Goal: Information Seeking & Learning: Learn about a topic

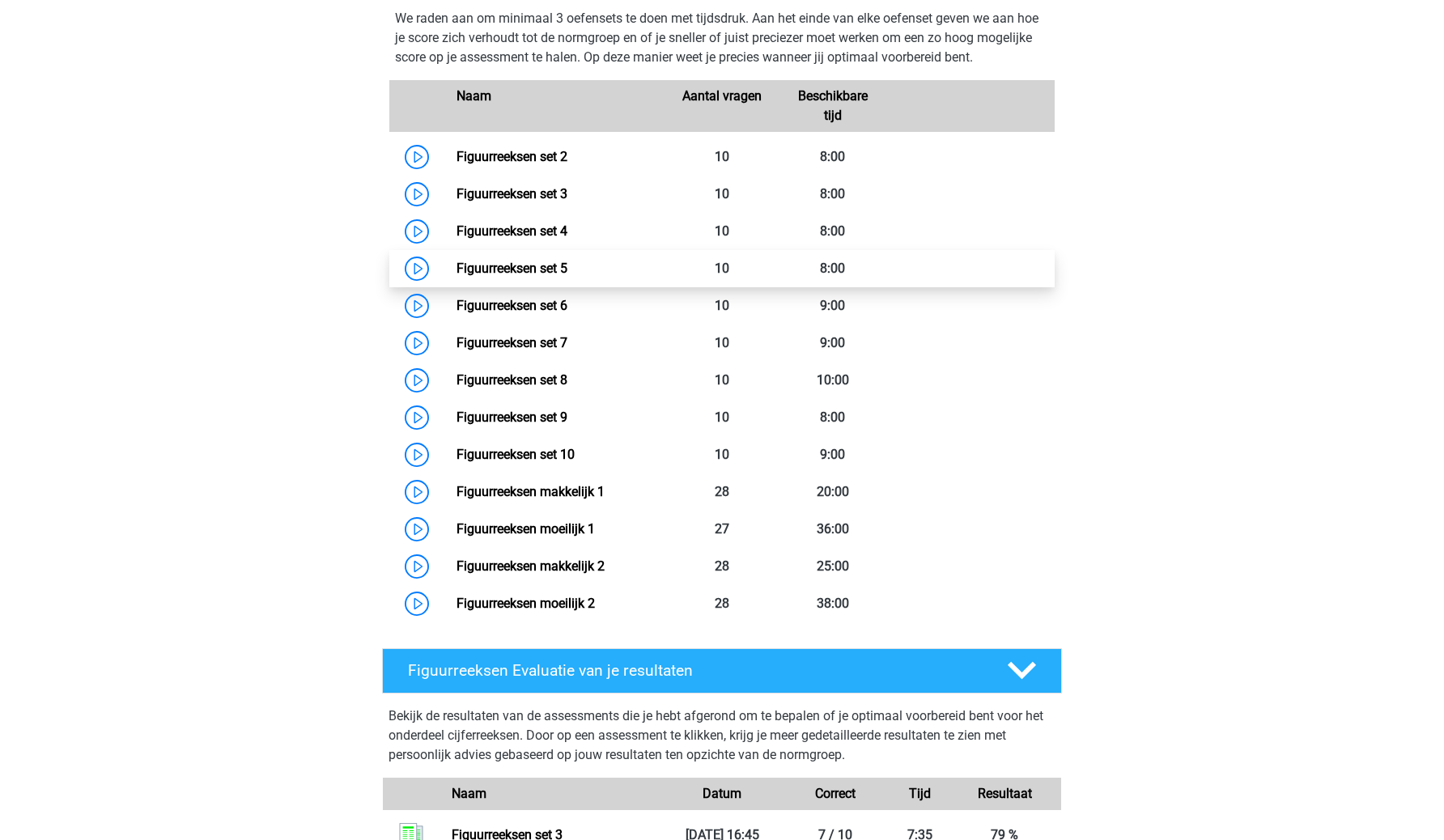
scroll to position [758, 0]
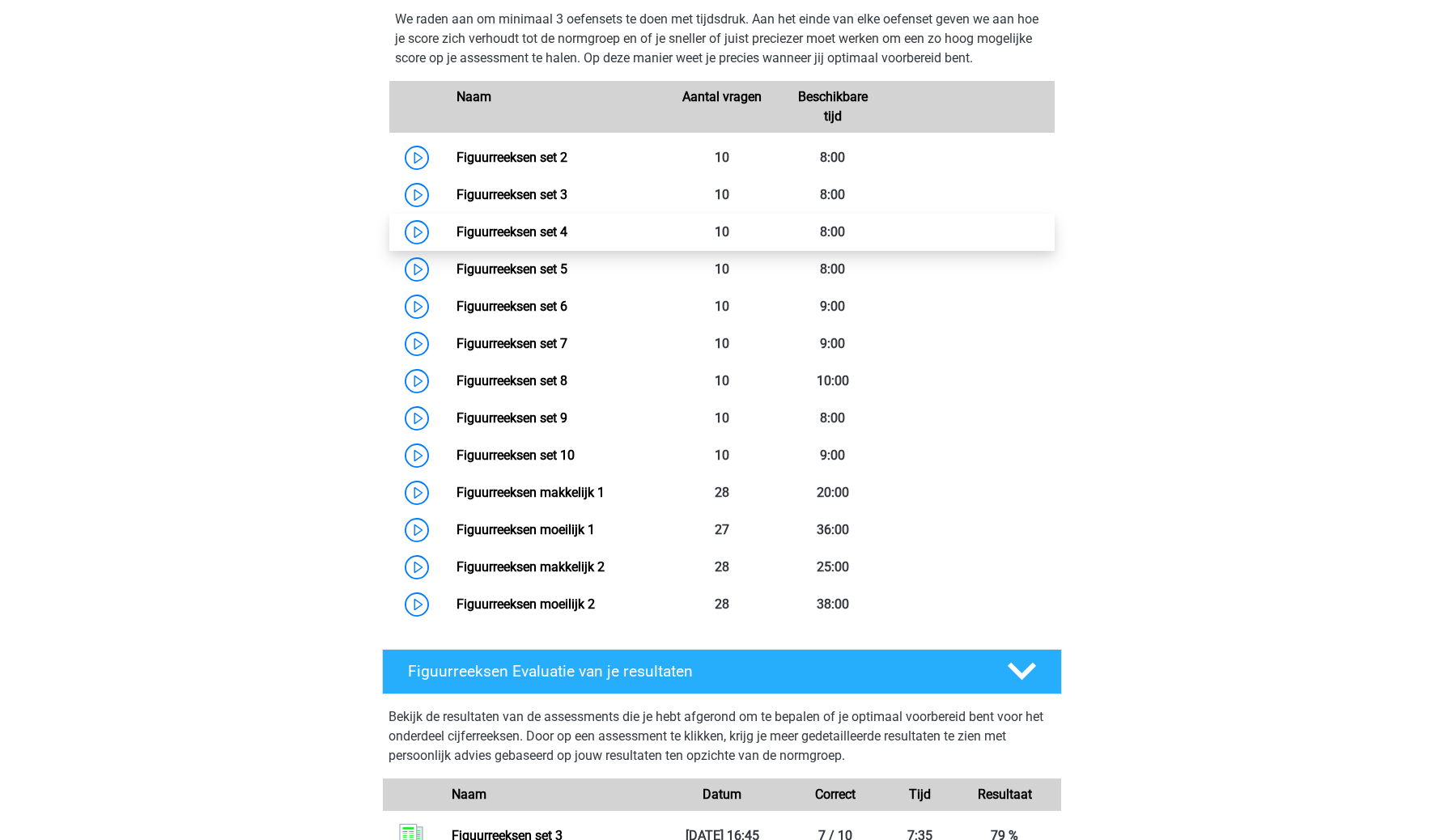
click at [509, 237] on link "Figuurreeksen set 4" at bounding box center [512, 231] width 111 height 15
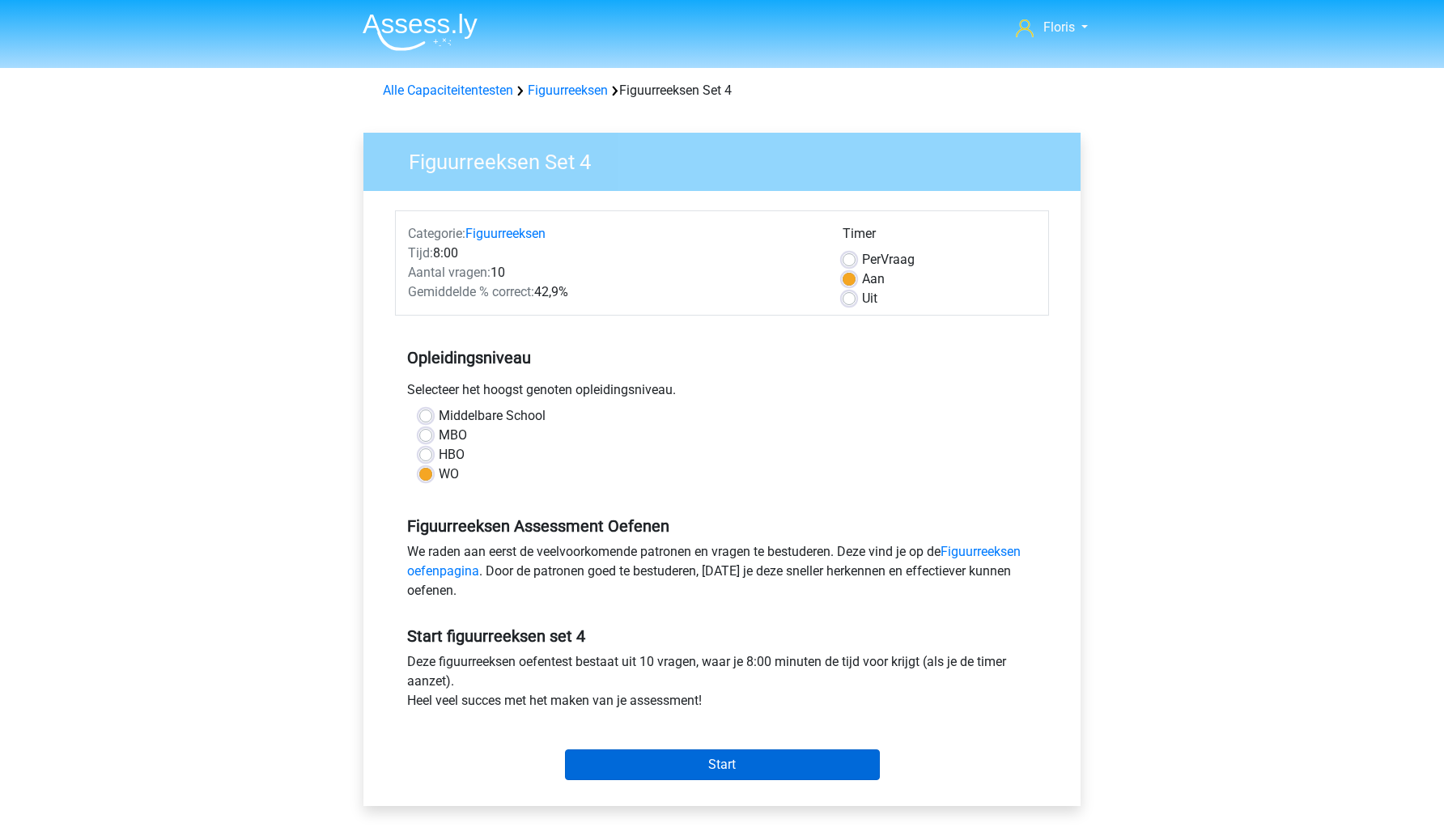
click at [645, 756] on input "Start" at bounding box center [723, 764] width 315 height 31
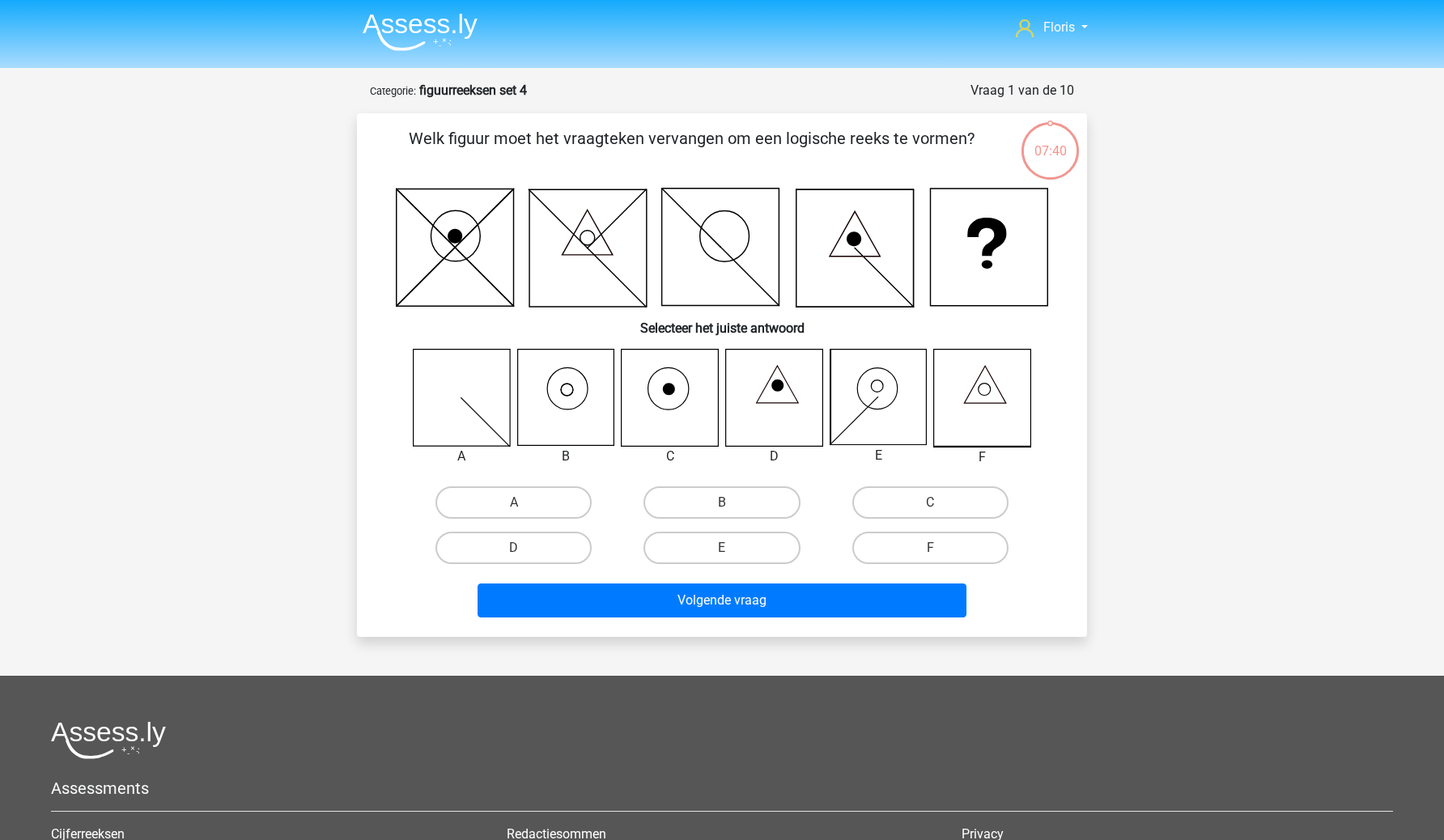
click at [601, 408] on icon at bounding box center [565, 397] width 96 height 96
click at [682, 492] on label "B" at bounding box center [722, 502] width 157 height 32
click at [722, 502] on input "B" at bounding box center [727, 507] width 10 height 10
radio input "true"
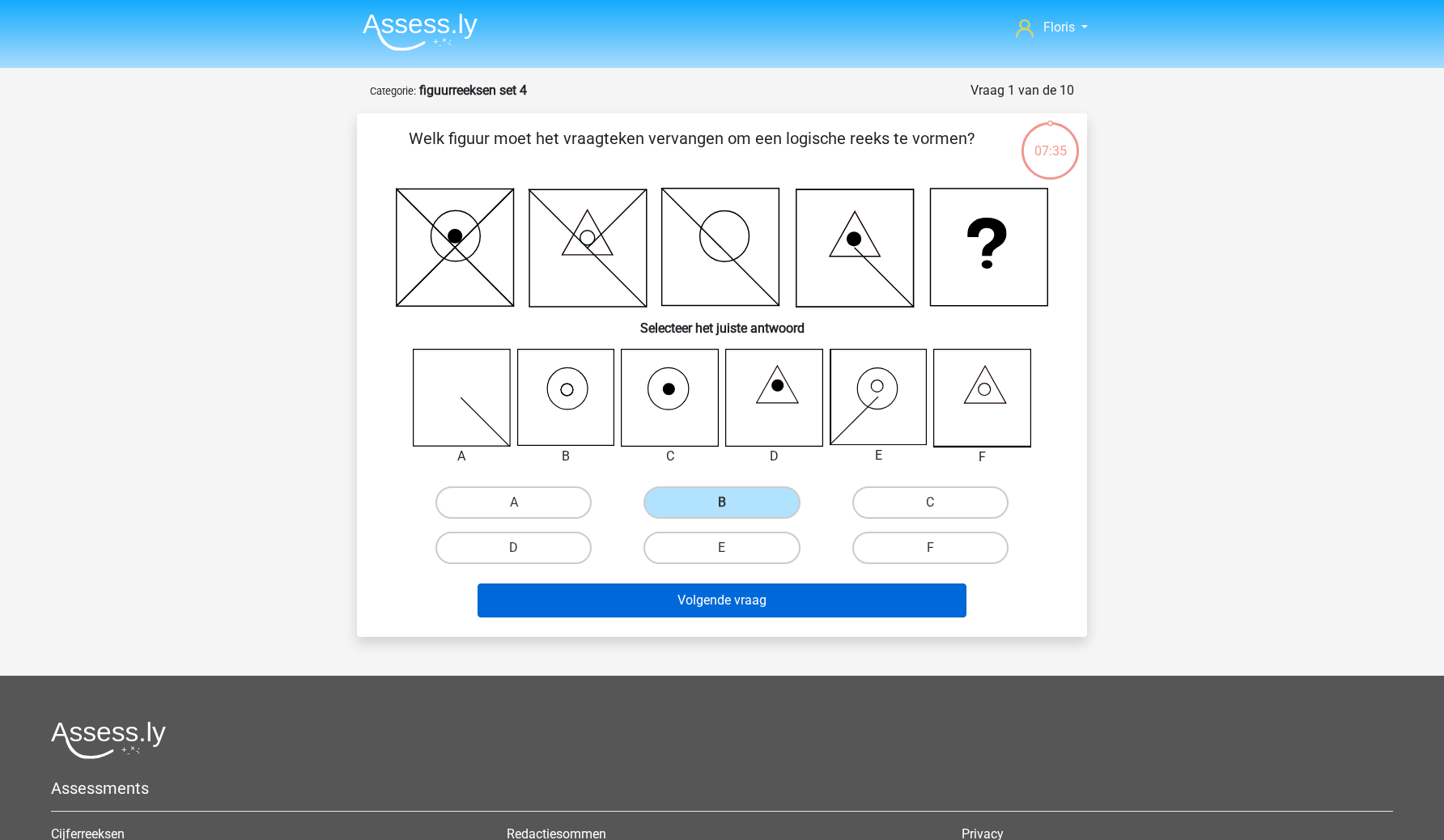
click at [675, 604] on button "Volgende vraag" at bounding box center [722, 601] width 490 height 34
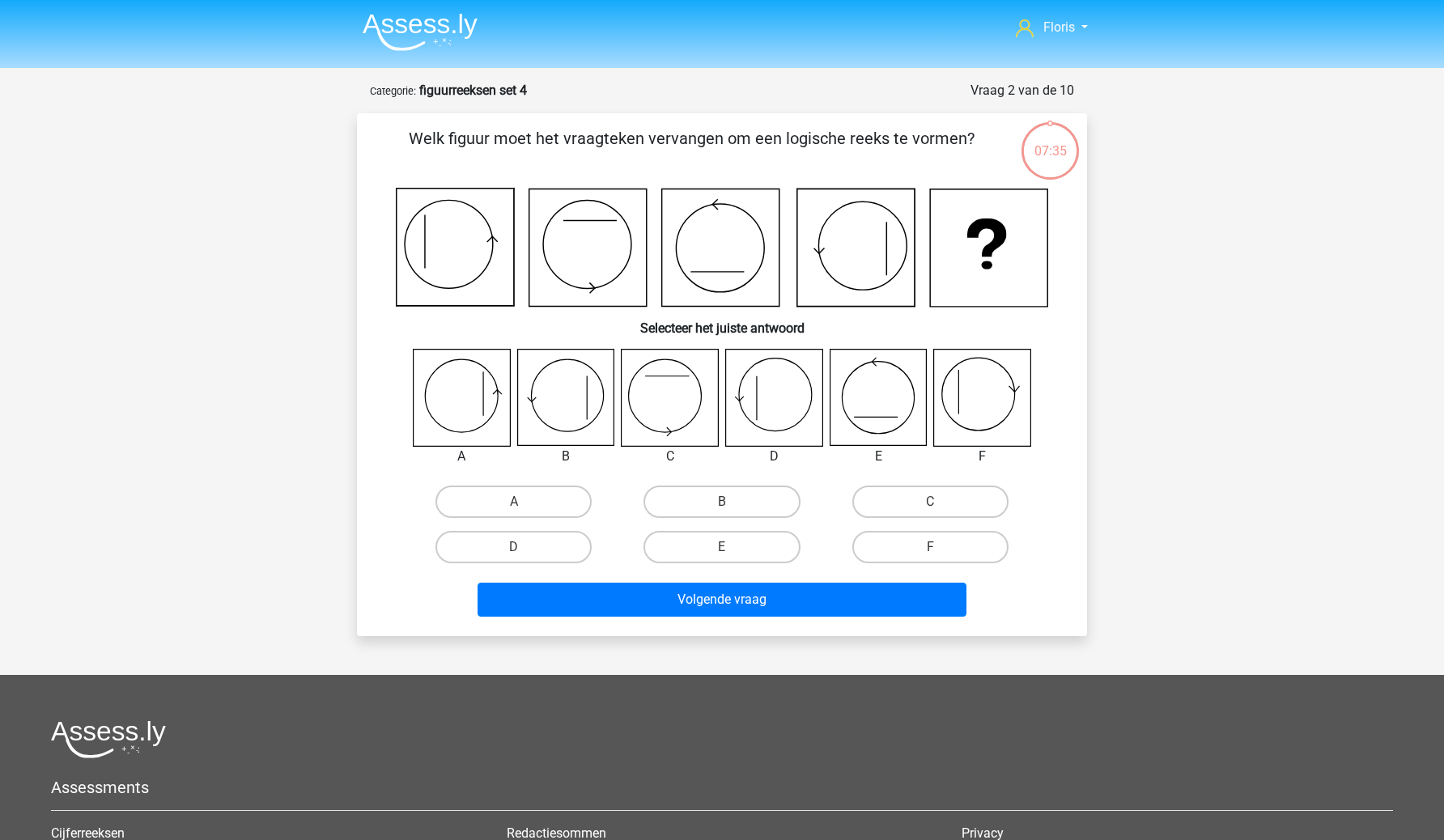
scroll to position [81, 0]
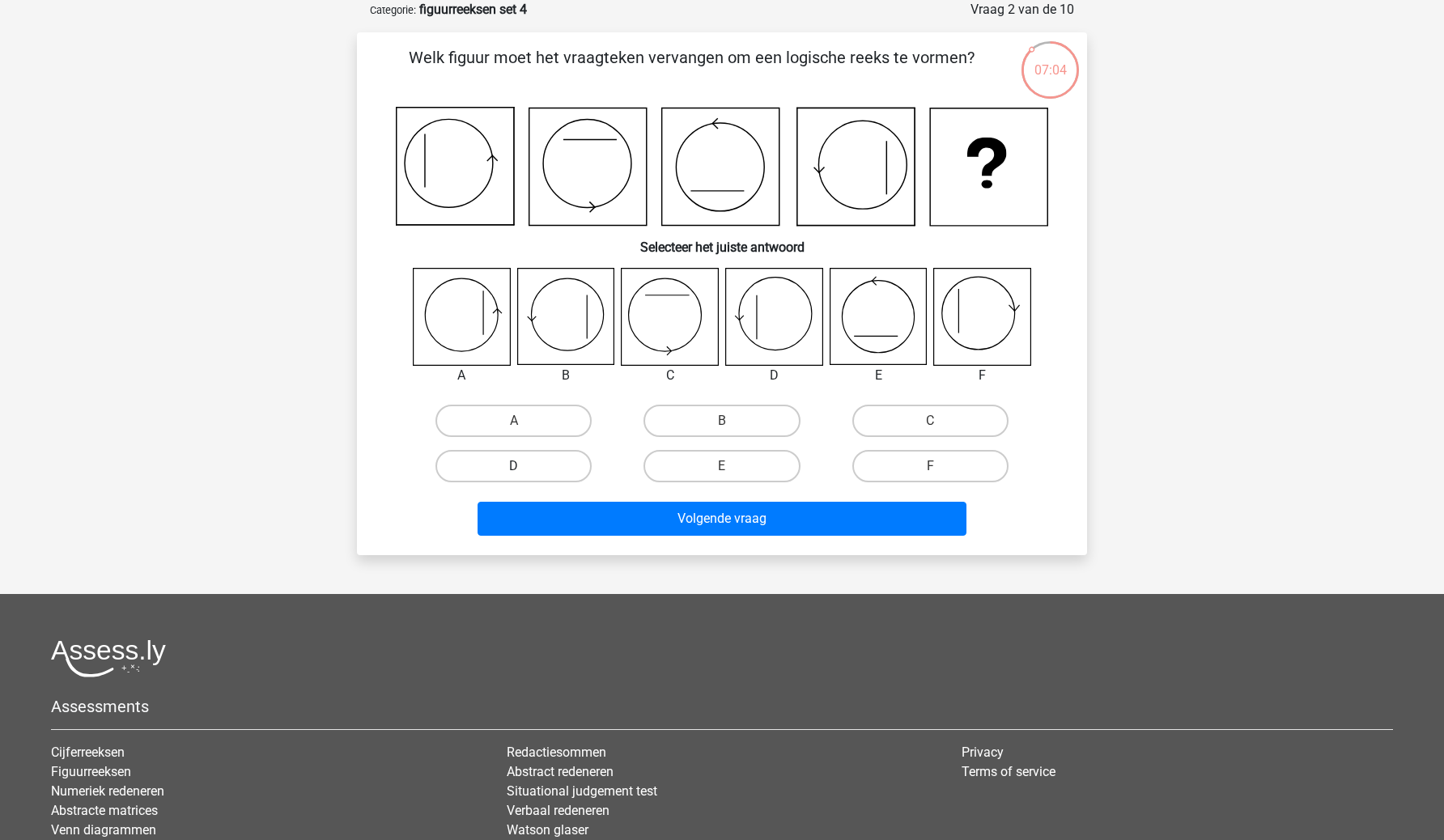
click at [542, 466] on label "D" at bounding box center [514, 466] width 157 height 32
click at [524, 466] on input "D" at bounding box center [519, 471] width 10 height 10
radio input "true"
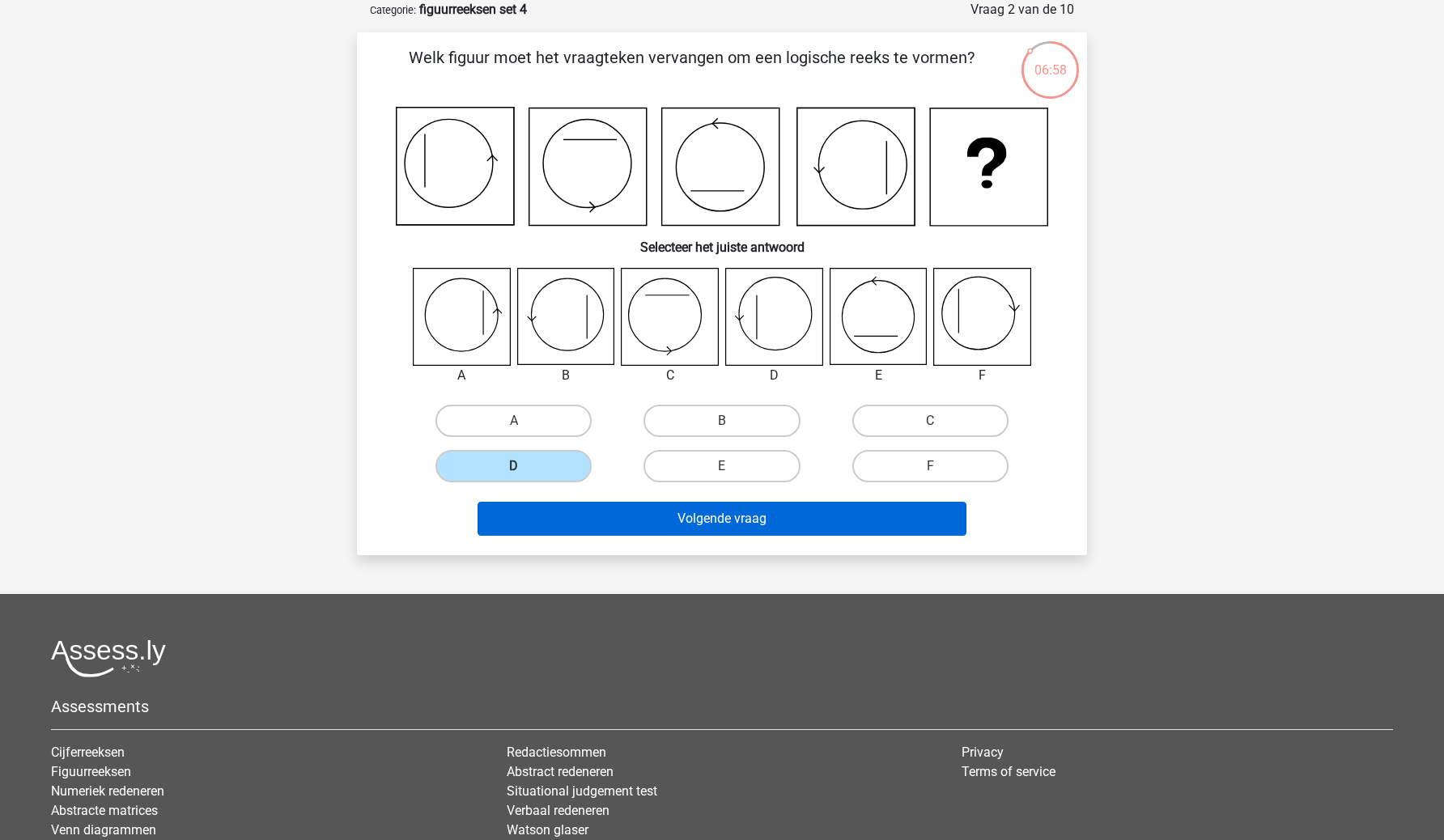
click at [675, 511] on button "Volgende vraag" at bounding box center [722, 518] width 490 height 34
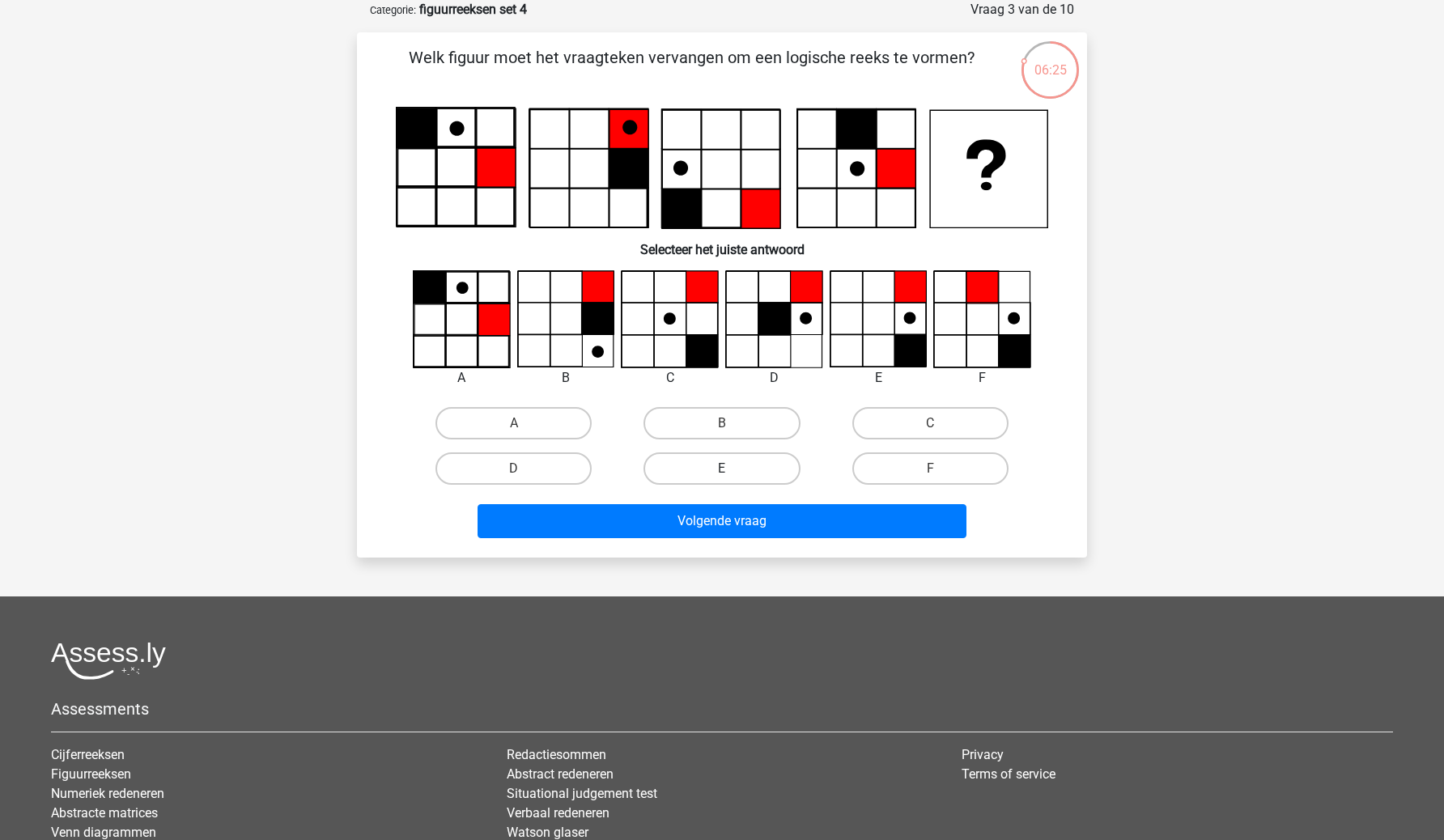
click at [717, 458] on label "E" at bounding box center [722, 468] width 157 height 32
click at [722, 469] on input "E" at bounding box center [727, 474] width 10 height 10
radio input "true"
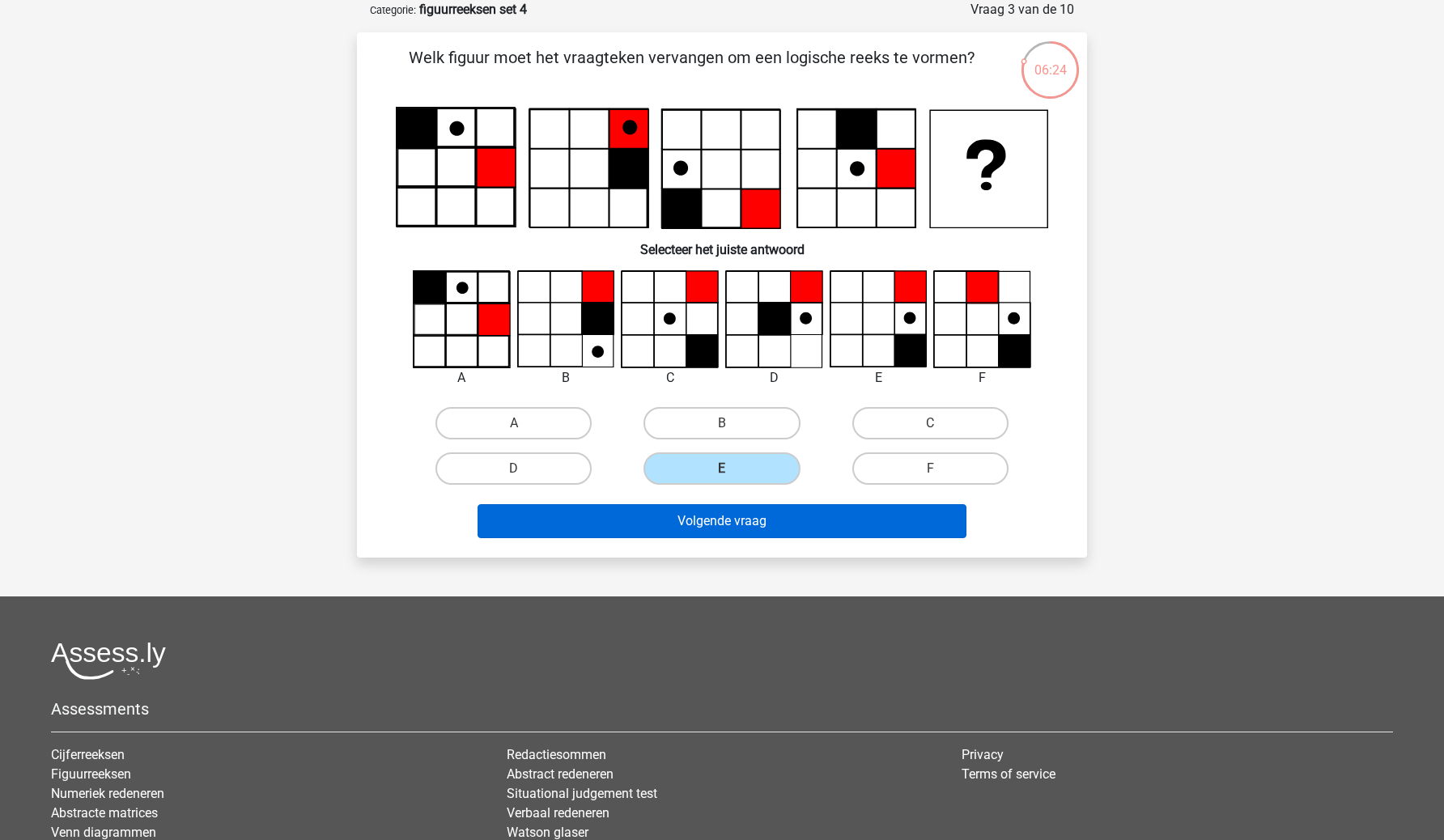
click at [711, 530] on button "Volgende vraag" at bounding box center [722, 521] width 490 height 34
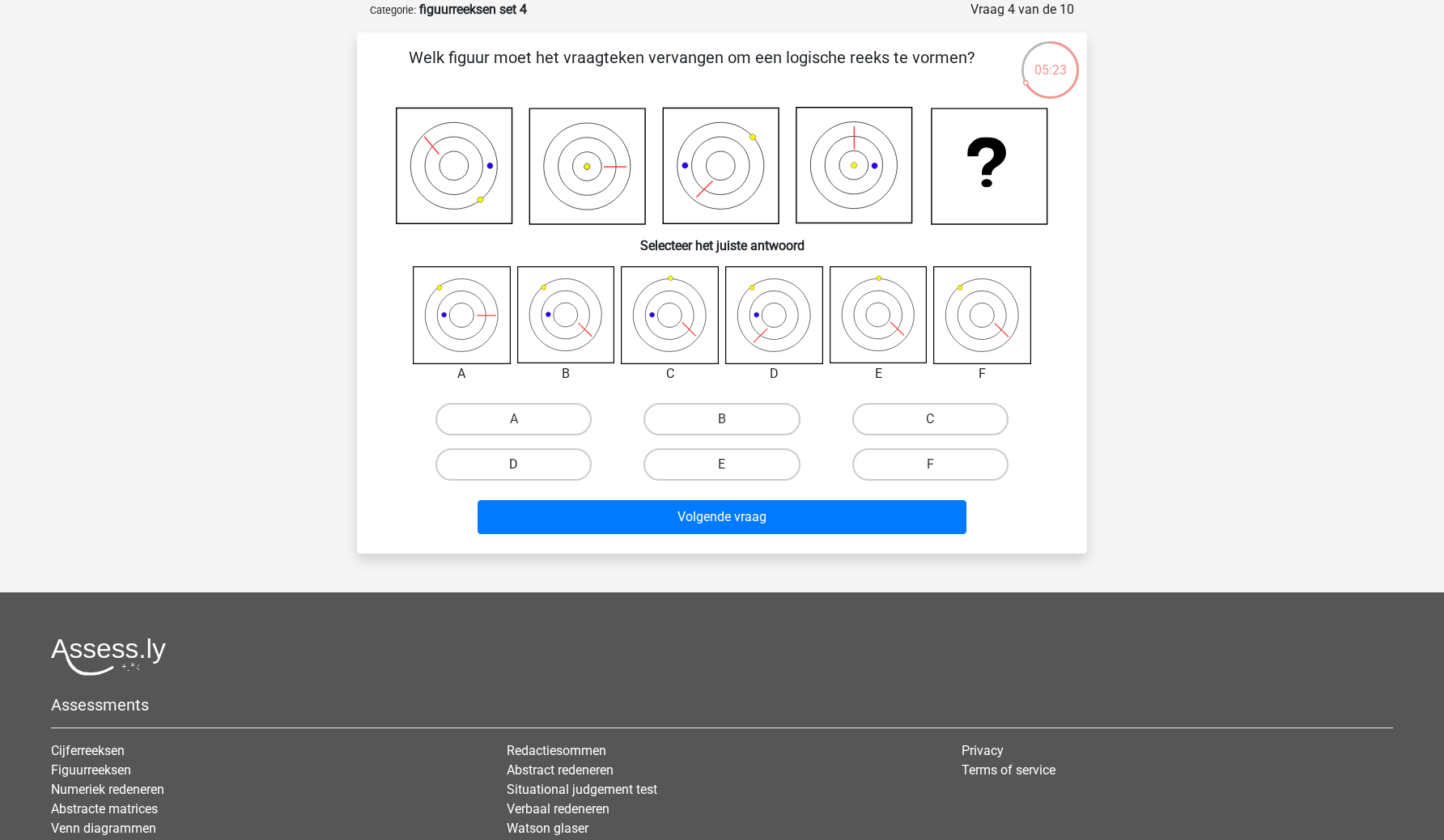
click at [549, 456] on label "D" at bounding box center [514, 465] width 157 height 32
click at [524, 465] on input "D" at bounding box center [519, 470] width 10 height 10
radio input "true"
click at [708, 430] on label "B" at bounding box center [722, 419] width 157 height 32
click at [722, 430] on input "B" at bounding box center [727, 425] width 10 height 10
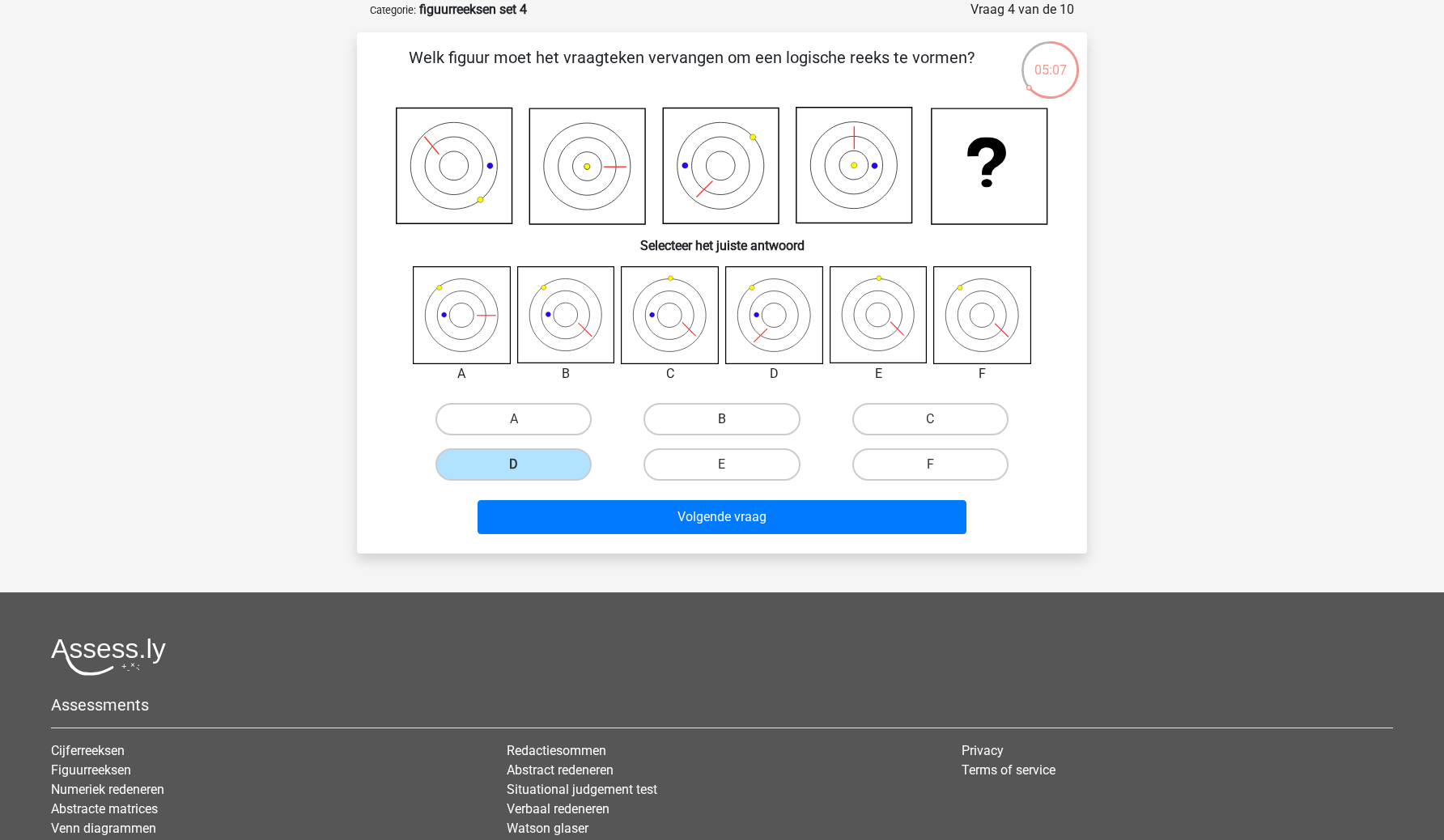
radio input "true"
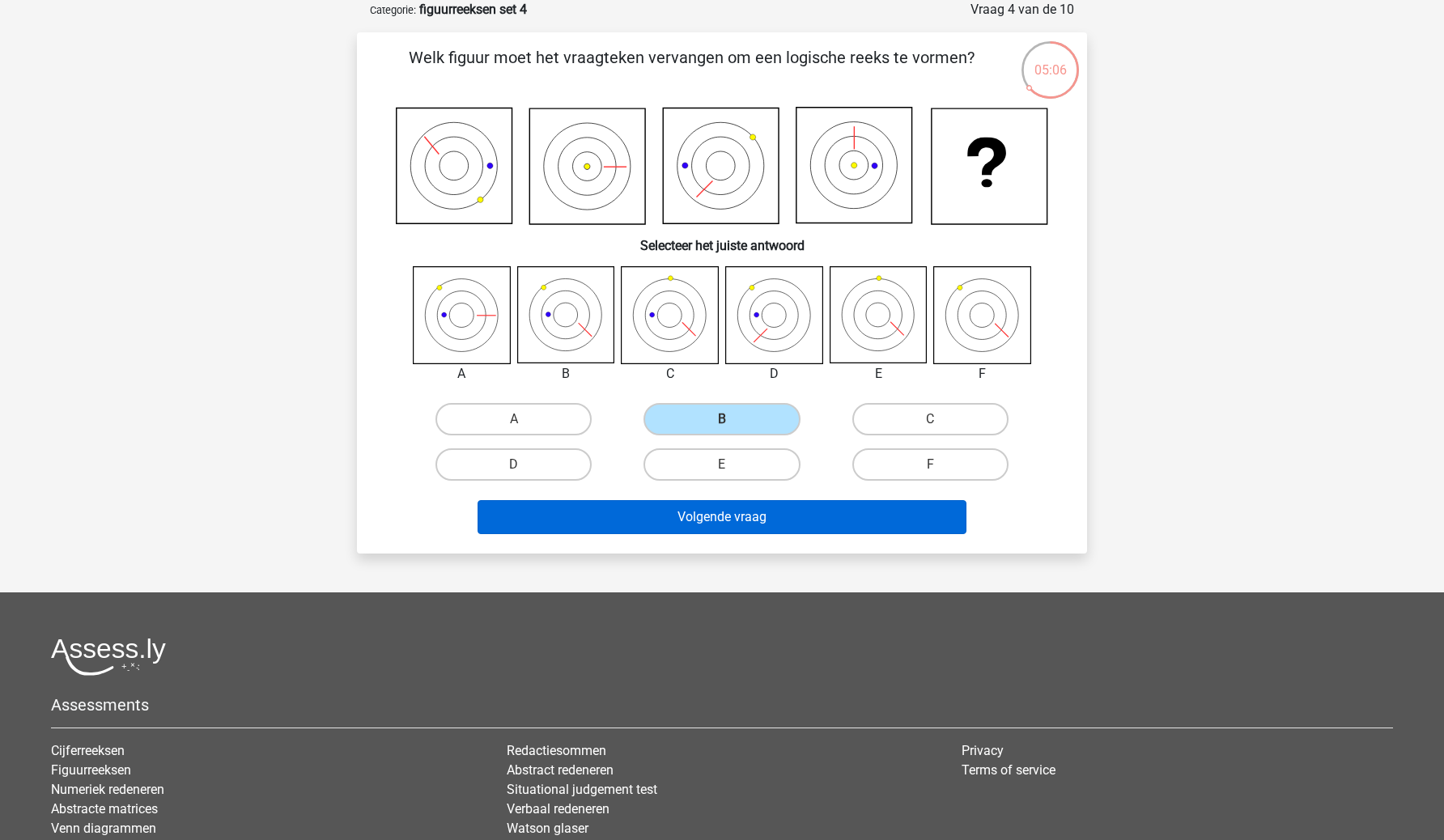
click at [693, 511] on button "Volgende vraag" at bounding box center [722, 517] width 490 height 34
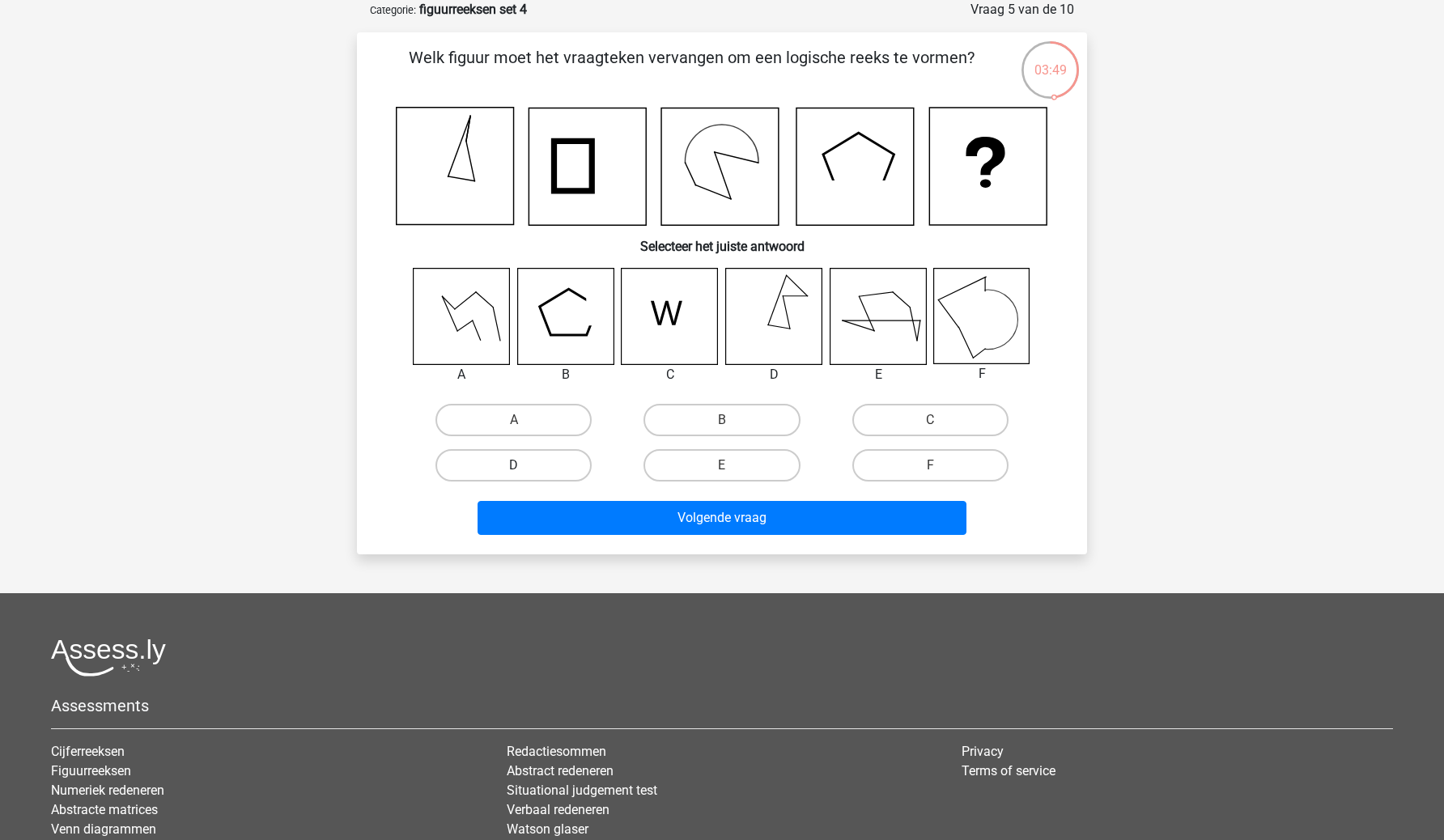
click at [544, 466] on label "D" at bounding box center [514, 466] width 157 height 32
click at [524, 466] on input "D" at bounding box center [519, 471] width 10 height 10
radio input "true"
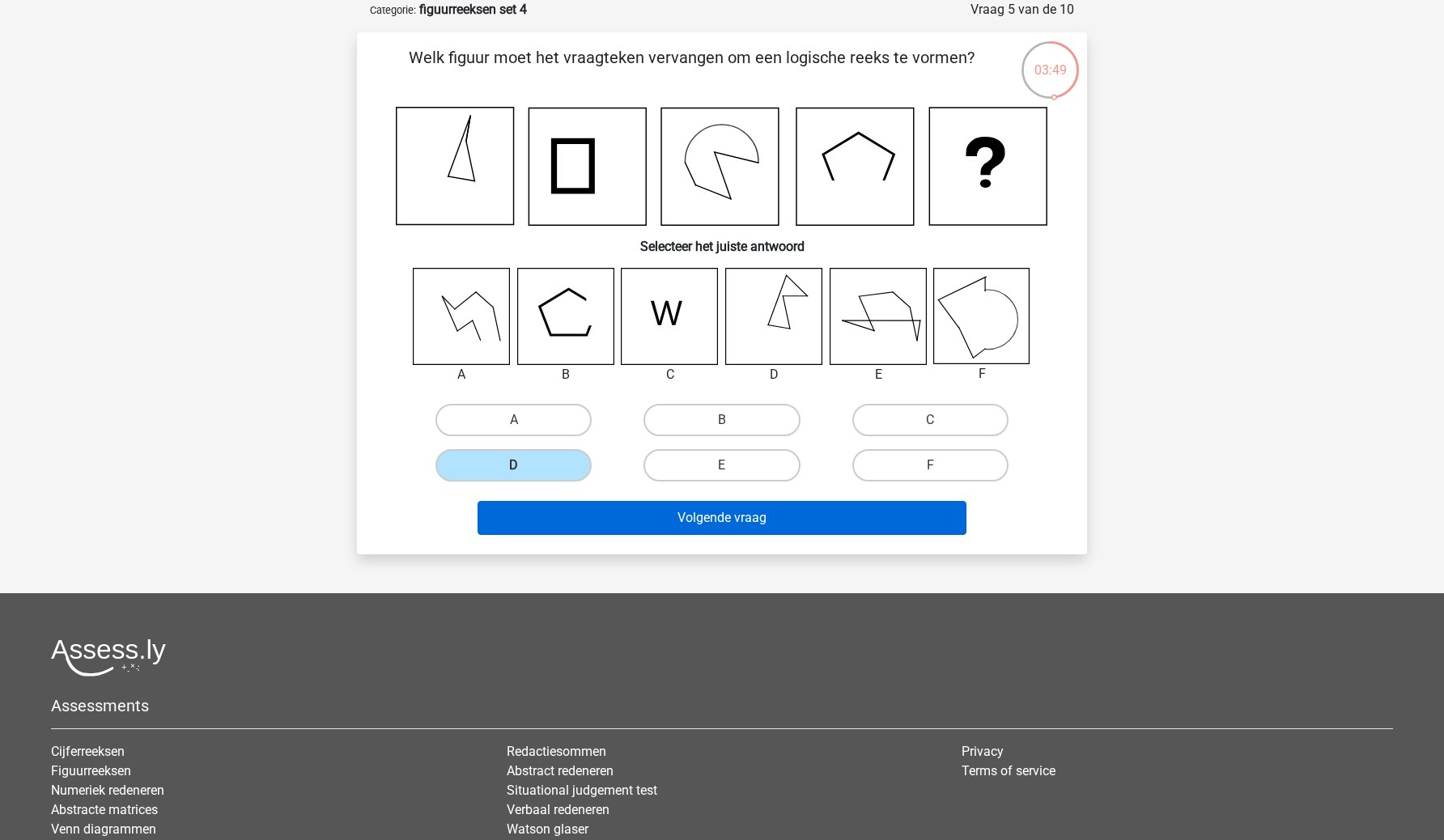
click at [624, 526] on button "Volgende vraag" at bounding box center [722, 518] width 490 height 34
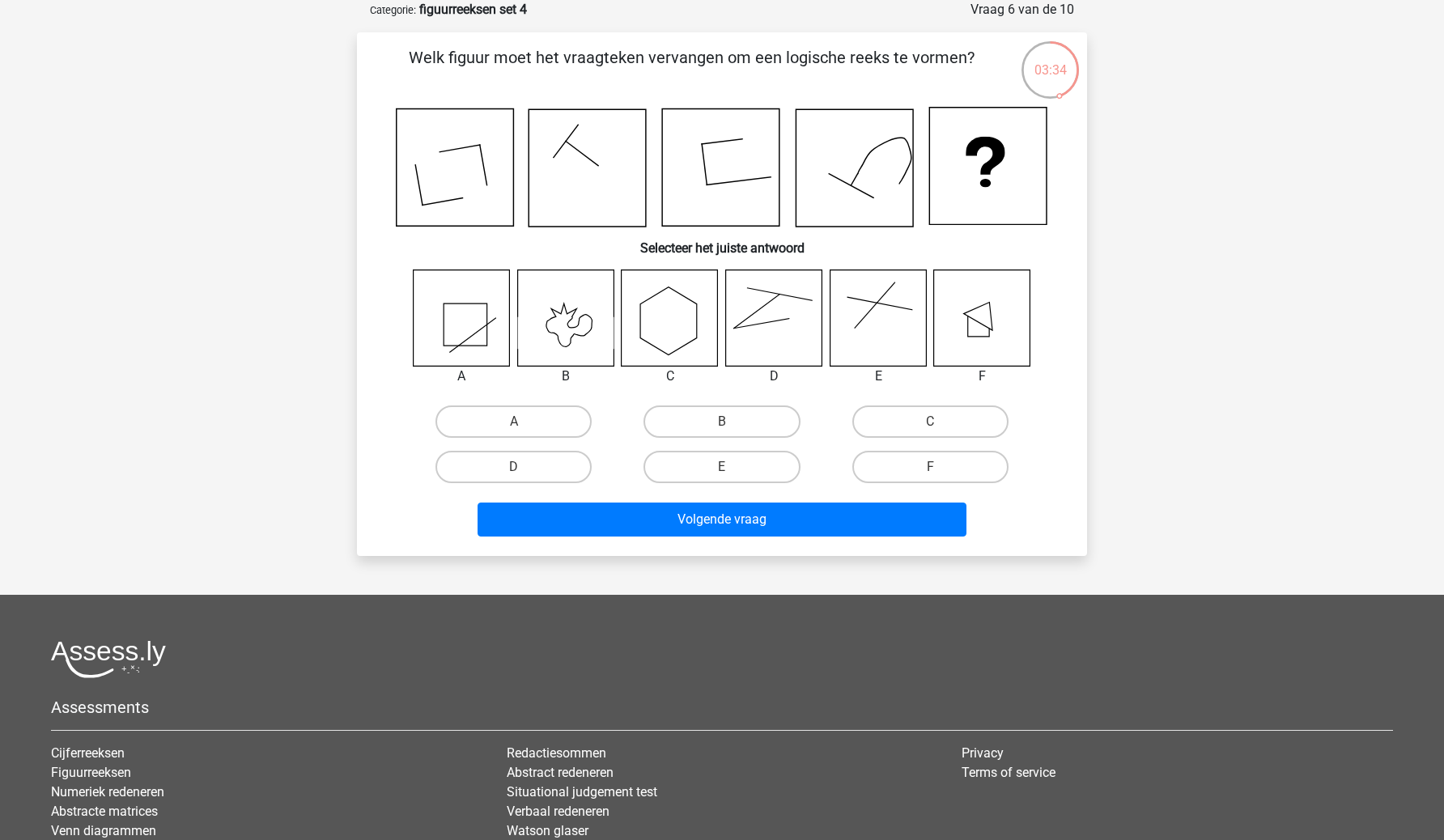
click at [1037, 460] on div "A B C D E F" at bounding box center [722, 380] width 679 height 221
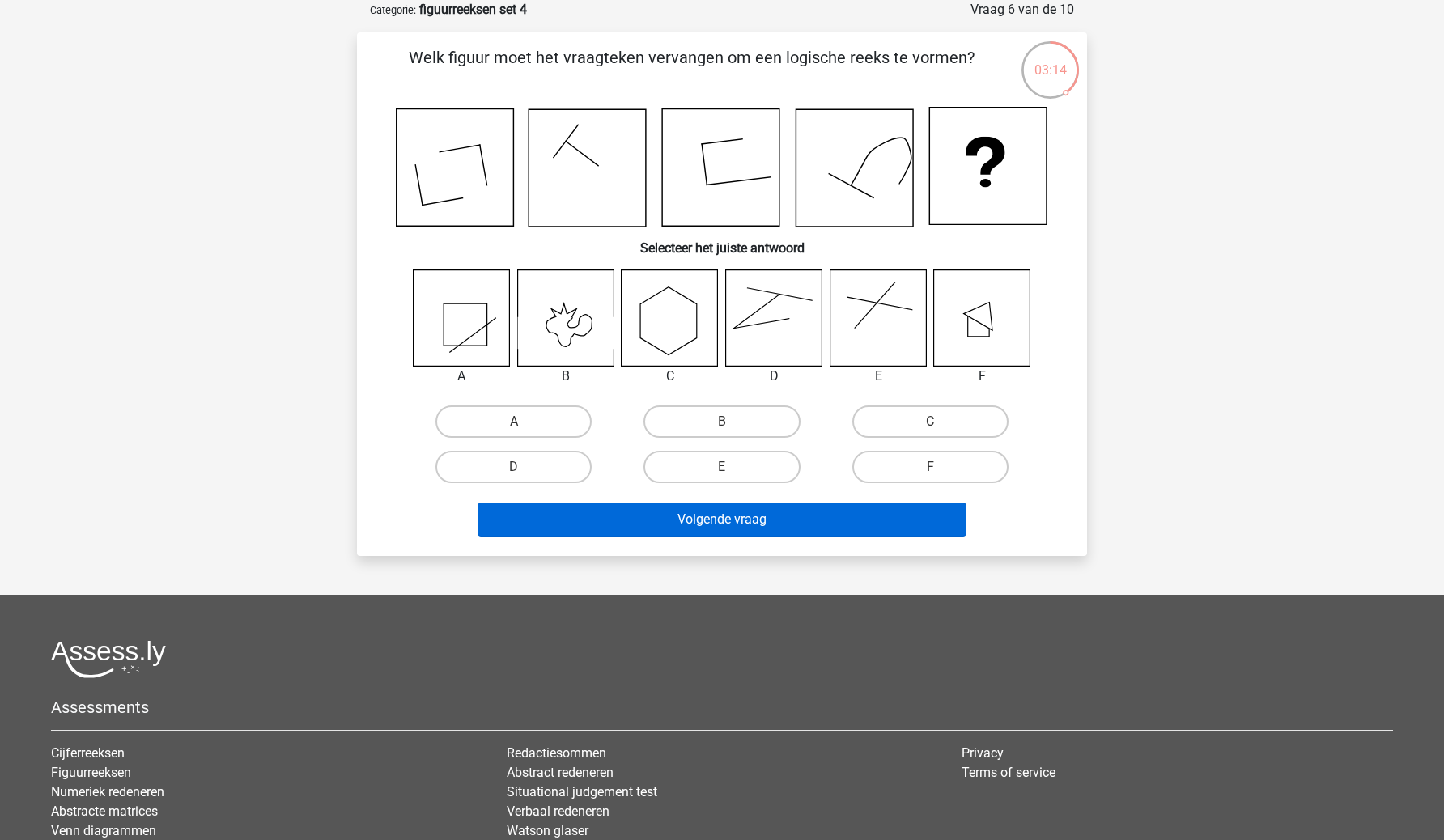
click at [865, 534] on button "Volgende vraag" at bounding box center [722, 519] width 490 height 34
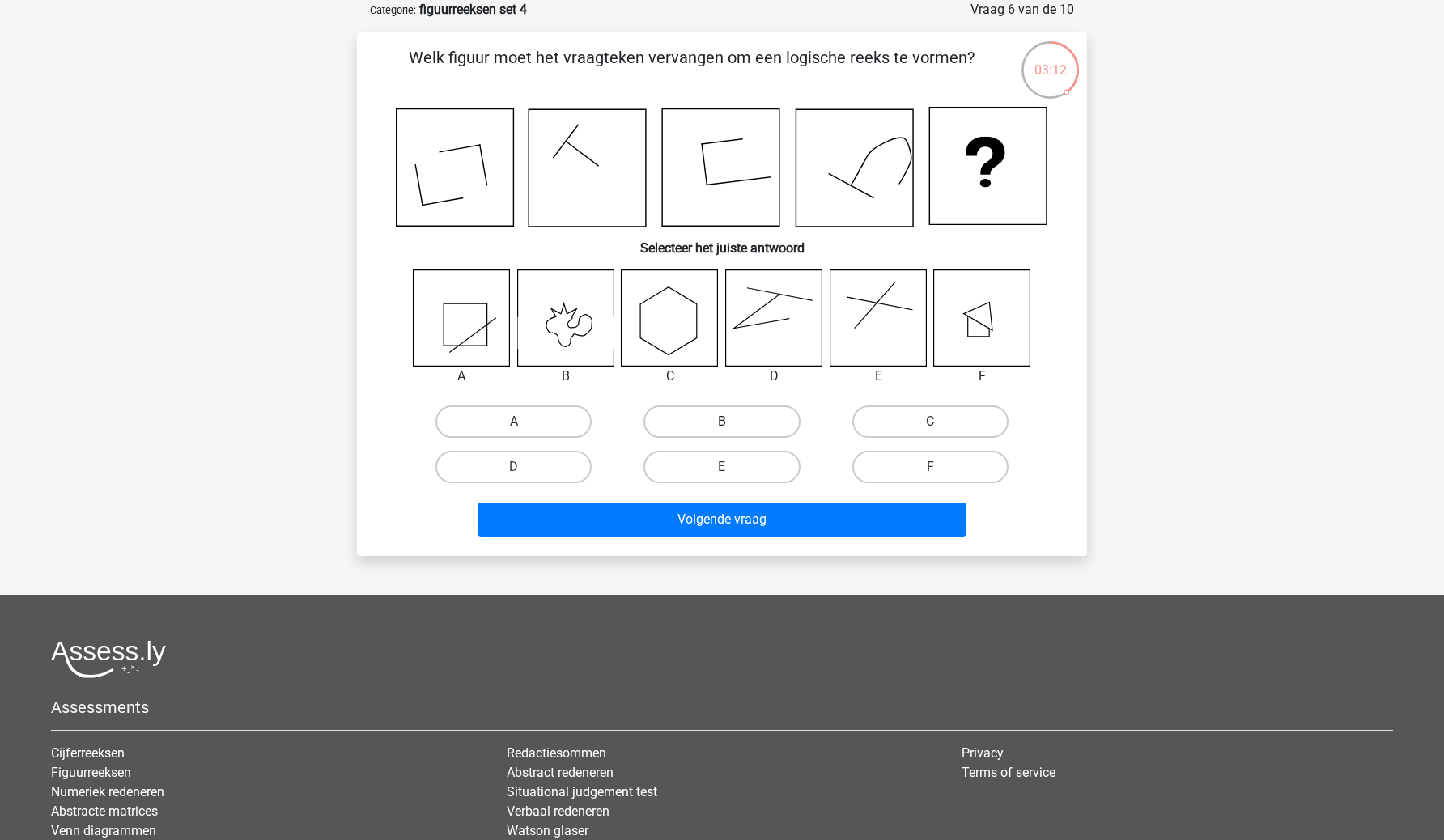
click at [699, 420] on label "B" at bounding box center [722, 421] width 157 height 32
click at [722, 421] on input "B" at bounding box center [727, 426] width 10 height 10
radio input "true"
click at [551, 462] on label "D" at bounding box center [514, 467] width 157 height 32
click at [524, 467] on input "D" at bounding box center [519, 472] width 10 height 10
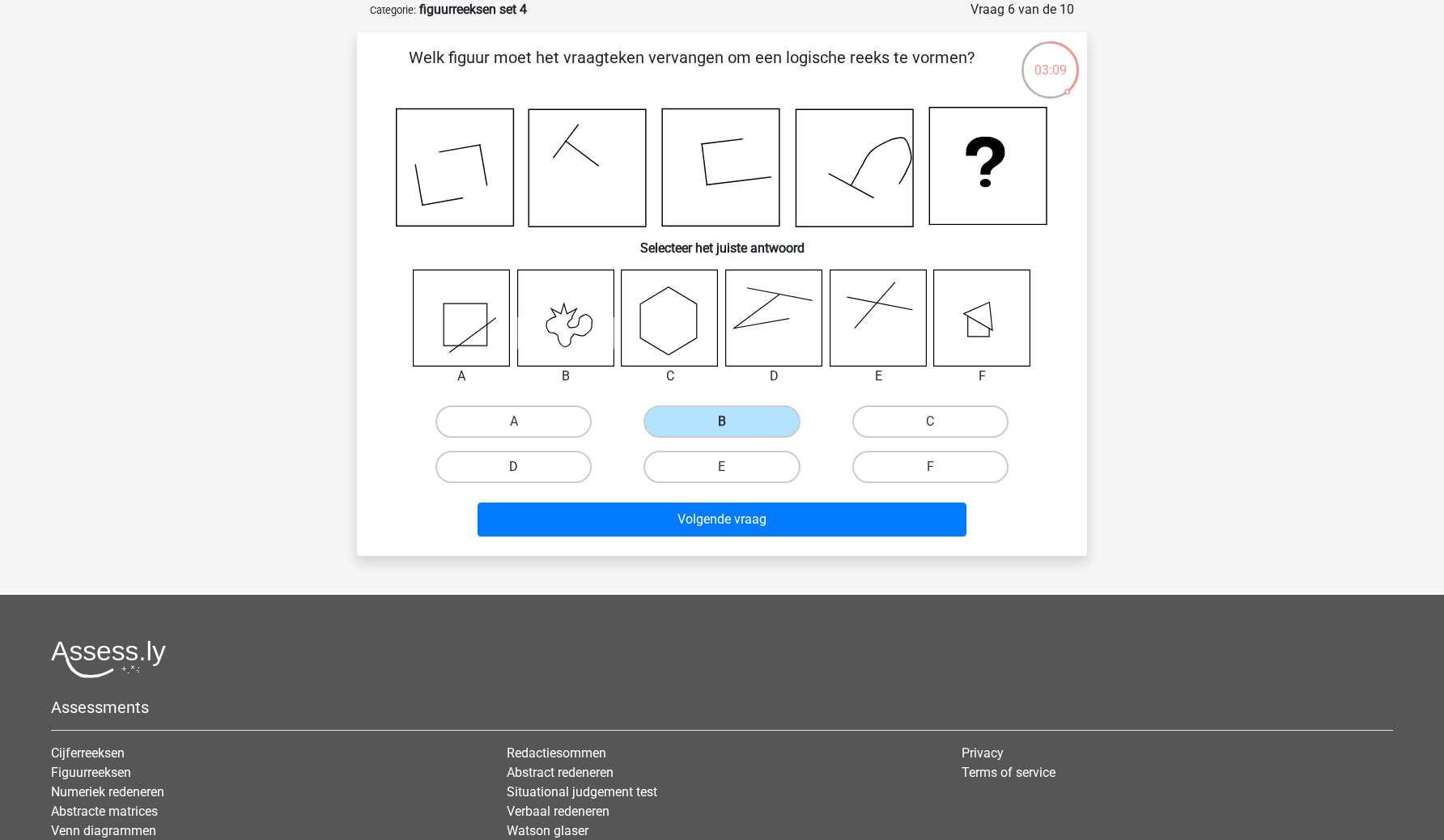
radio input "true"
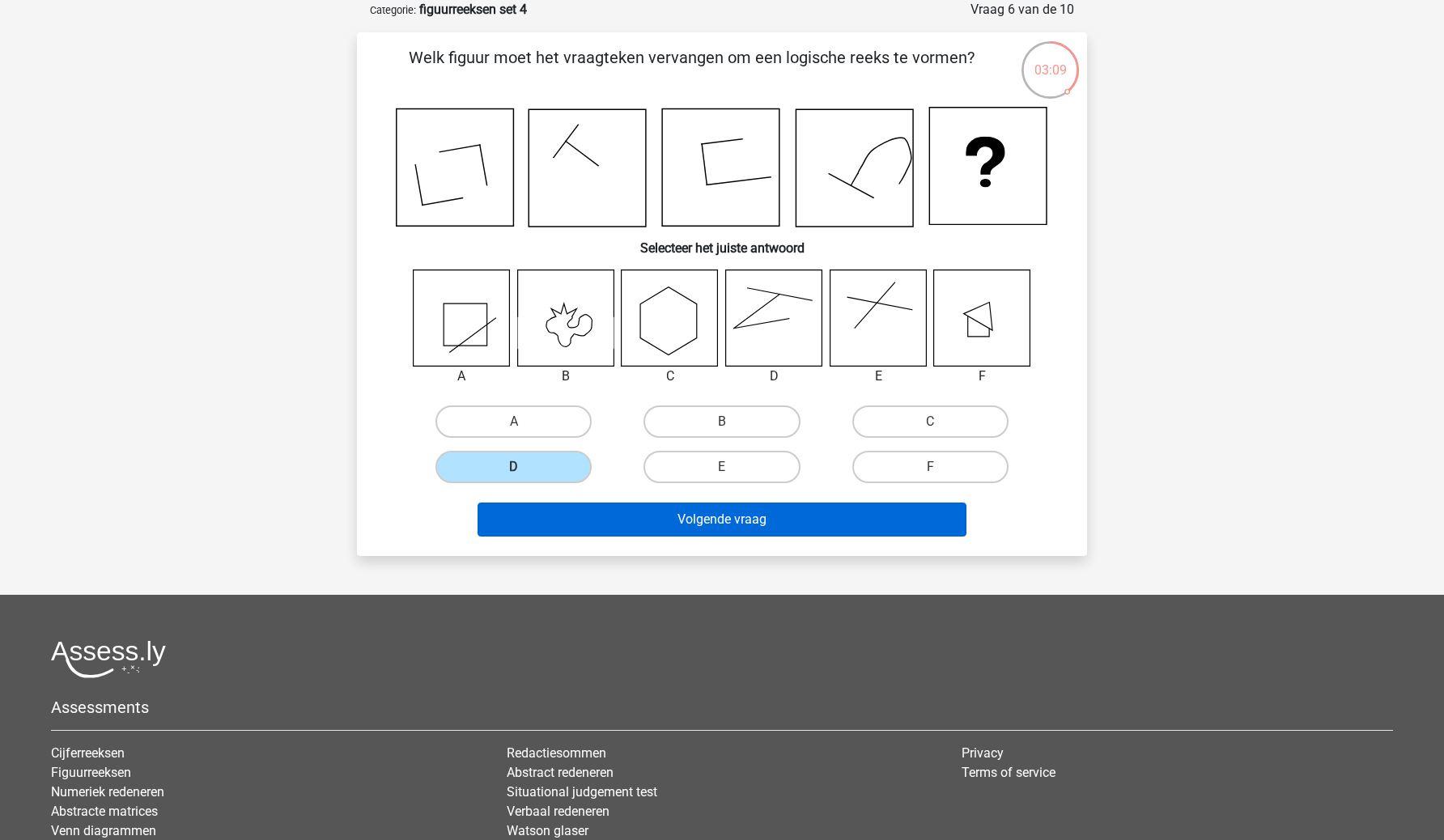
click at [611, 514] on button "Volgende vraag" at bounding box center [722, 519] width 490 height 34
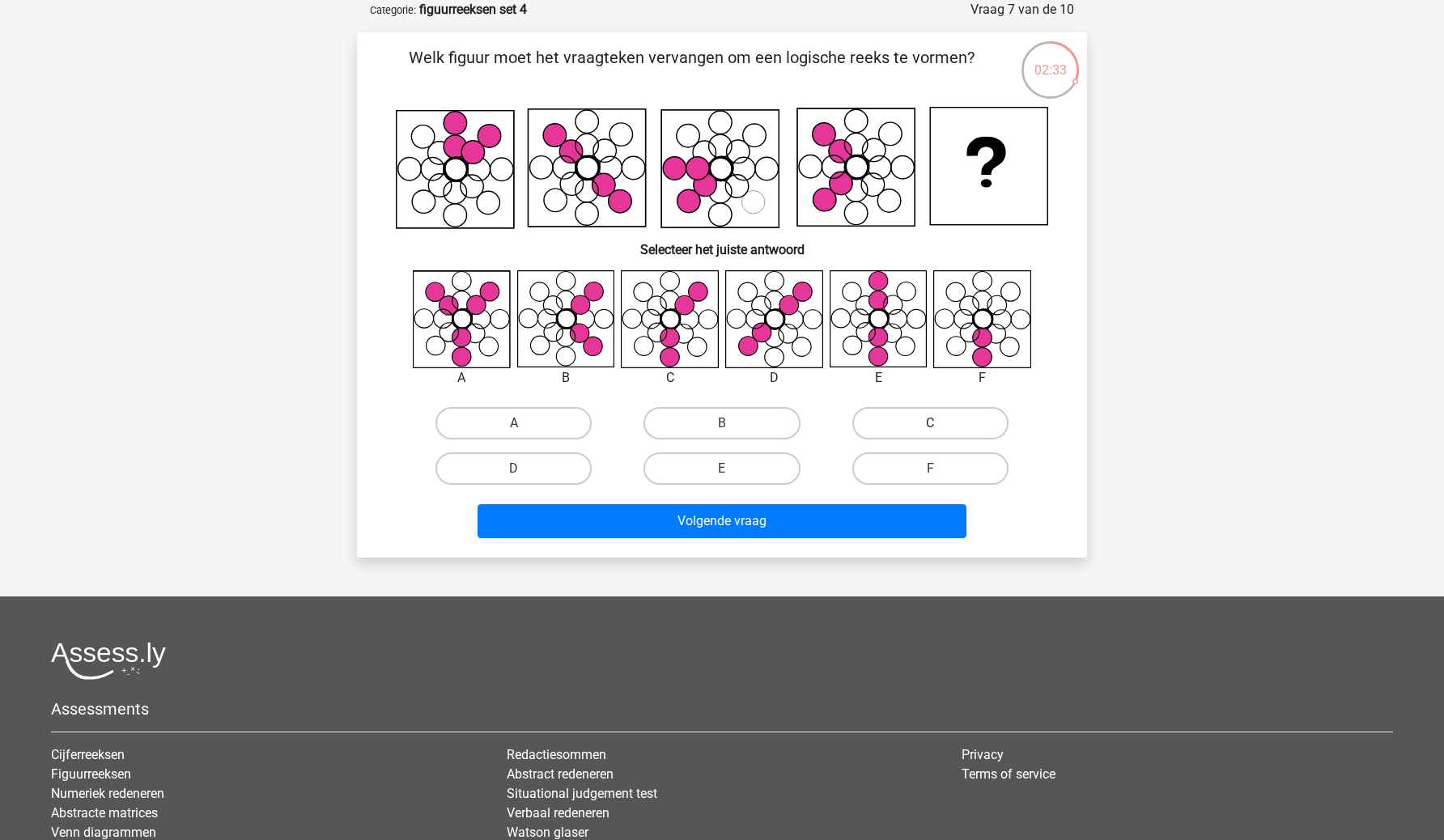
click at [921, 429] on label "C" at bounding box center [931, 423] width 157 height 32
click at [930, 429] on input "C" at bounding box center [935, 428] width 10 height 10
radio input "true"
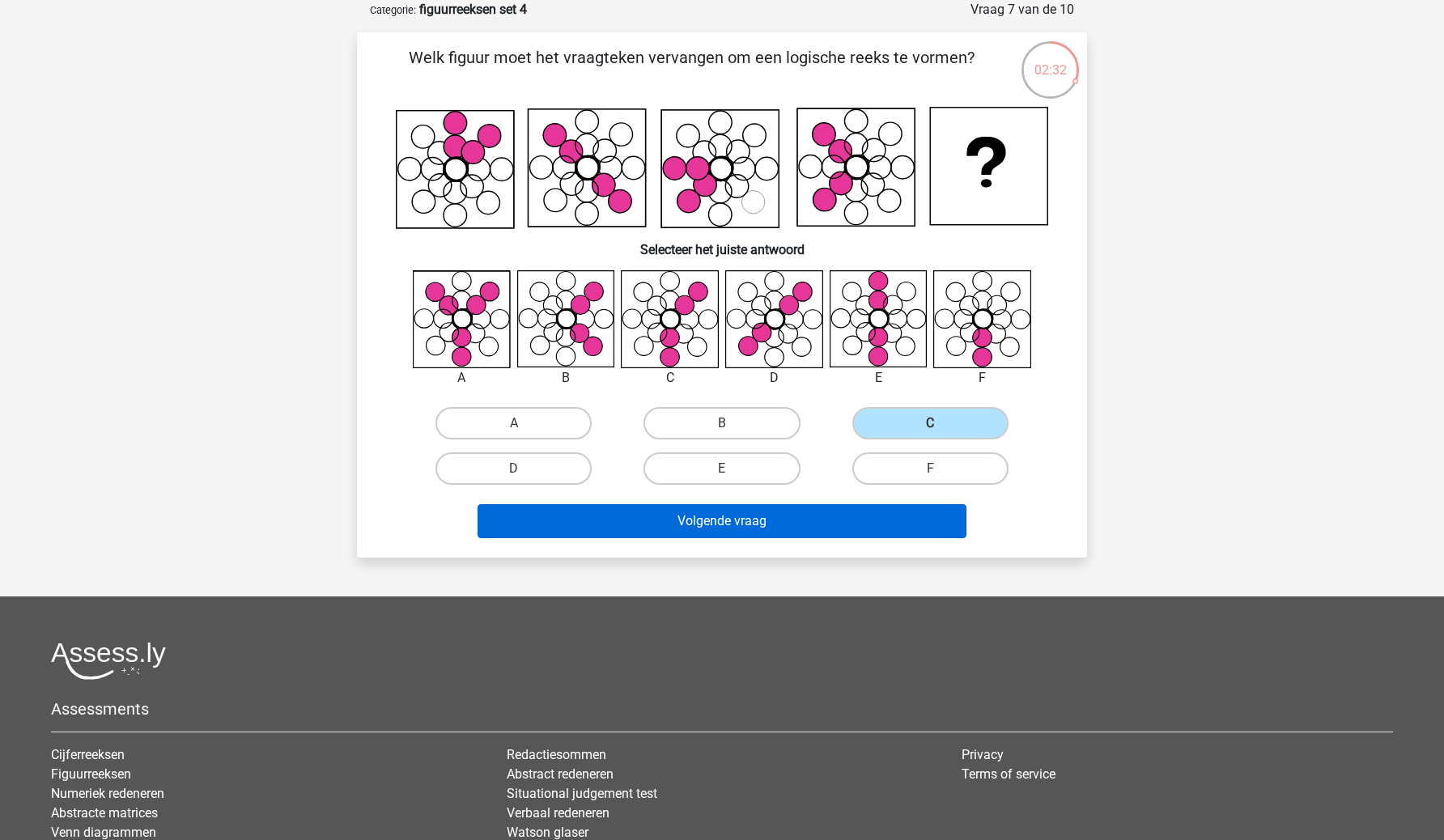
click at [871, 528] on button "Volgende vraag" at bounding box center [722, 521] width 490 height 34
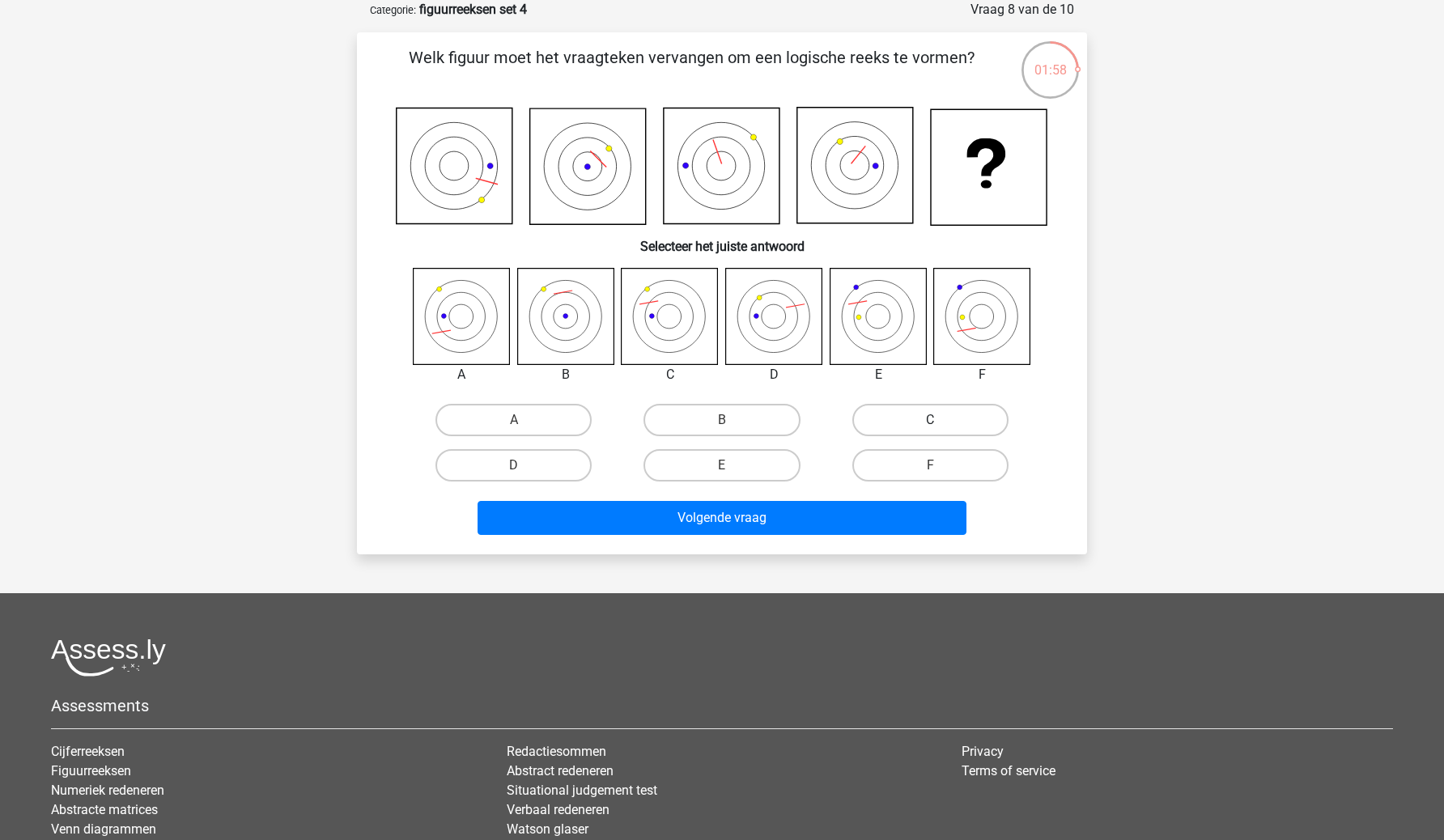
click at [870, 428] on label "C" at bounding box center [931, 420] width 157 height 32
click at [930, 428] on input "C" at bounding box center [935, 425] width 10 height 10
radio input "true"
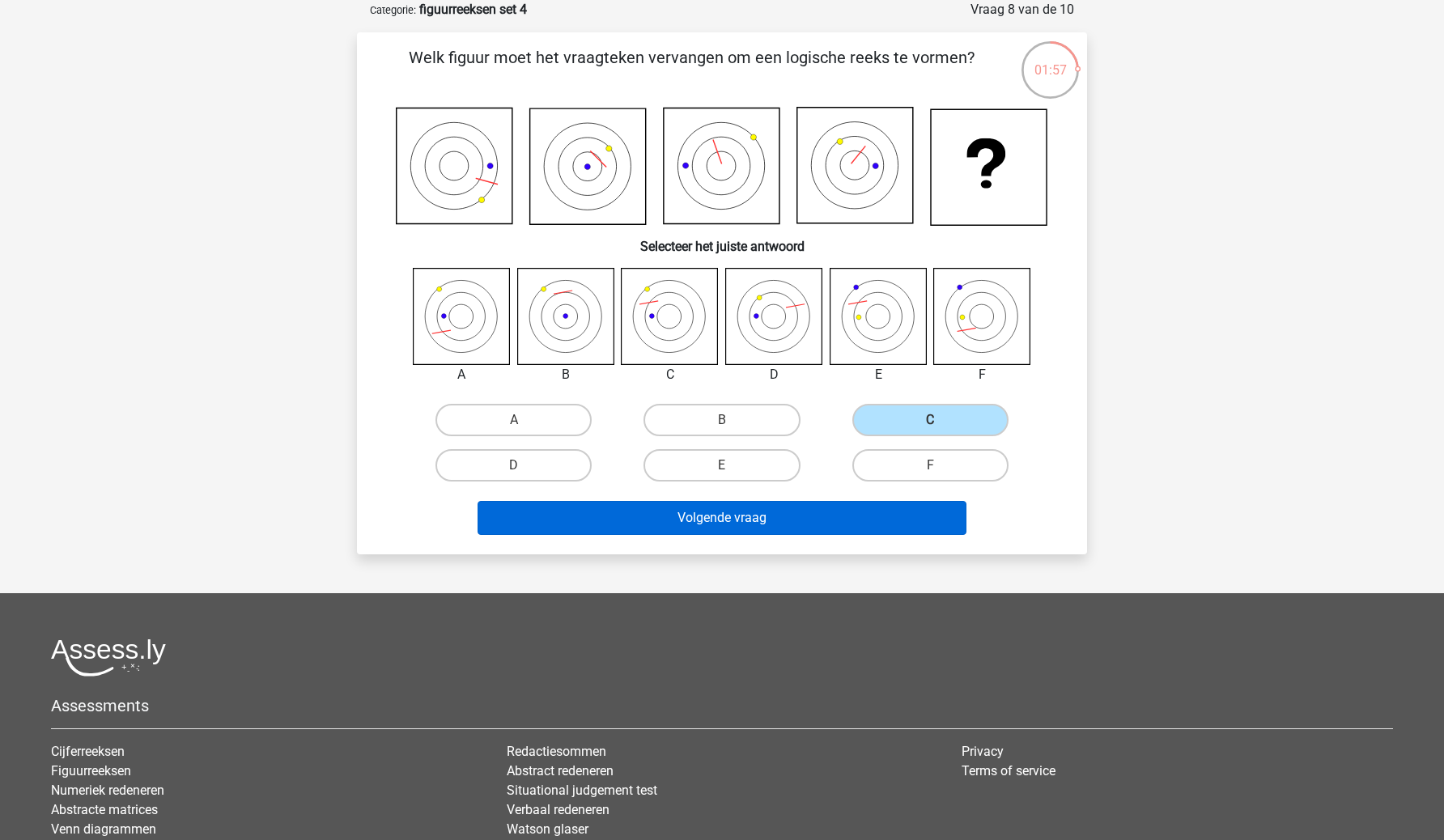
click at [851, 520] on button "Volgende vraag" at bounding box center [722, 518] width 490 height 34
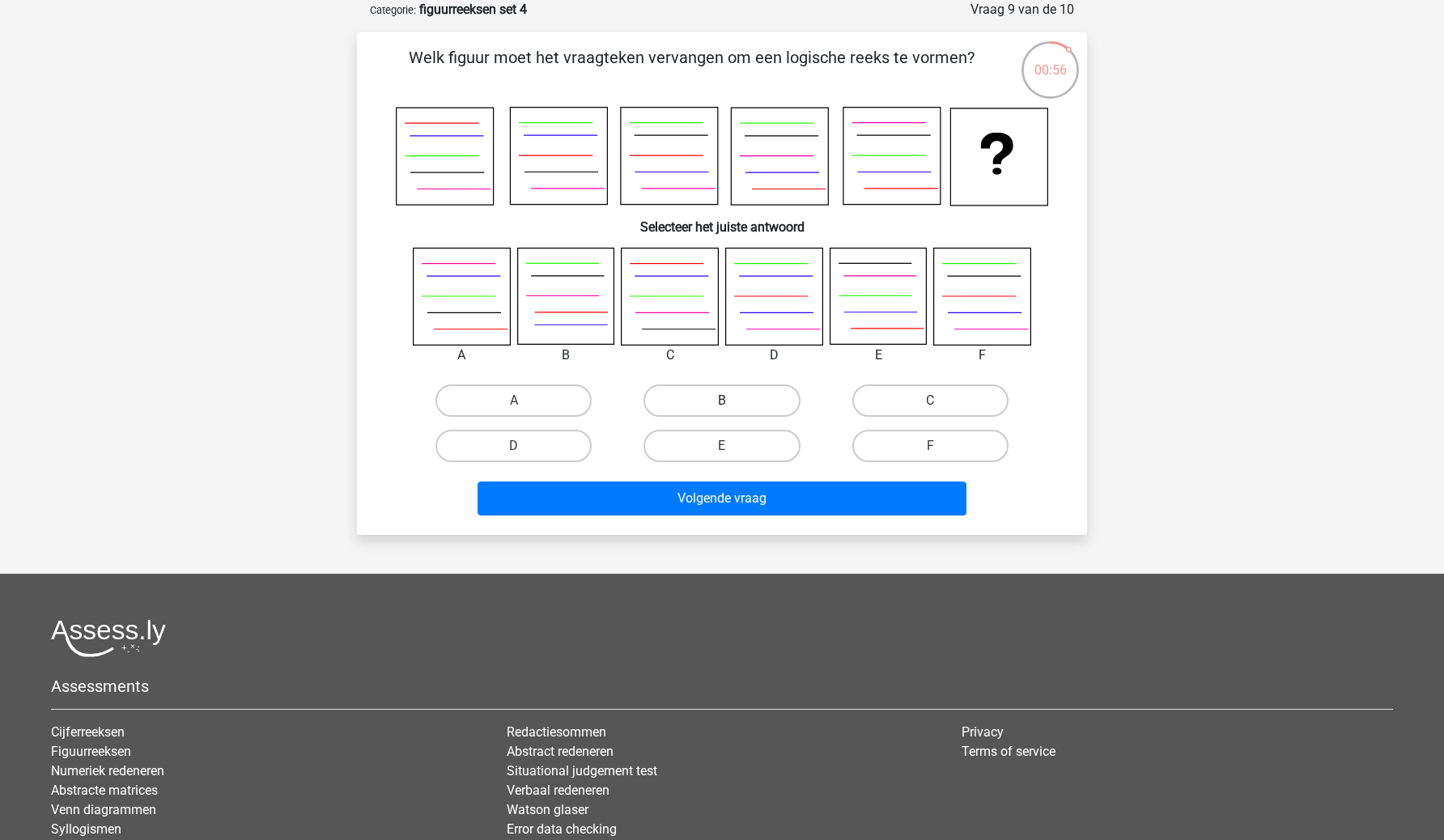
click at [746, 401] on label "B" at bounding box center [722, 401] width 157 height 32
click at [732, 401] on input "B" at bounding box center [727, 406] width 10 height 10
radio input "true"
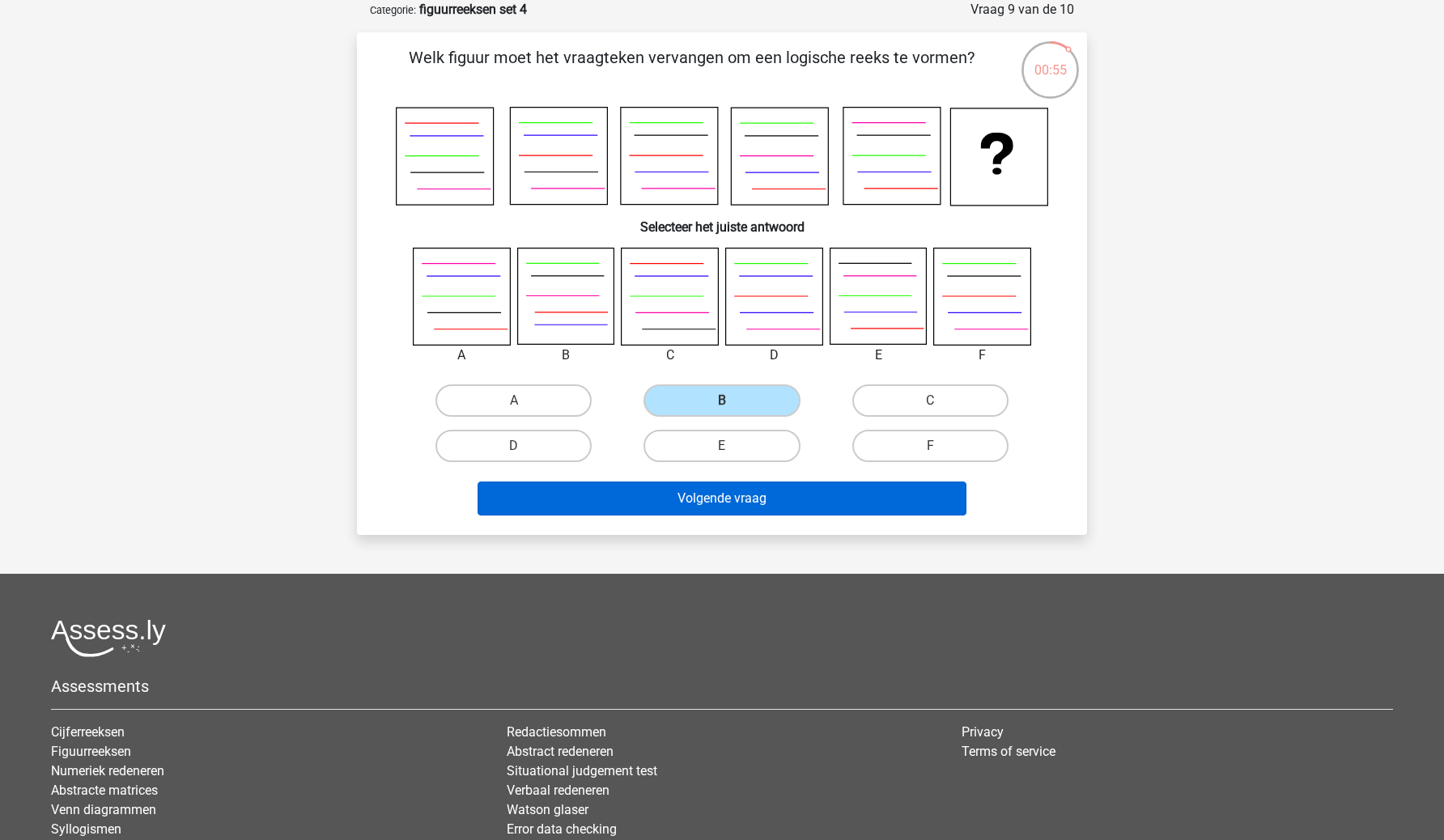
click at [779, 506] on button "Volgende vraag" at bounding box center [722, 499] width 490 height 34
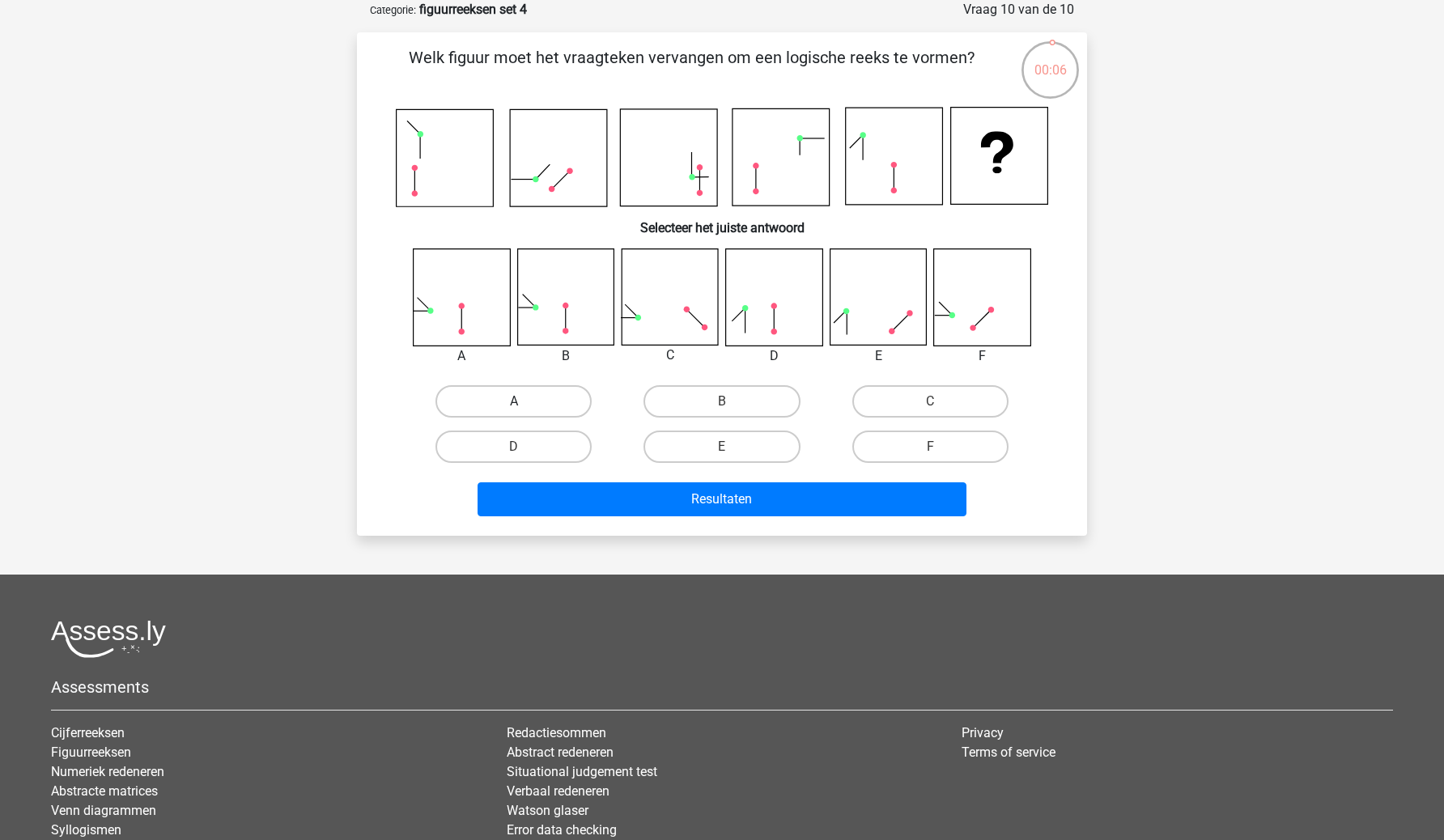
click at [523, 396] on label "A" at bounding box center [514, 402] width 157 height 32
click at [523, 402] on input "A" at bounding box center [519, 407] width 10 height 10
radio input "true"
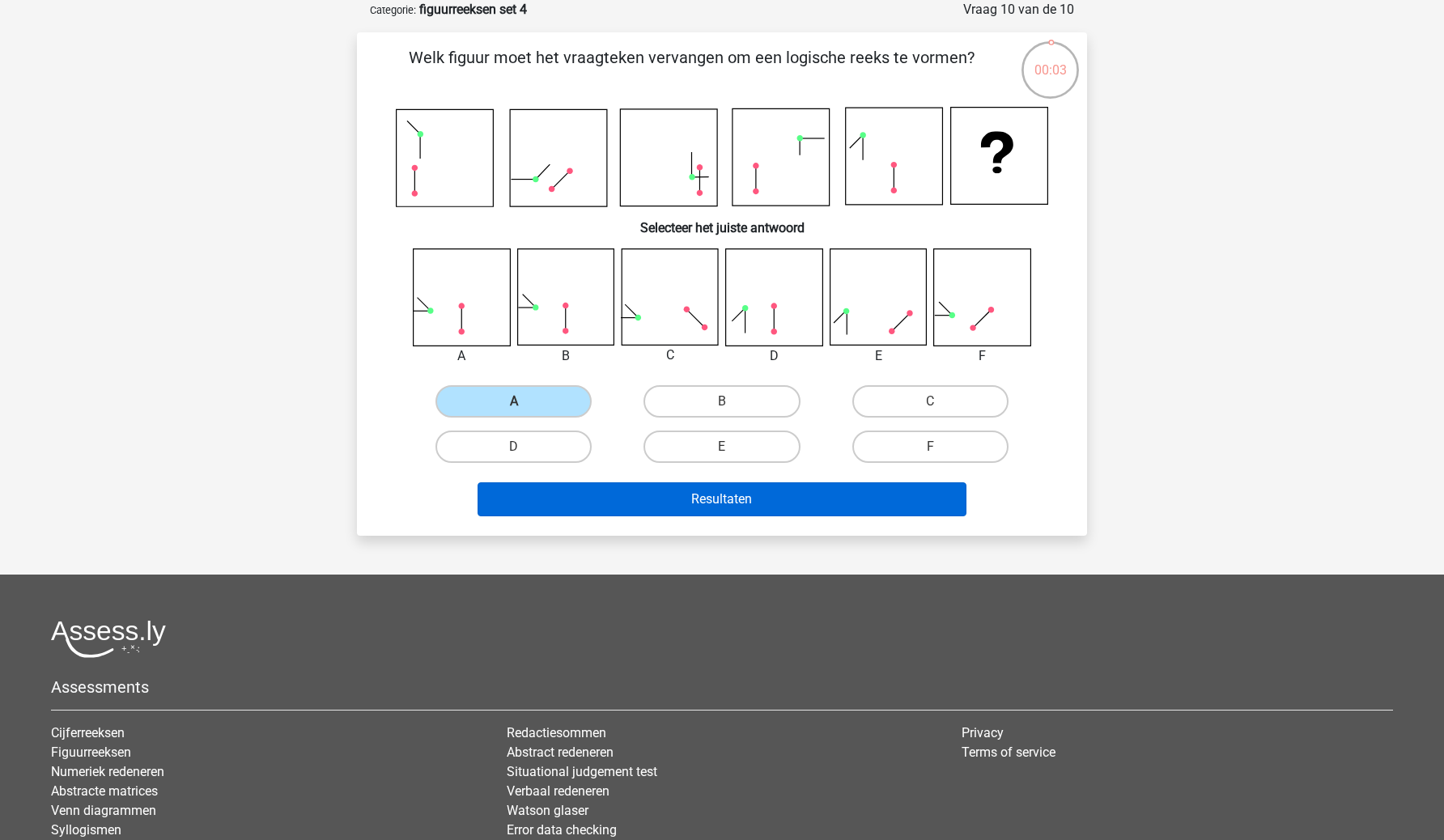
click at [584, 493] on button "Resultaten" at bounding box center [722, 500] width 490 height 34
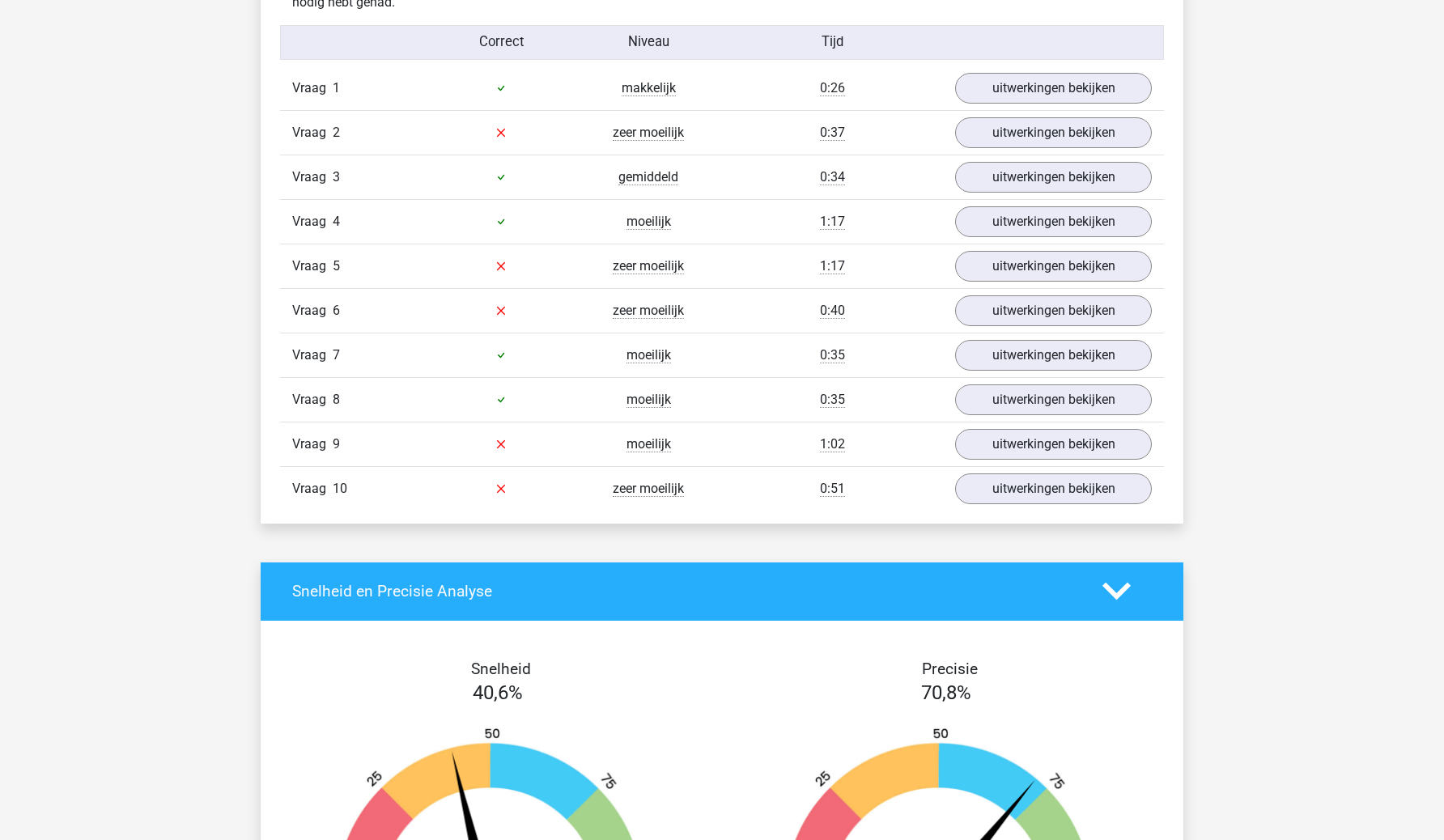
scroll to position [1007, 0]
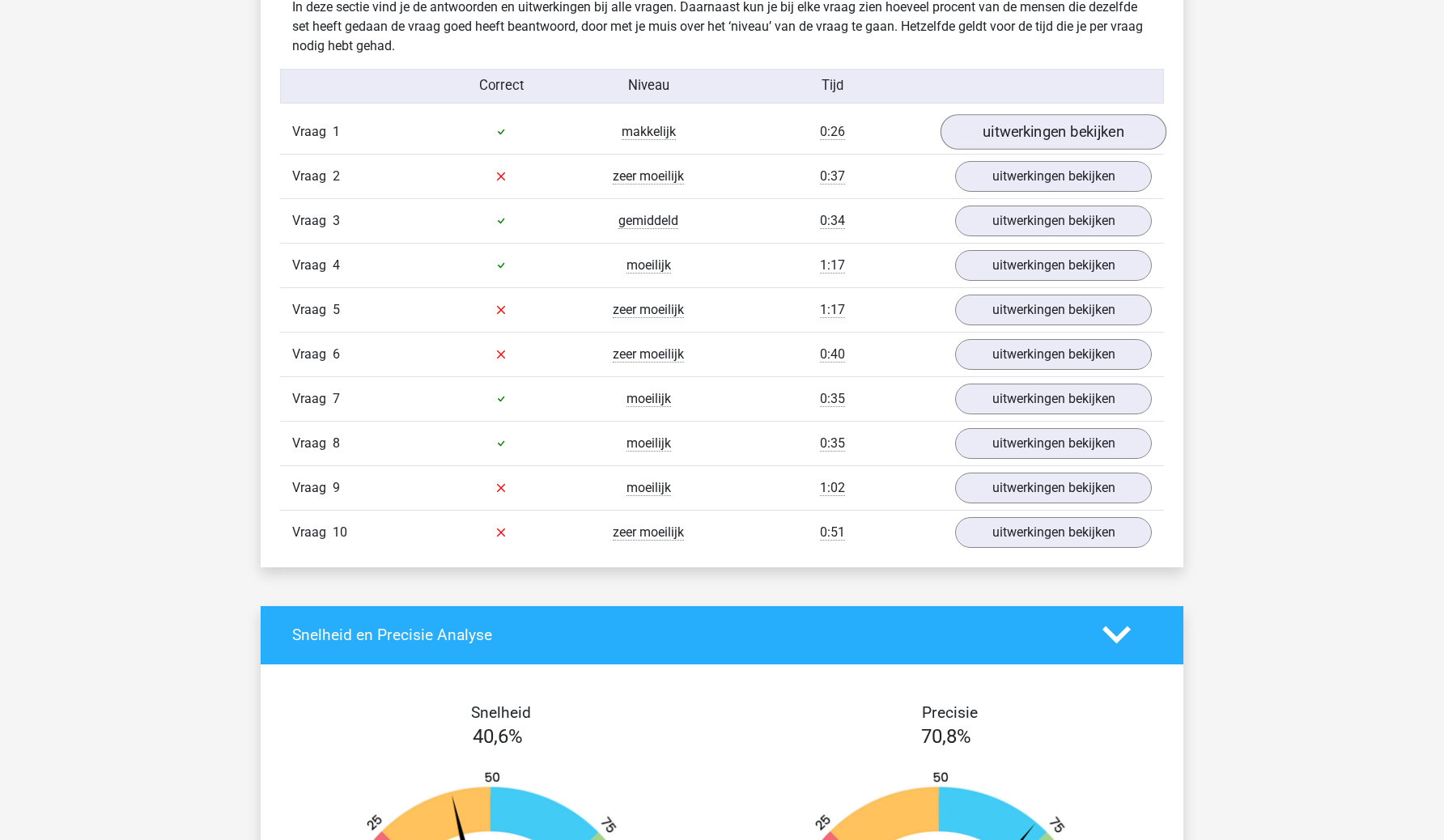
click at [1050, 146] on link "uitwerkingen bekijken" at bounding box center [1053, 132] width 226 height 36
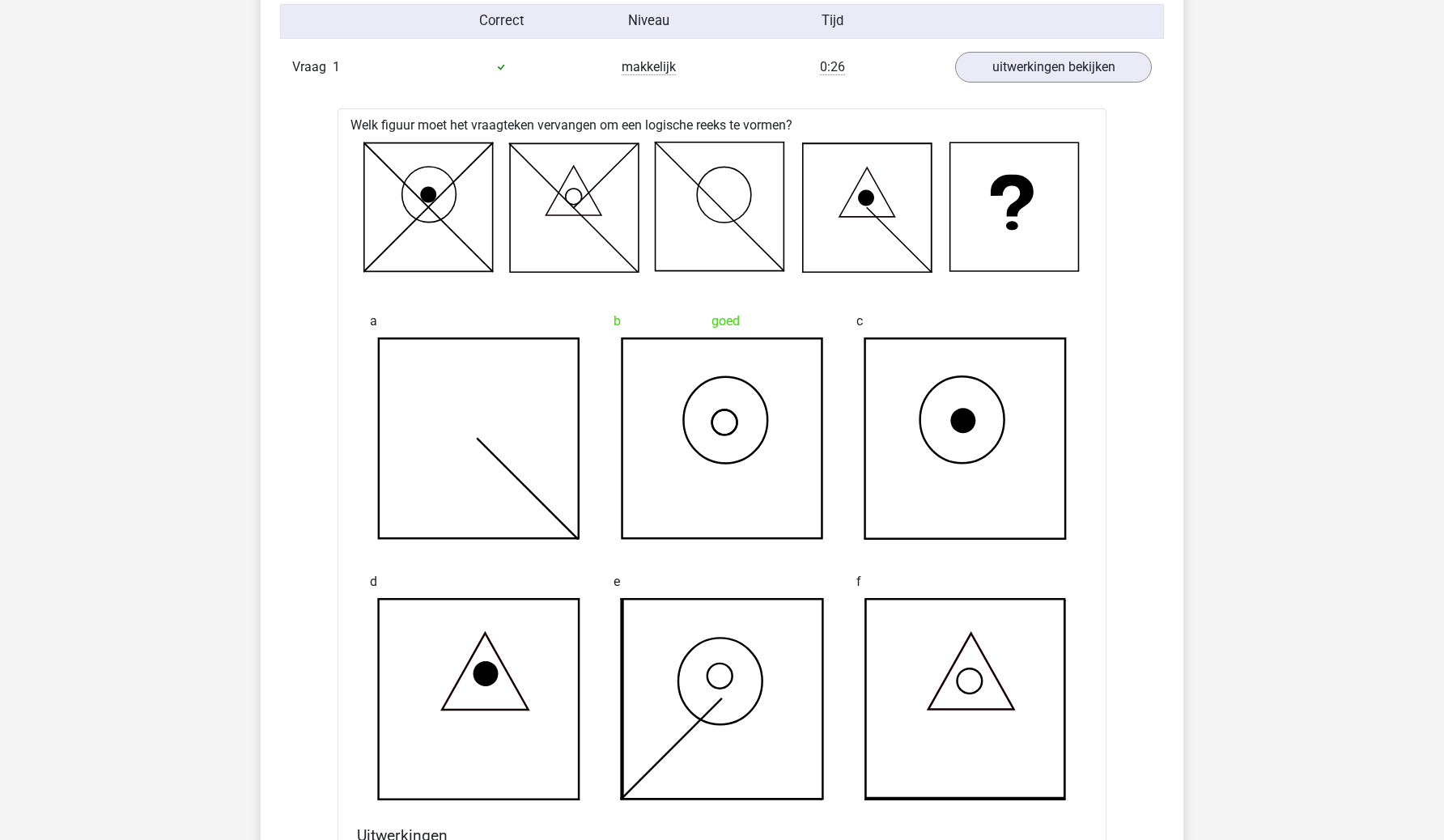
scroll to position [1069, 0]
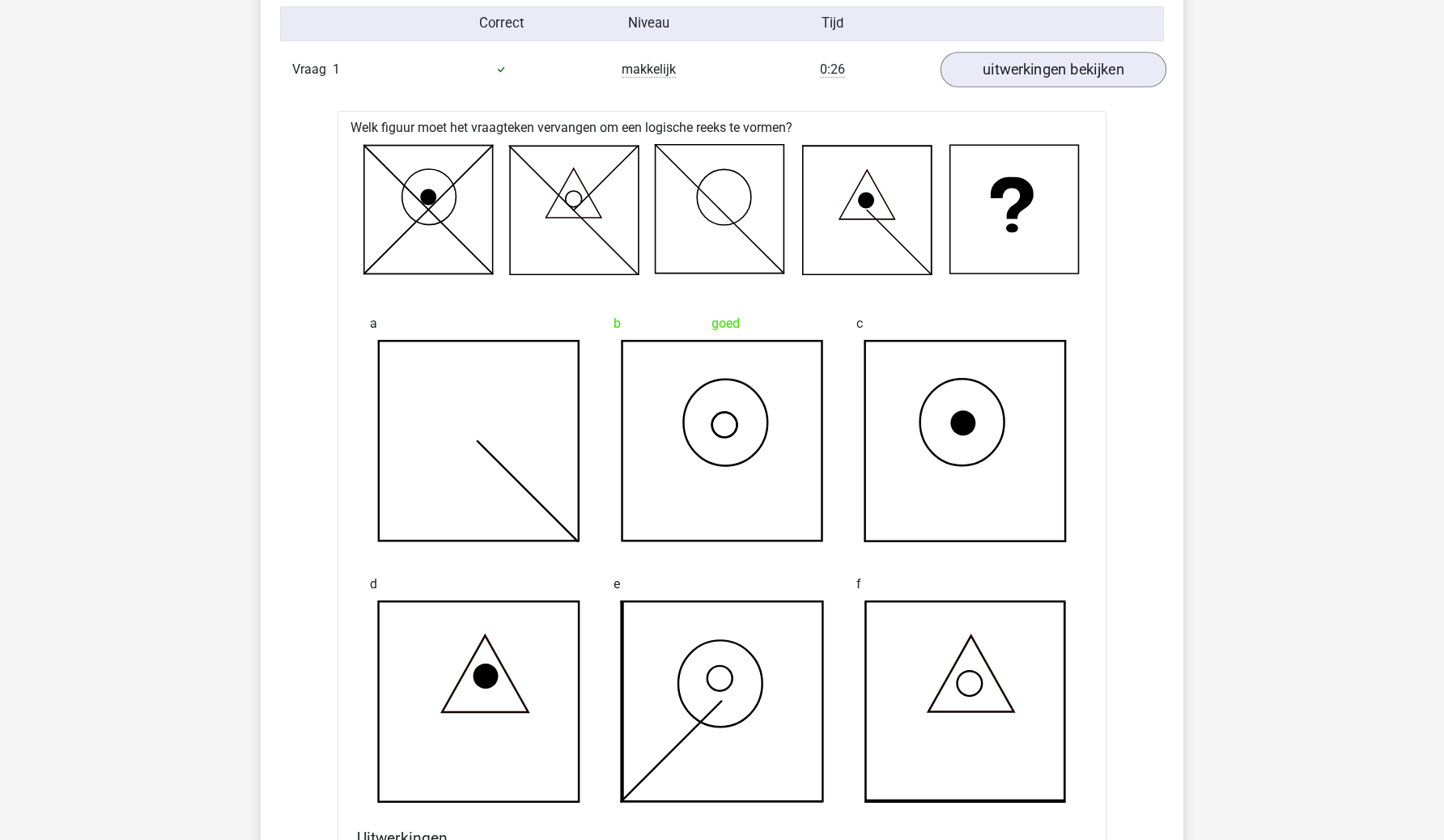
click at [1065, 58] on link "uitwerkingen bekijken" at bounding box center [1053, 70] width 226 height 36
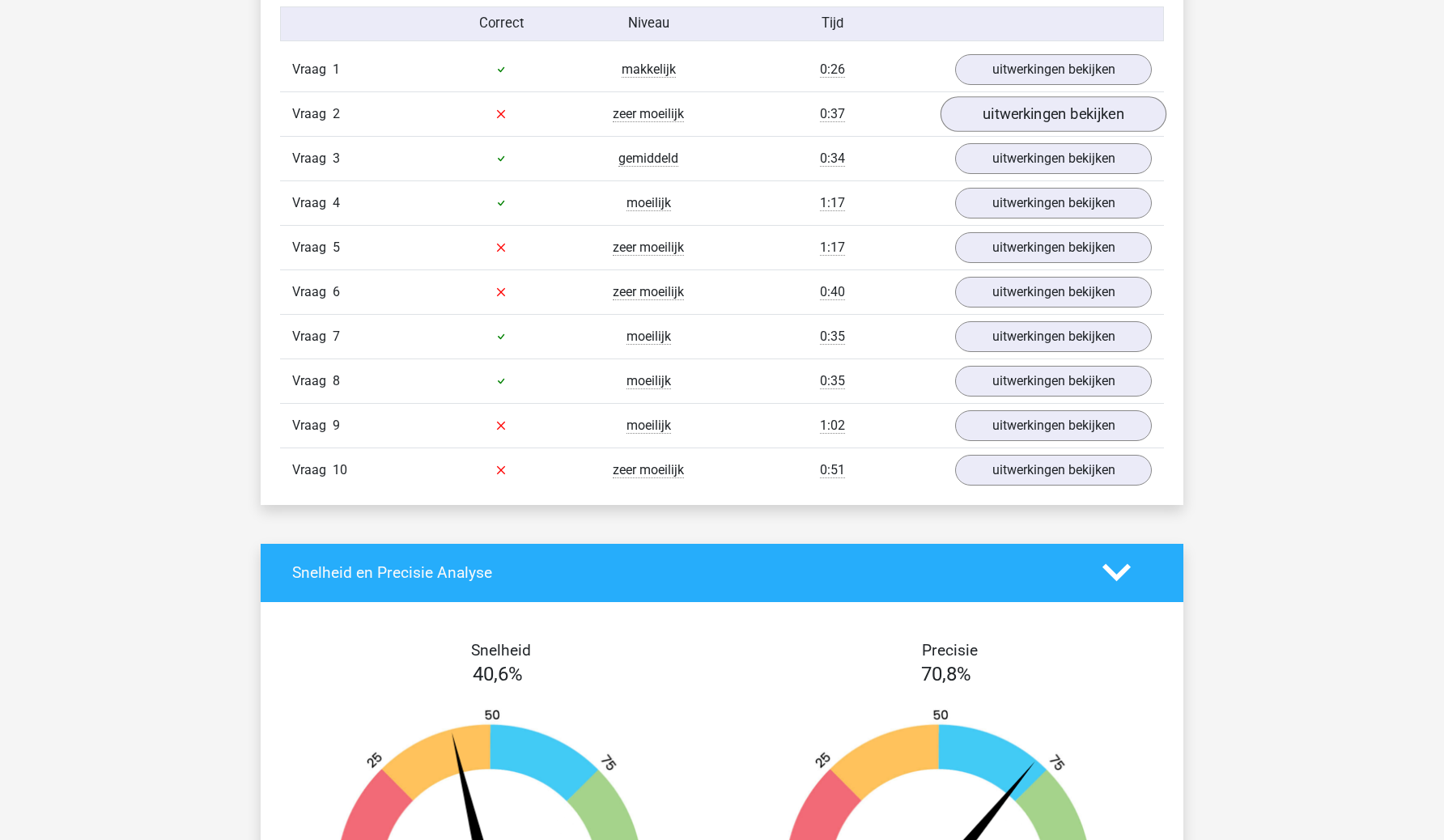
click at [1060, 105] on link "uitwerkingen bekijken" at bounding box center [1053, 114] width 226 height 36
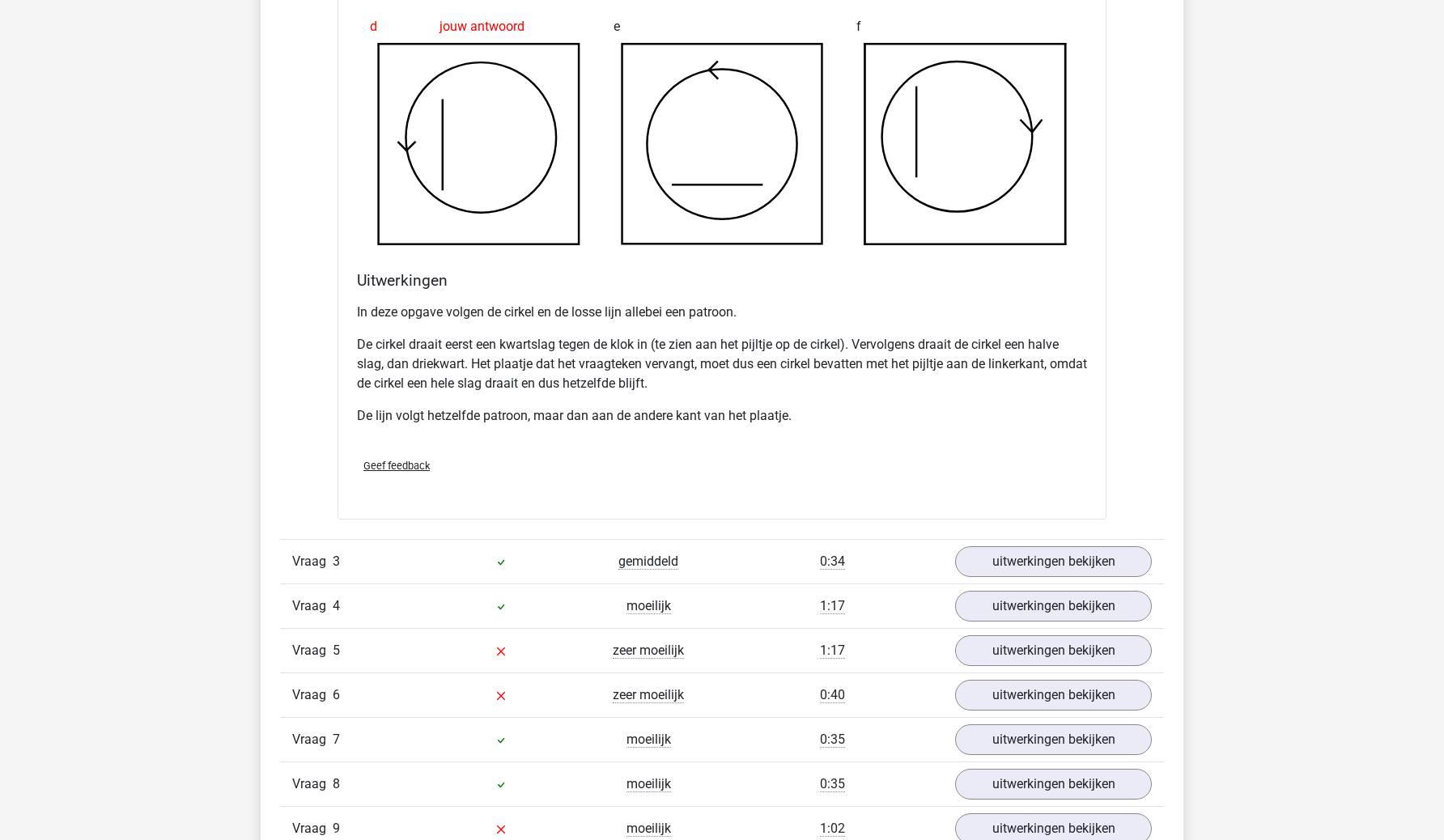
scroll to position [1718, 0]
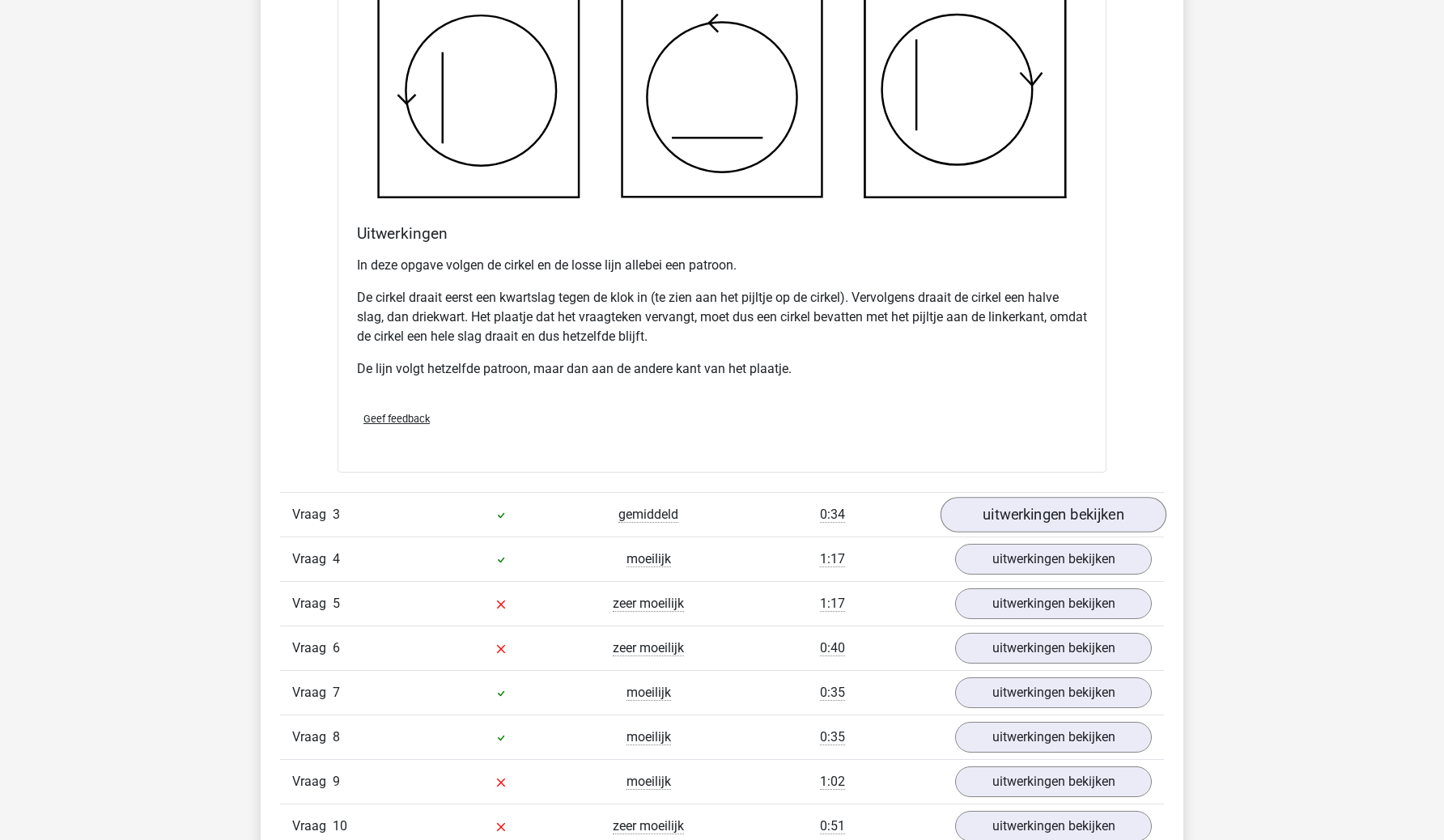
click at [1059, 517] on link "uitwerkingen bekijken" at bounding box center [1053, 515] width 226 height 36
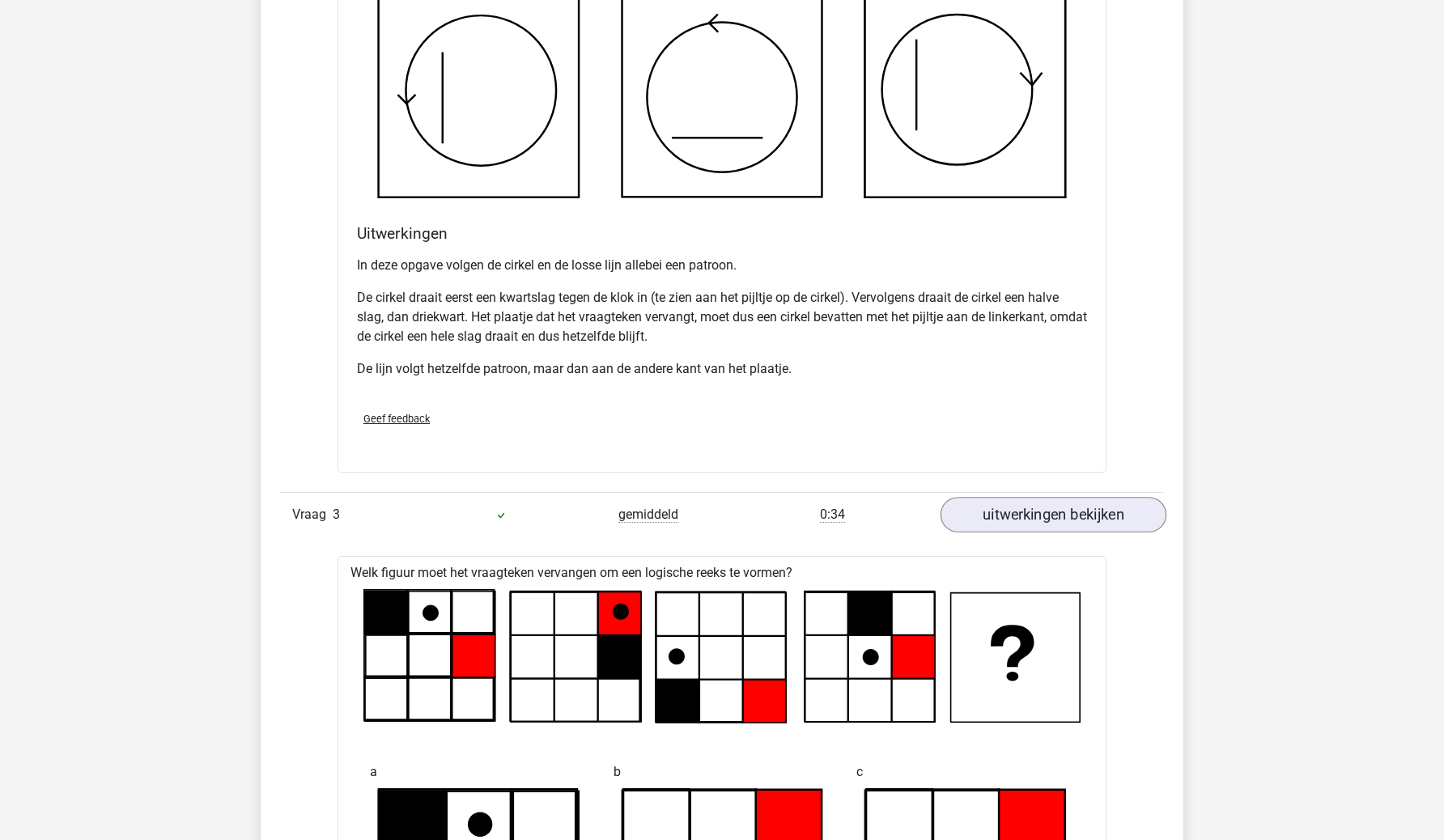
click at [1059, 517] on link "uitwerkingen bekijken" at bounding box center [1053, 515] width 226 height 36
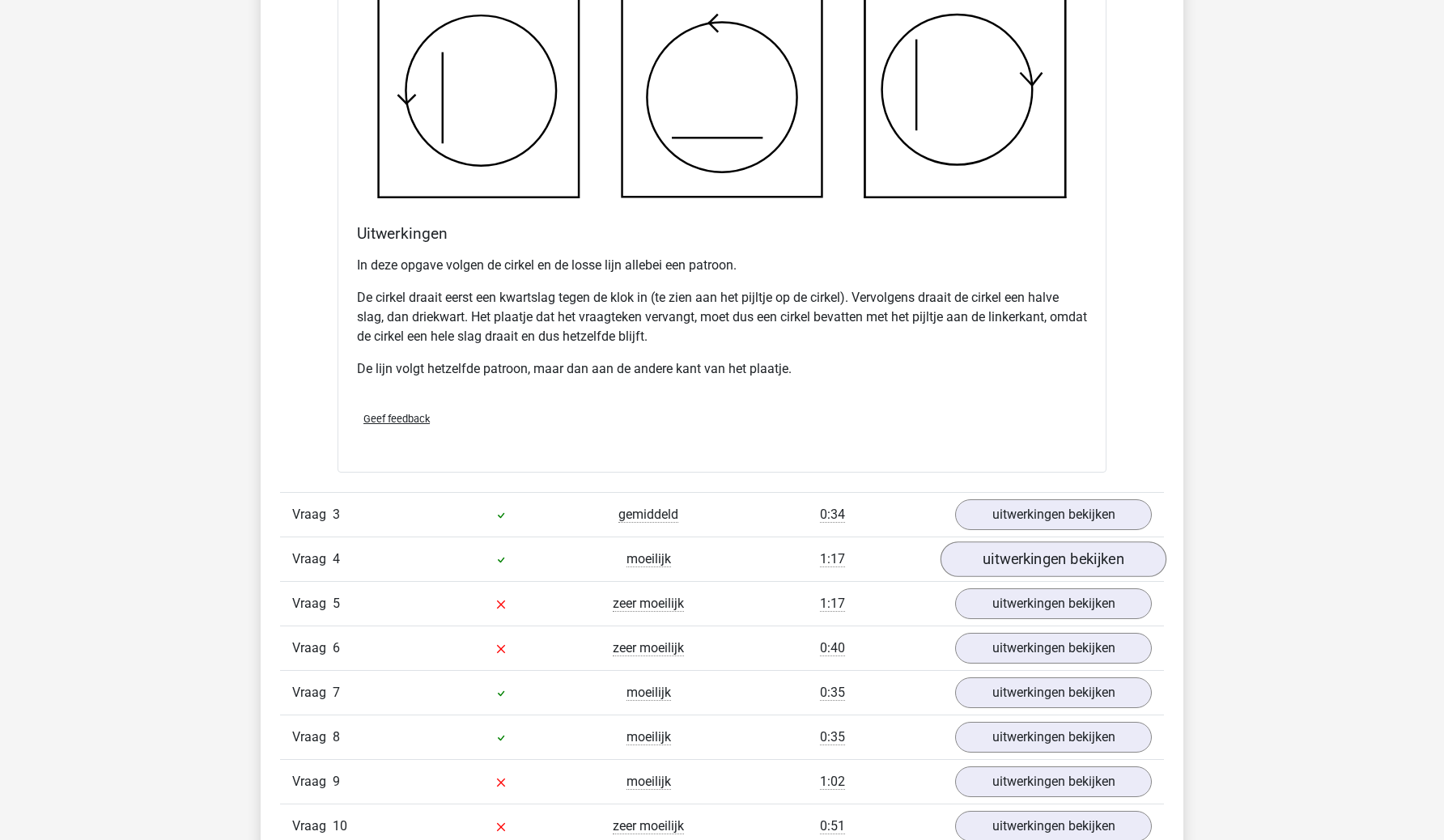
click at [1053, 548] on link "uitwerkingen bekijken" at bounding box center [1053, 559] width 226 height 36
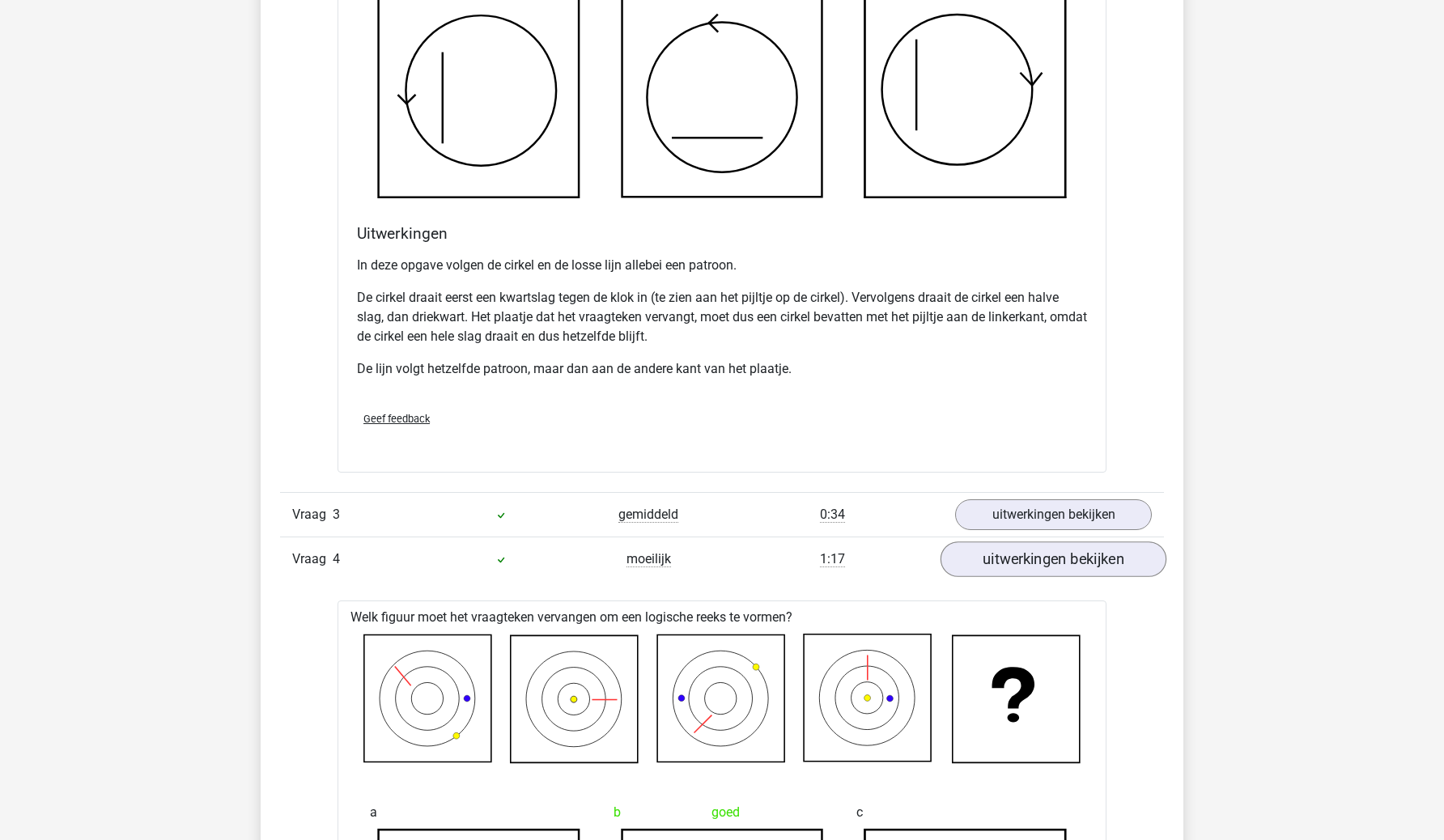
click at [1053, 548] on link "uitwerkingen bekijken" at bounding box center [1053, 559] width 226 height 36
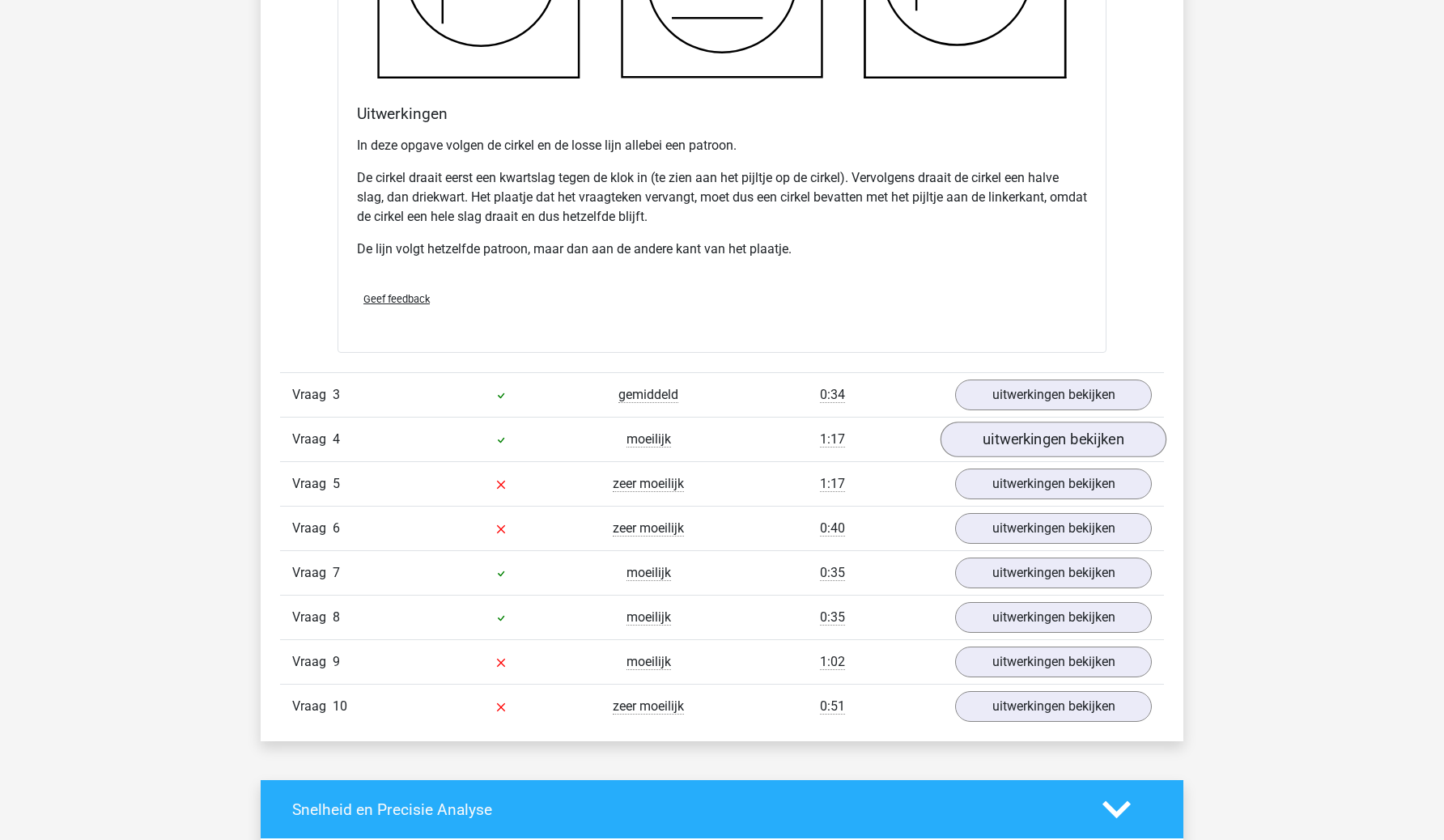
scroll to position [1855, 0]
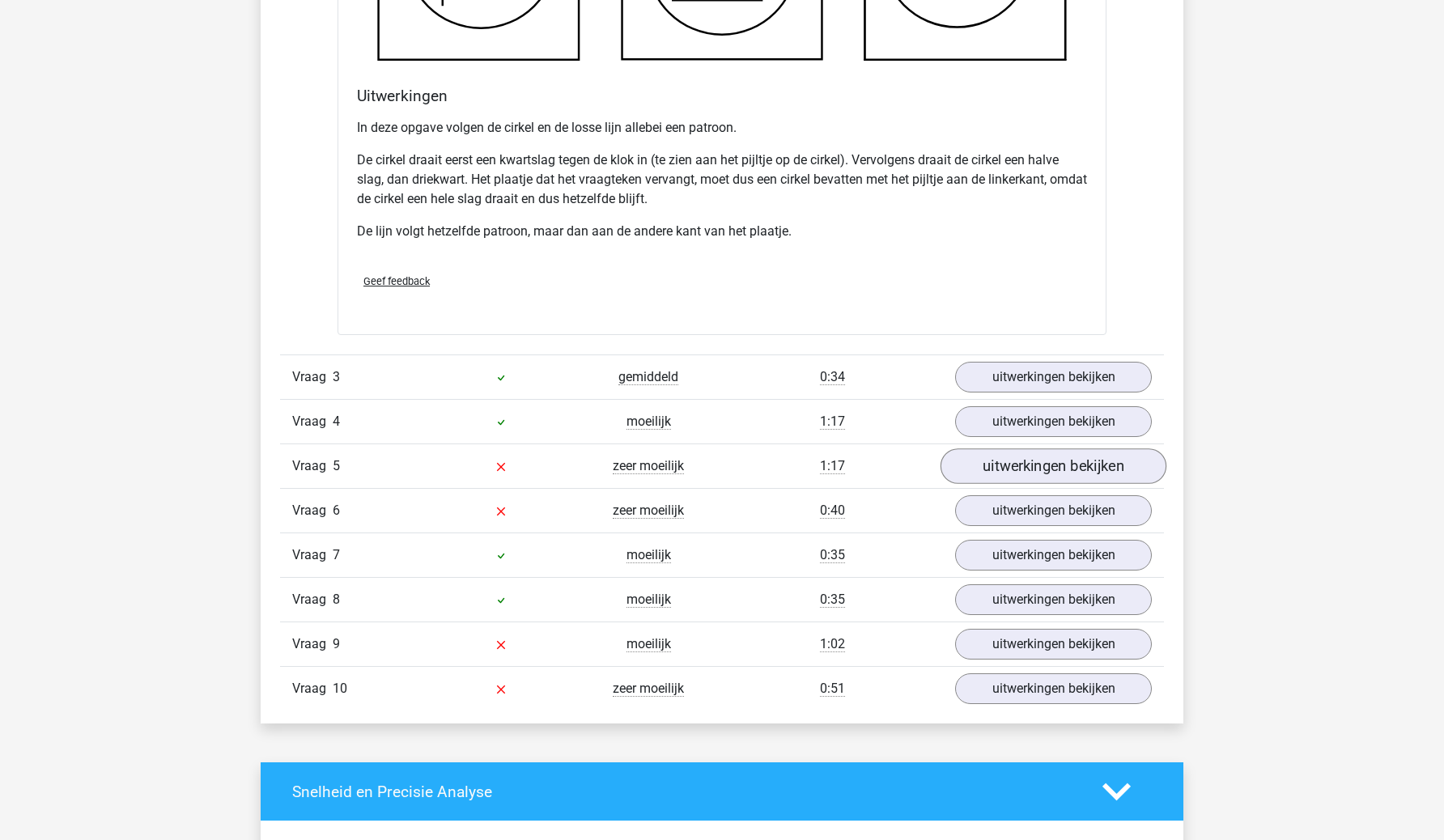
click at [1066, 466] on link "uitwerkingen bekijken" at bounding box center [1053, 466] width 226 height 36
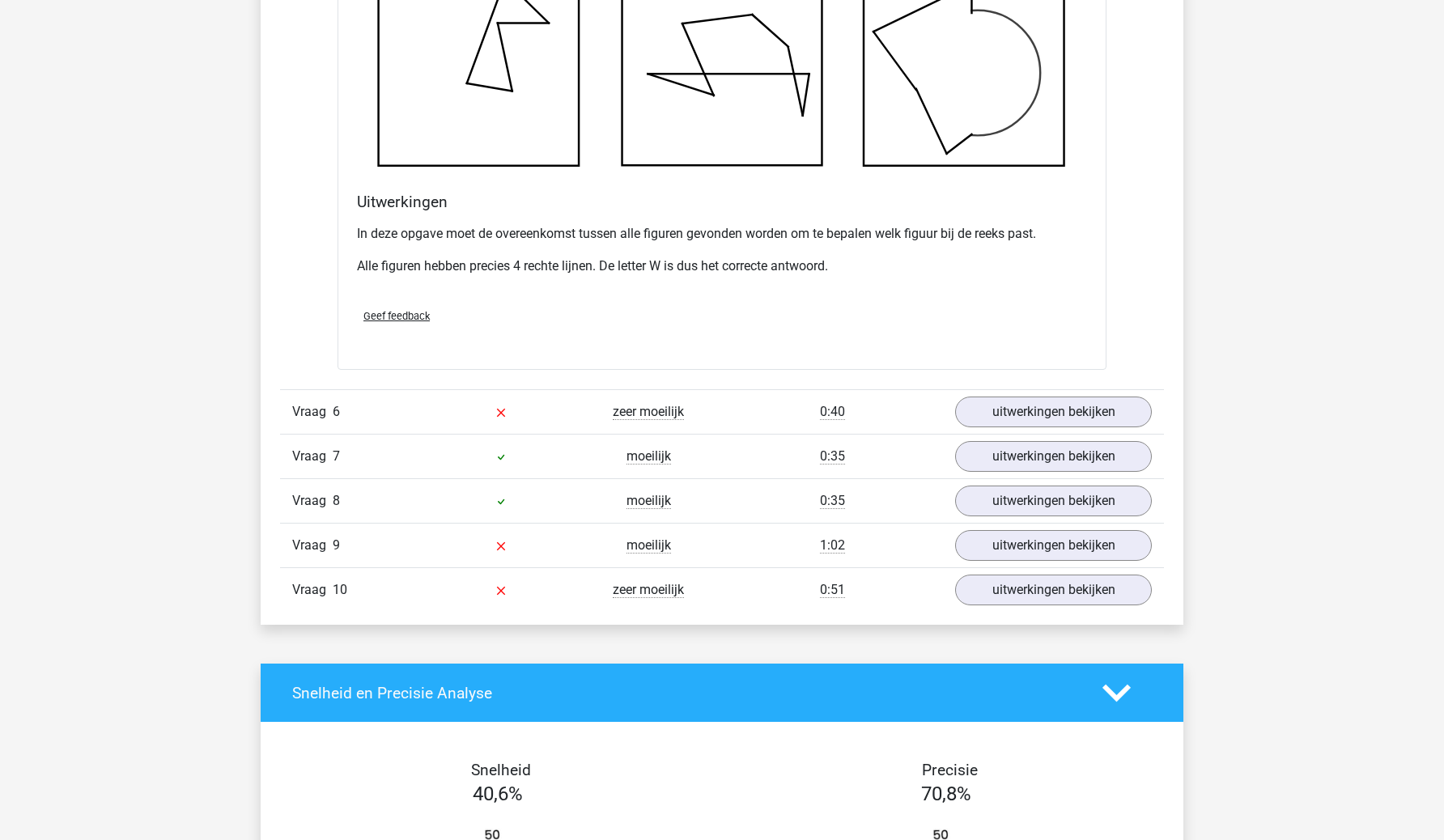
scroll to position [2910, 0]
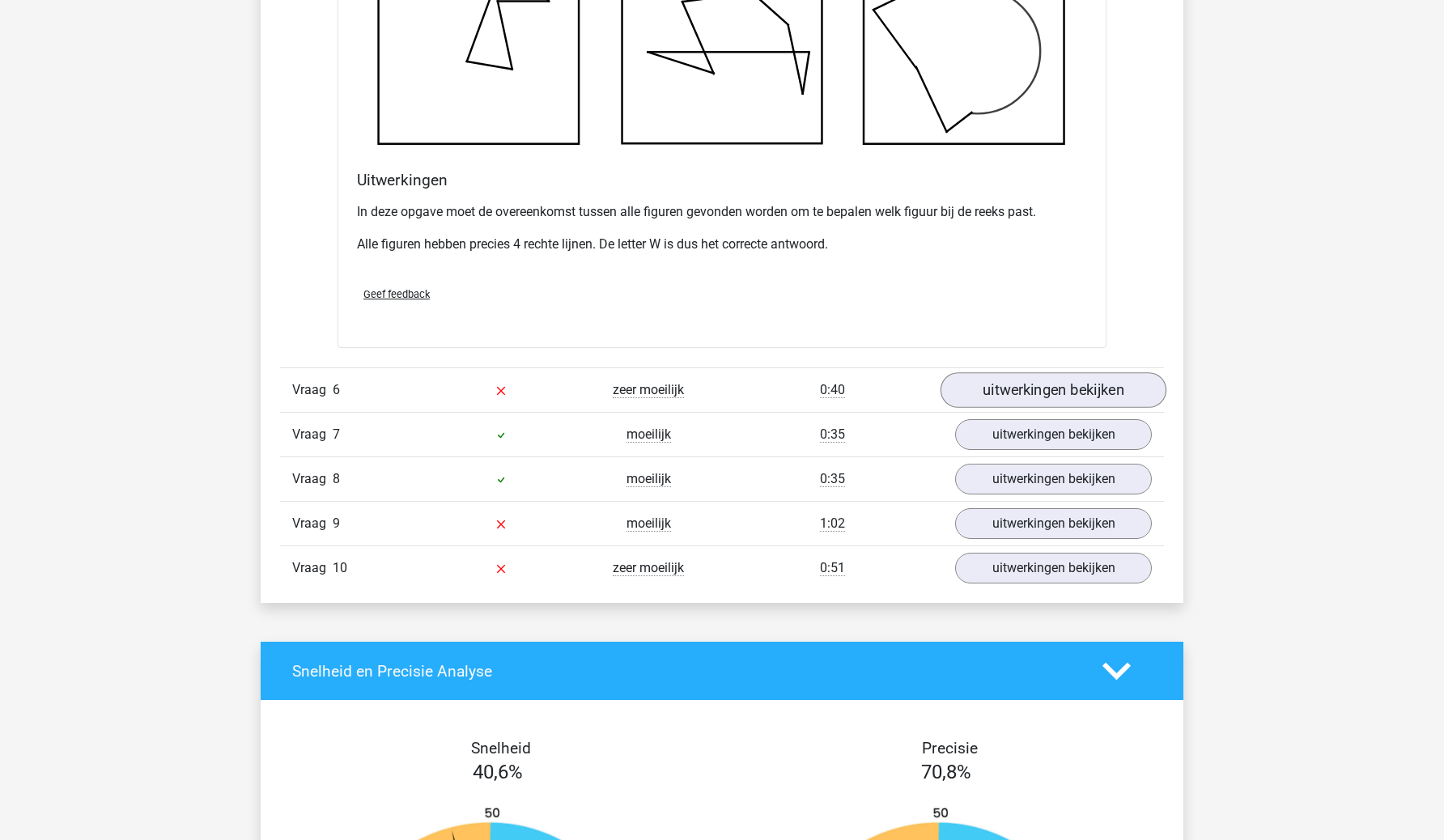
click at [1034, 390] on link "uitwerkingen bekijken" at bounding box center [1053, 390] width 226 height 36
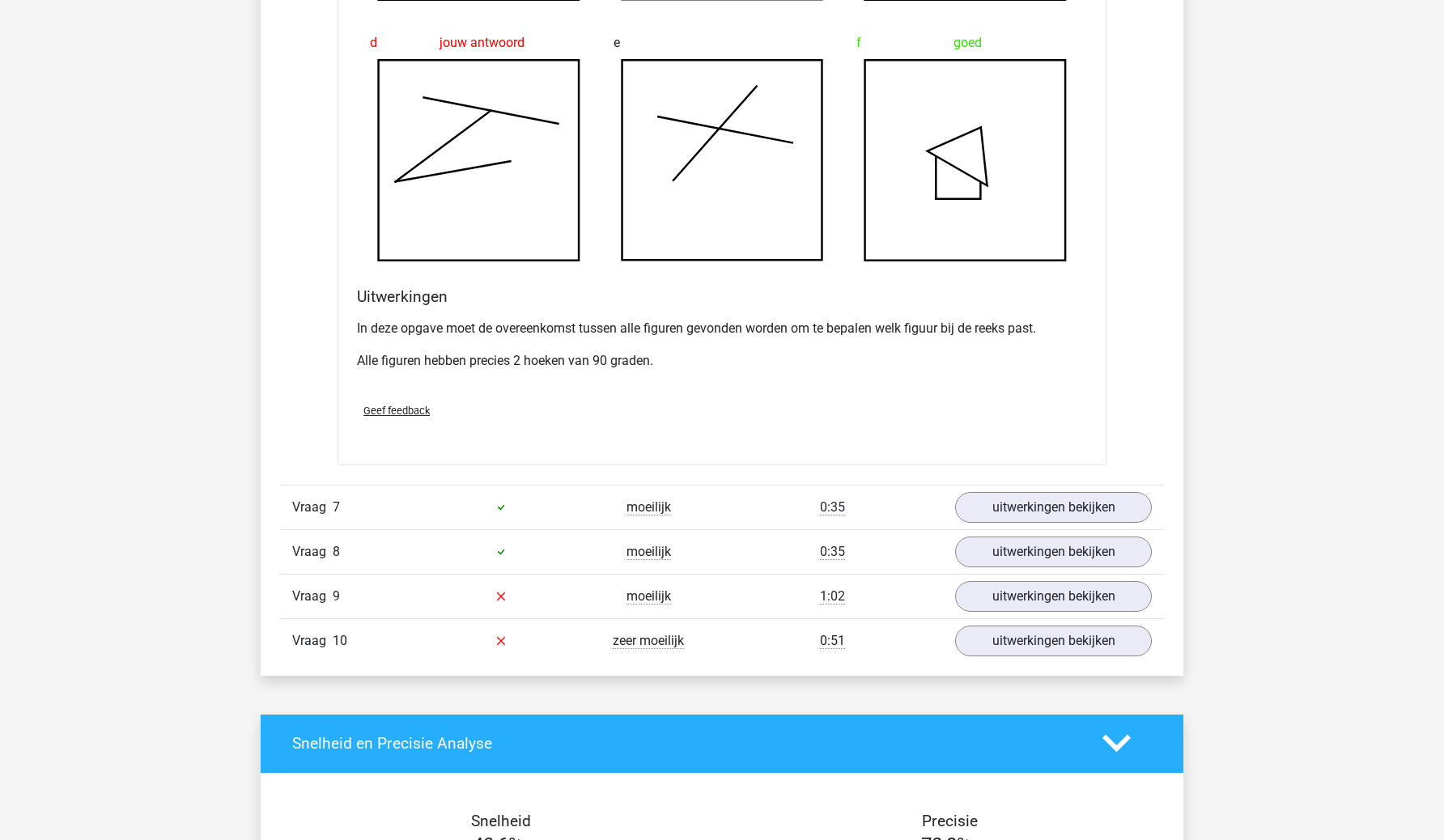
scroll to position [3784, 0]
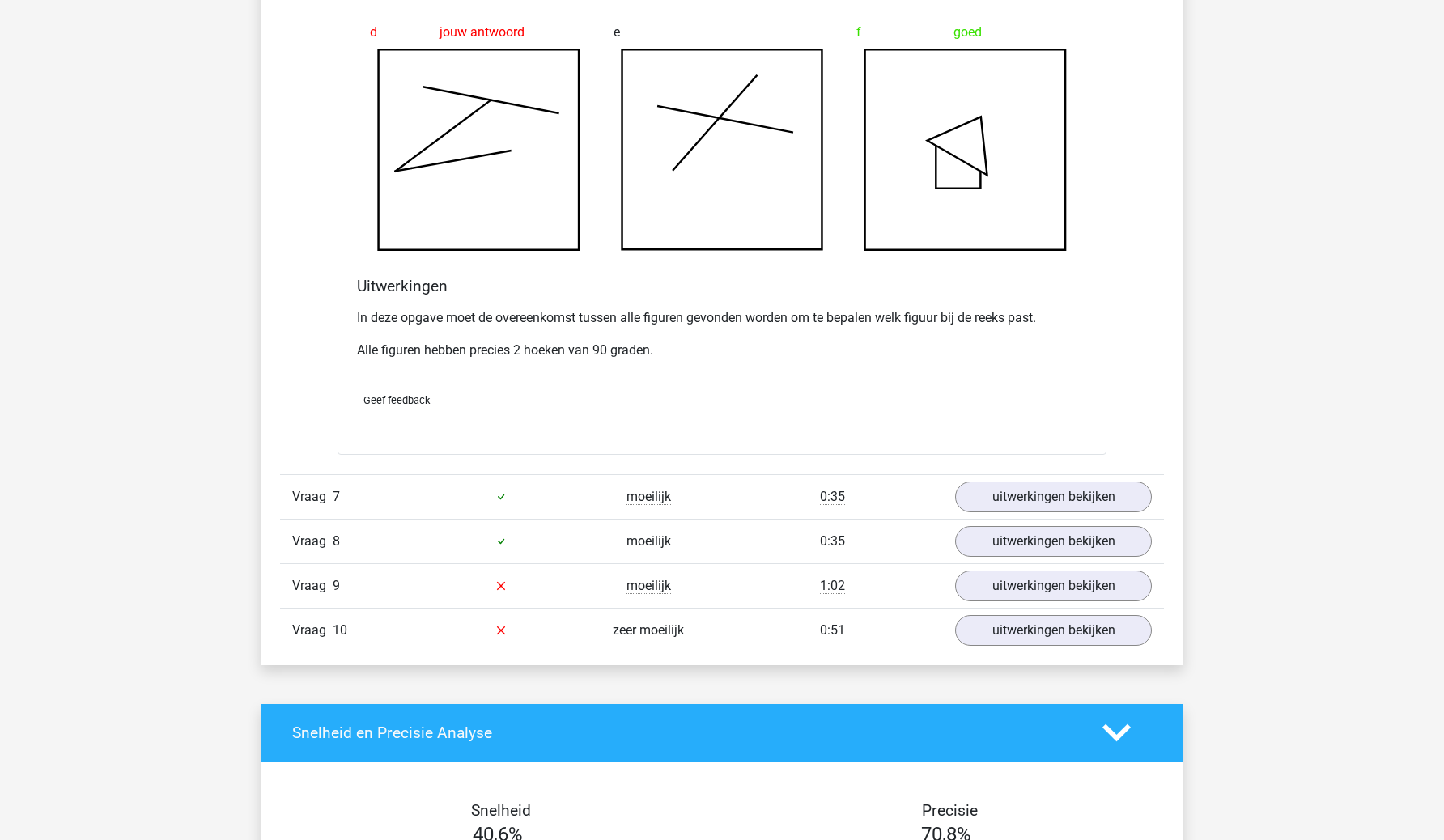
click at [1052, 474] on div "Vraag 7 moeilijk 0:35 uitwerkingen bekijken" at bounding box center [722, 496] width 884 height 44
click at [1056, 494] on link "uitwerkingen bekijken" at bounding box center [1053, 497] width 226 height 36
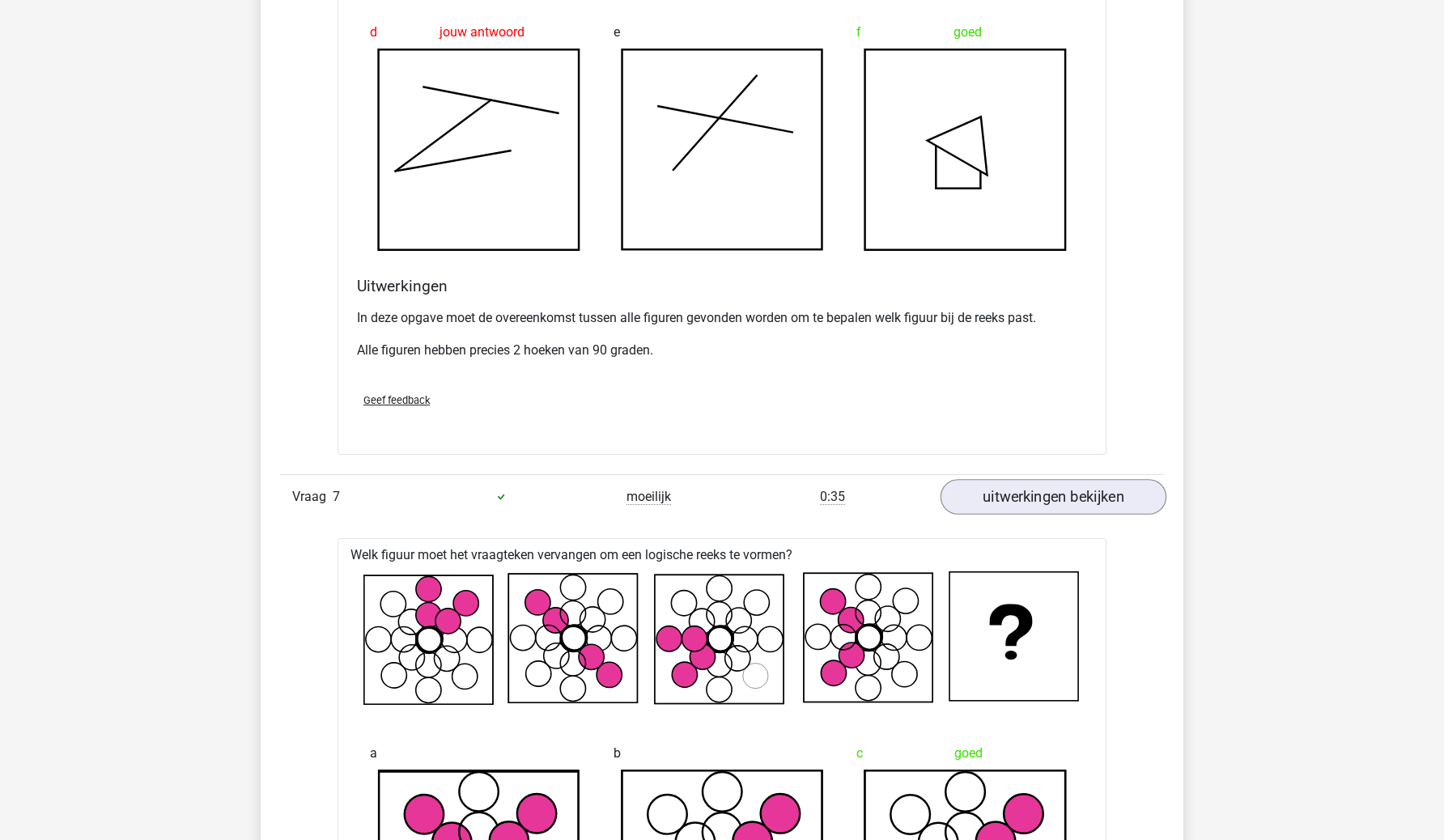
click at [1056, 494] on link "uitwerkingen bekijken" at bounding box center [1053, 497] width 226 height 36
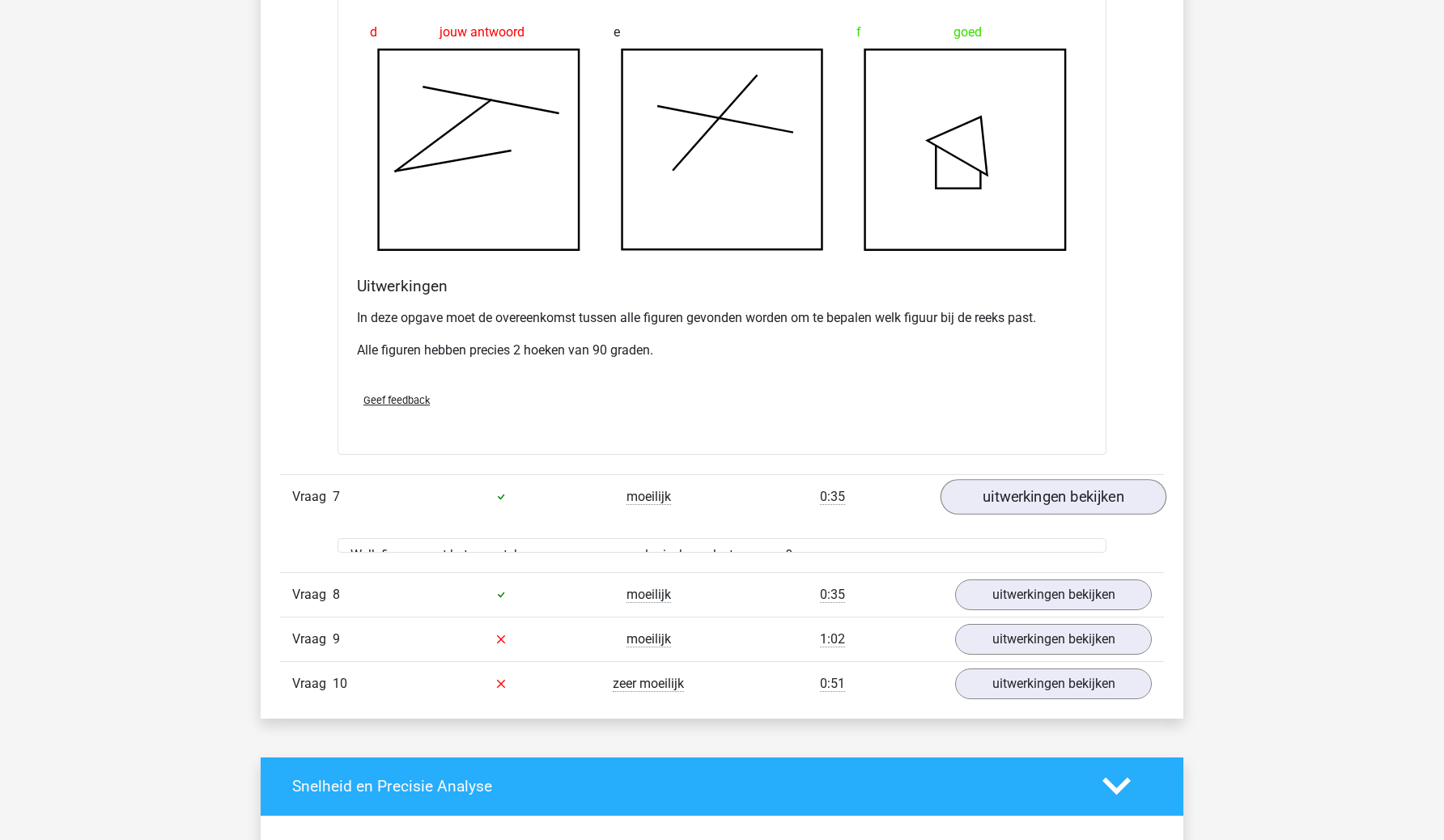
click at [1056, 494] on link "uitwerkingen bekijken" at bounding box center [1053, 497] width 226 height 36
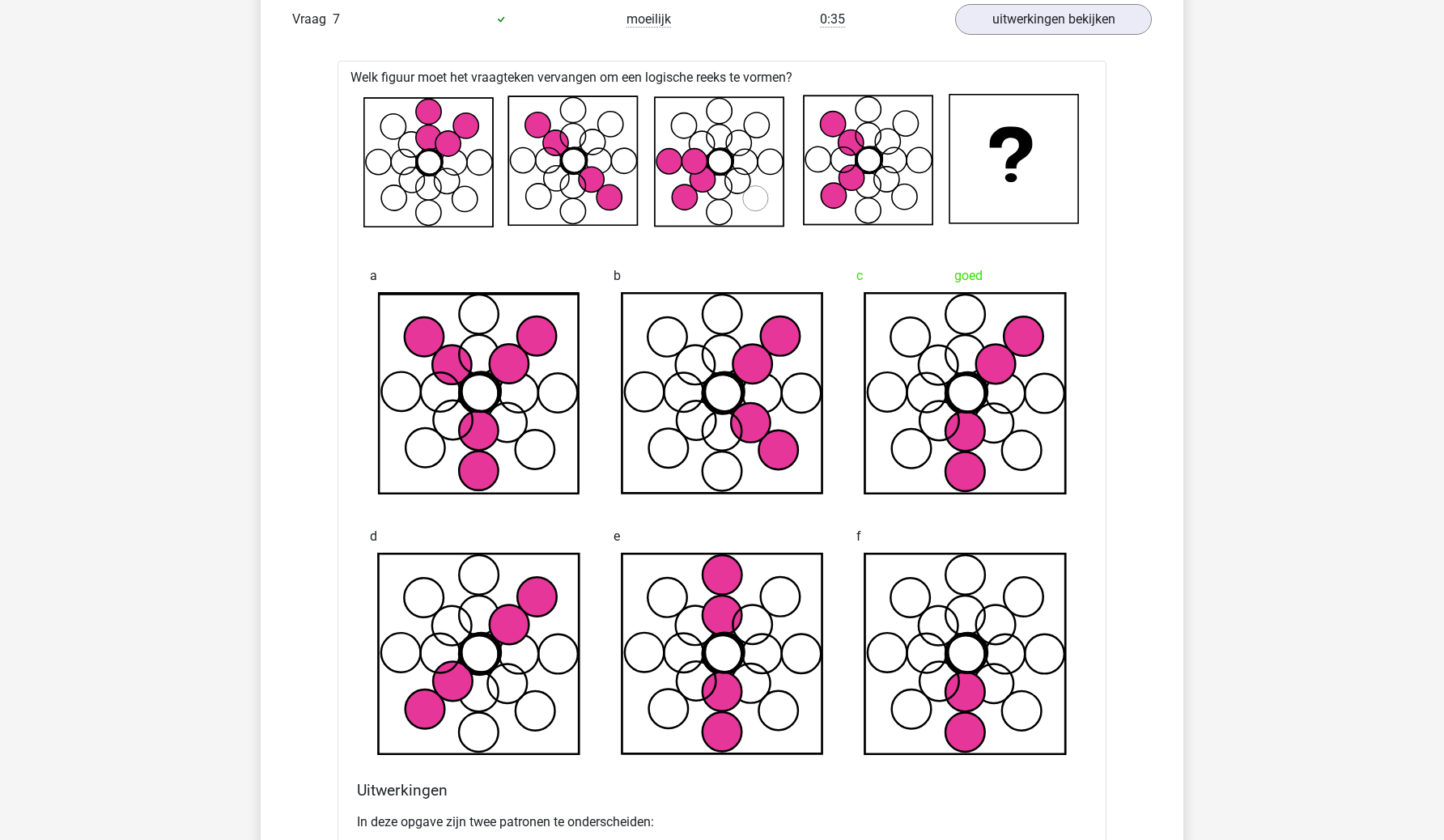
scroll to position [4181, 0]
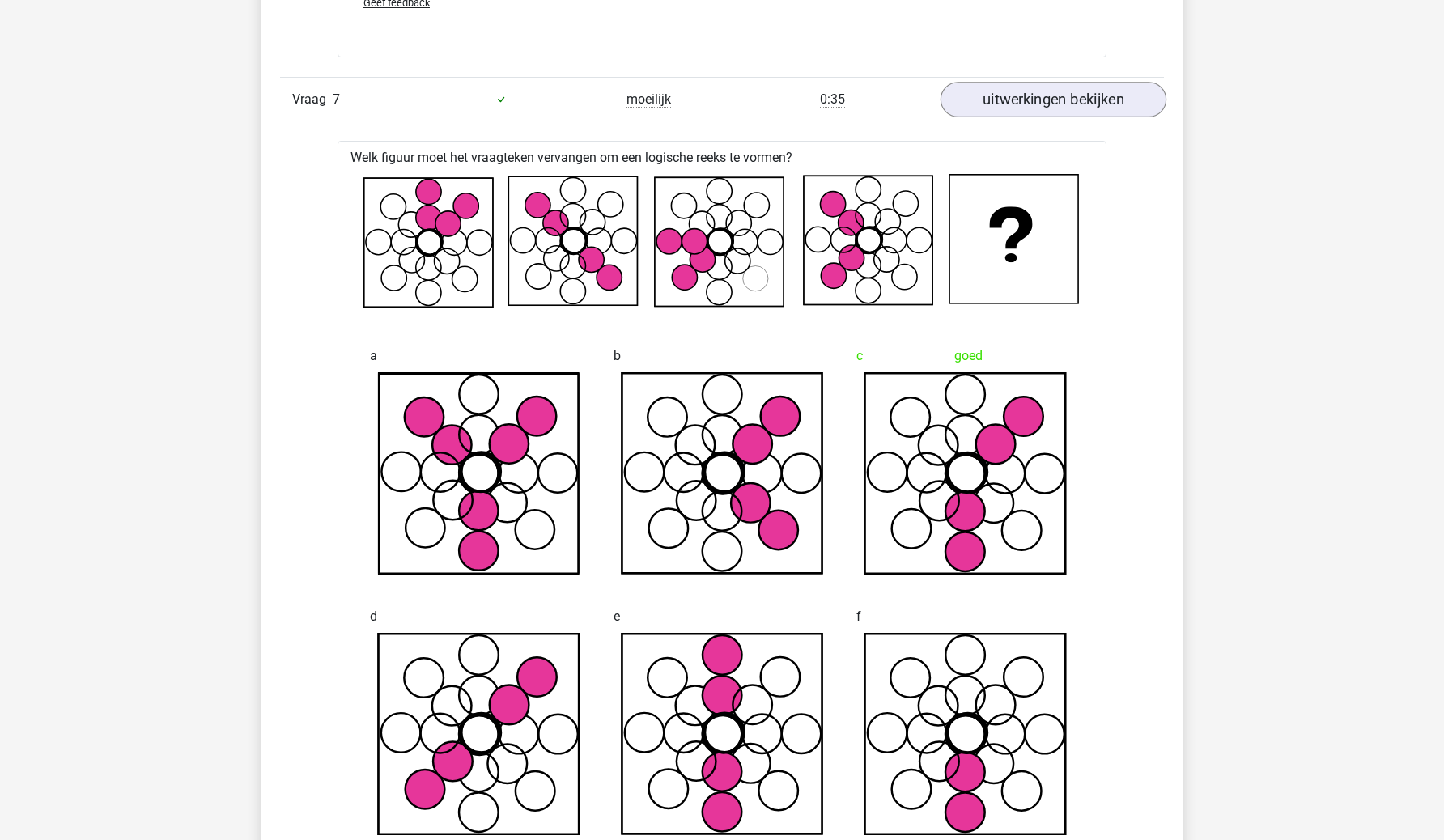
click at [1082, 111] on link "uitwerkingen bekijken" at bounding box center [1053, 100] width 226 height 36
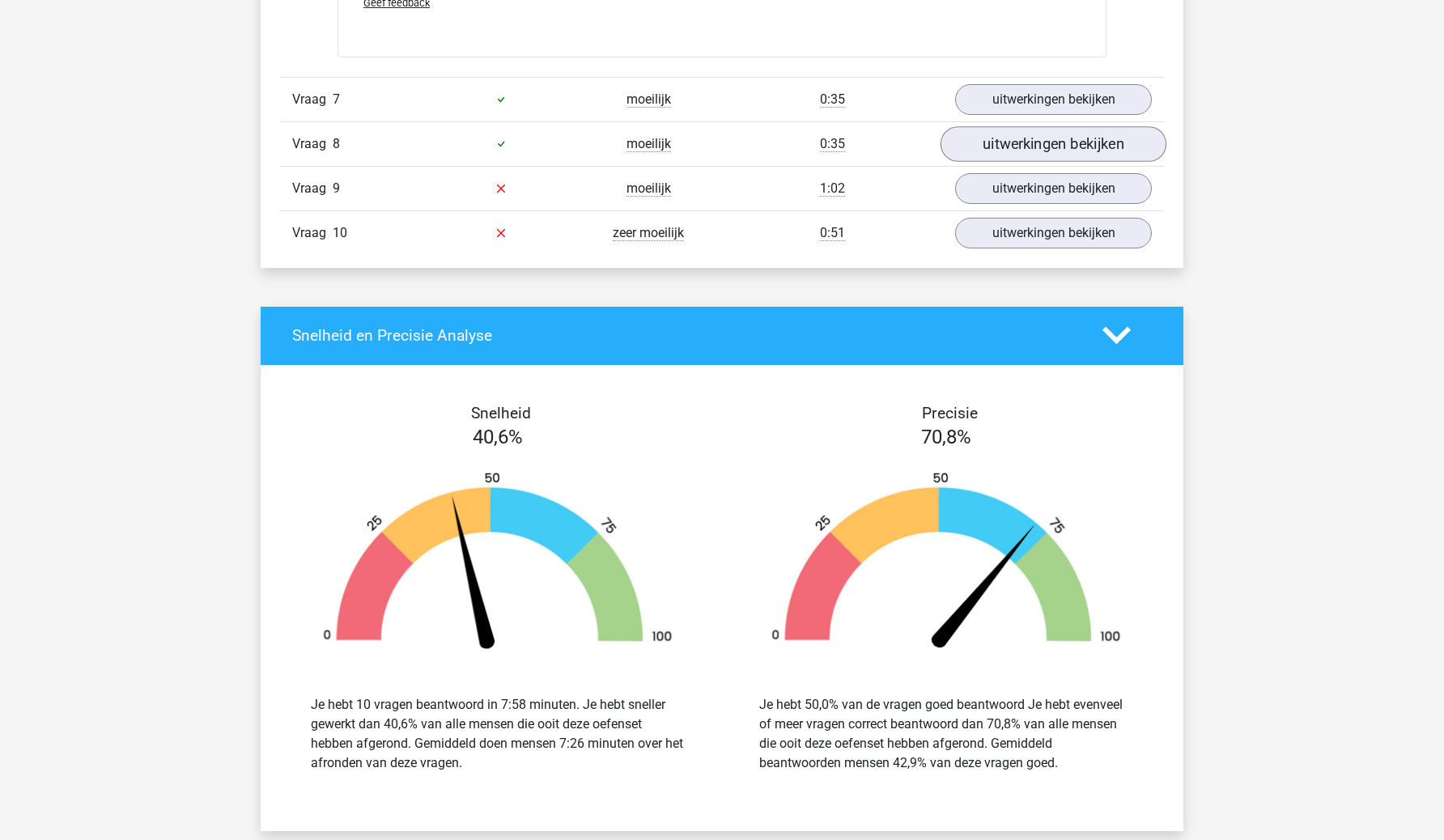
click at [1074, 151] on link "uitwerkingen bekijken" at bounding box center [1053, 144] width 226 height 36
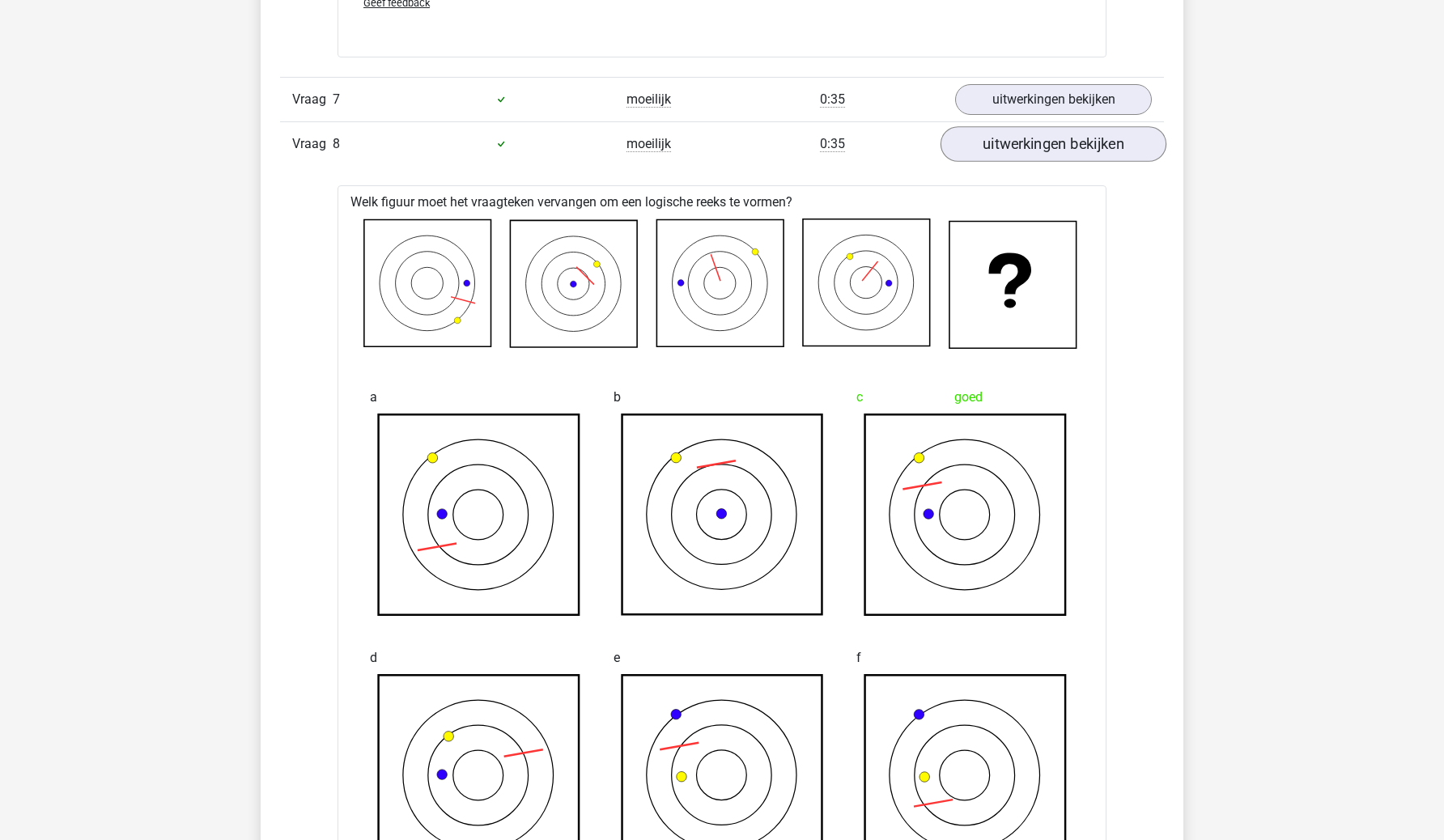
click at [1074, 151] on link "uitwerkingen bekijken" at bounding box center [1053, 144] width 226 height 36
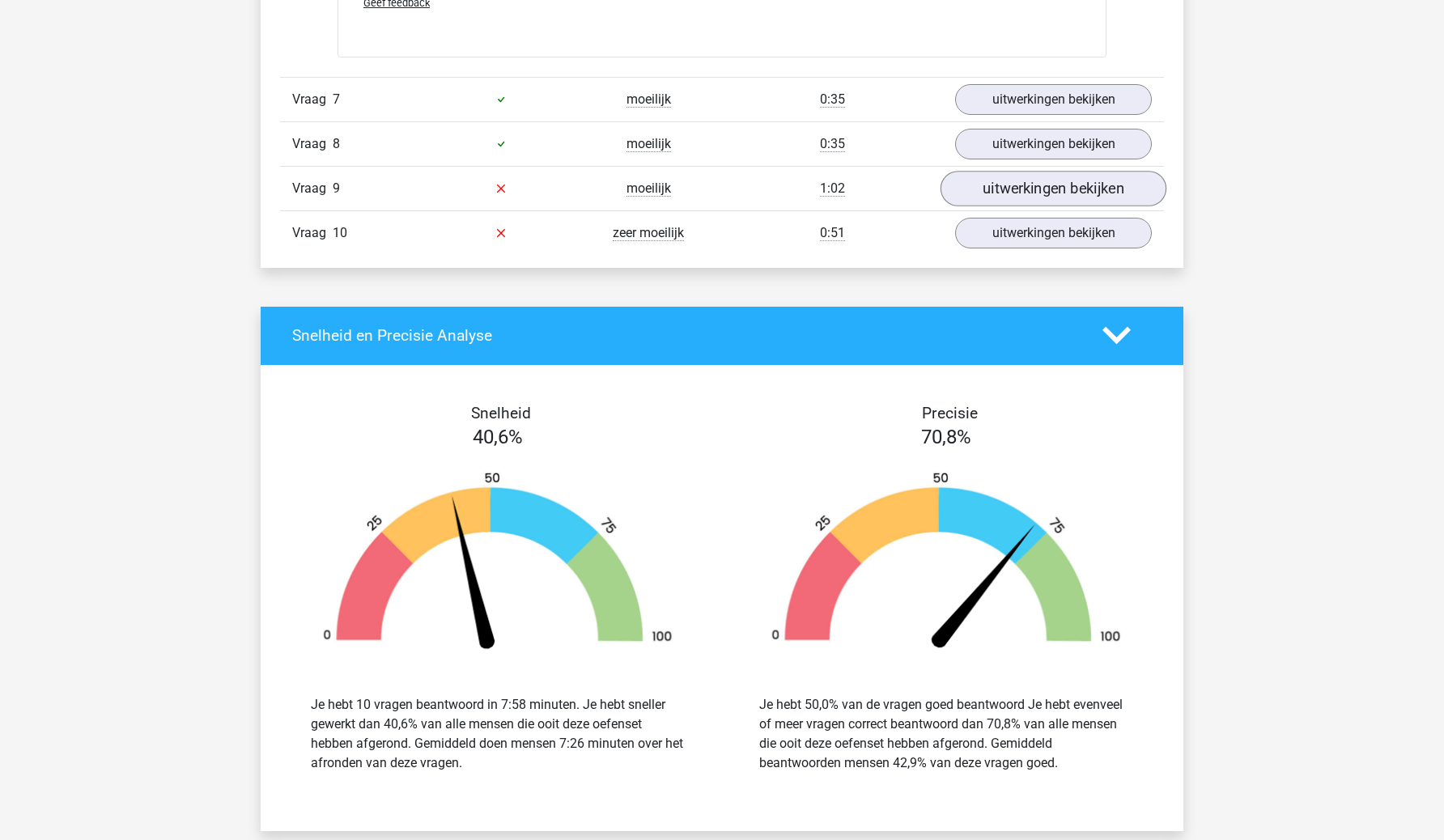
click at [1060, 191] on link "uitwerkingen bekijken" at bounding box center [1053, 189] width 226 height 36
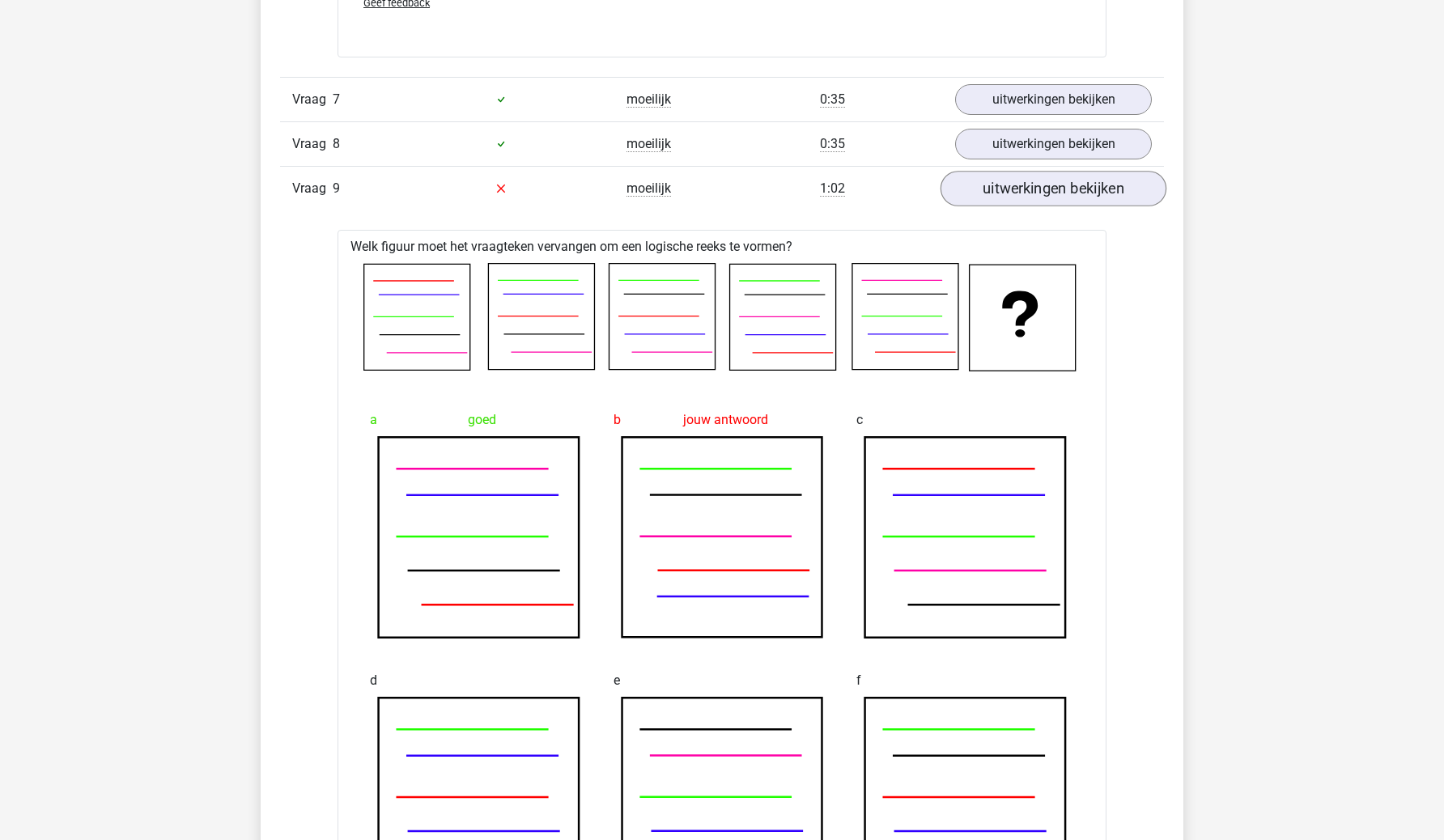
click at [1060, 191] on link "uitwerkingen bekijken" at bounding box center [1053, 189] width 226 height 36
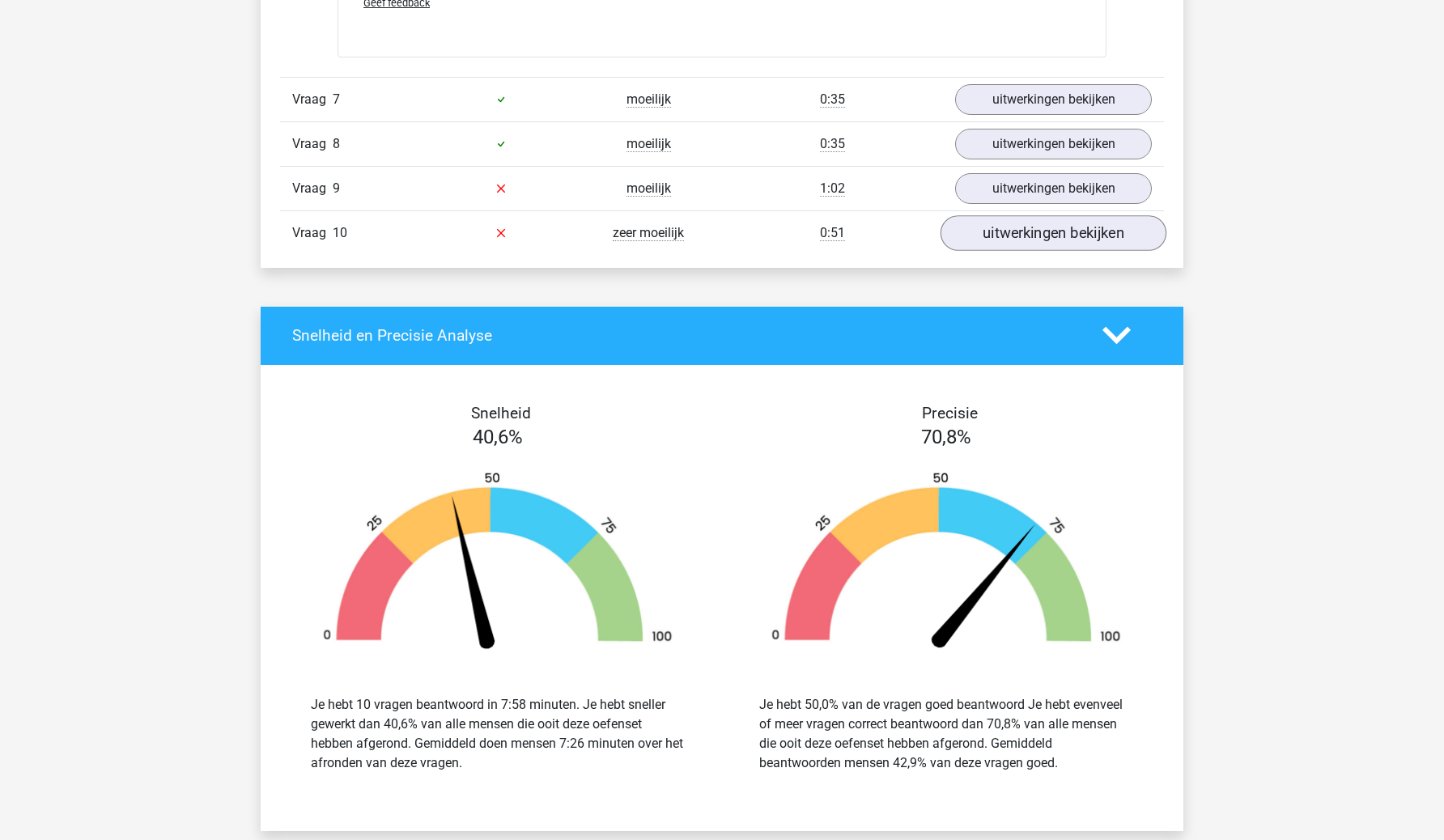
click at [1052, 242] on link "uitwerkingen bekijken" at bounding box center [1053, 233] width 226 height 36
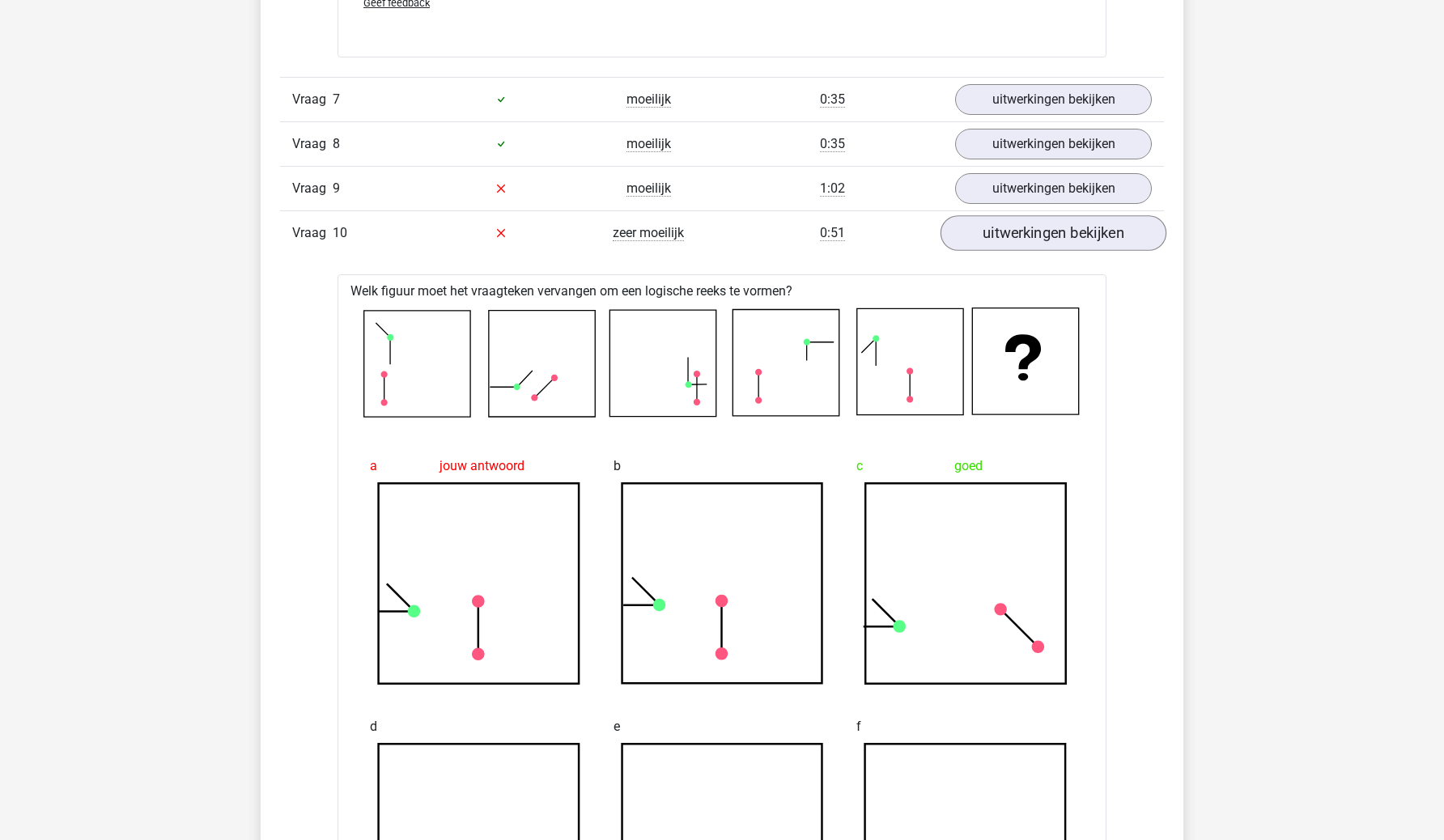
click at [1052, 242] on link "uitwerkingen bekijken" at bounding box center [1053, 233] width 226 height 36
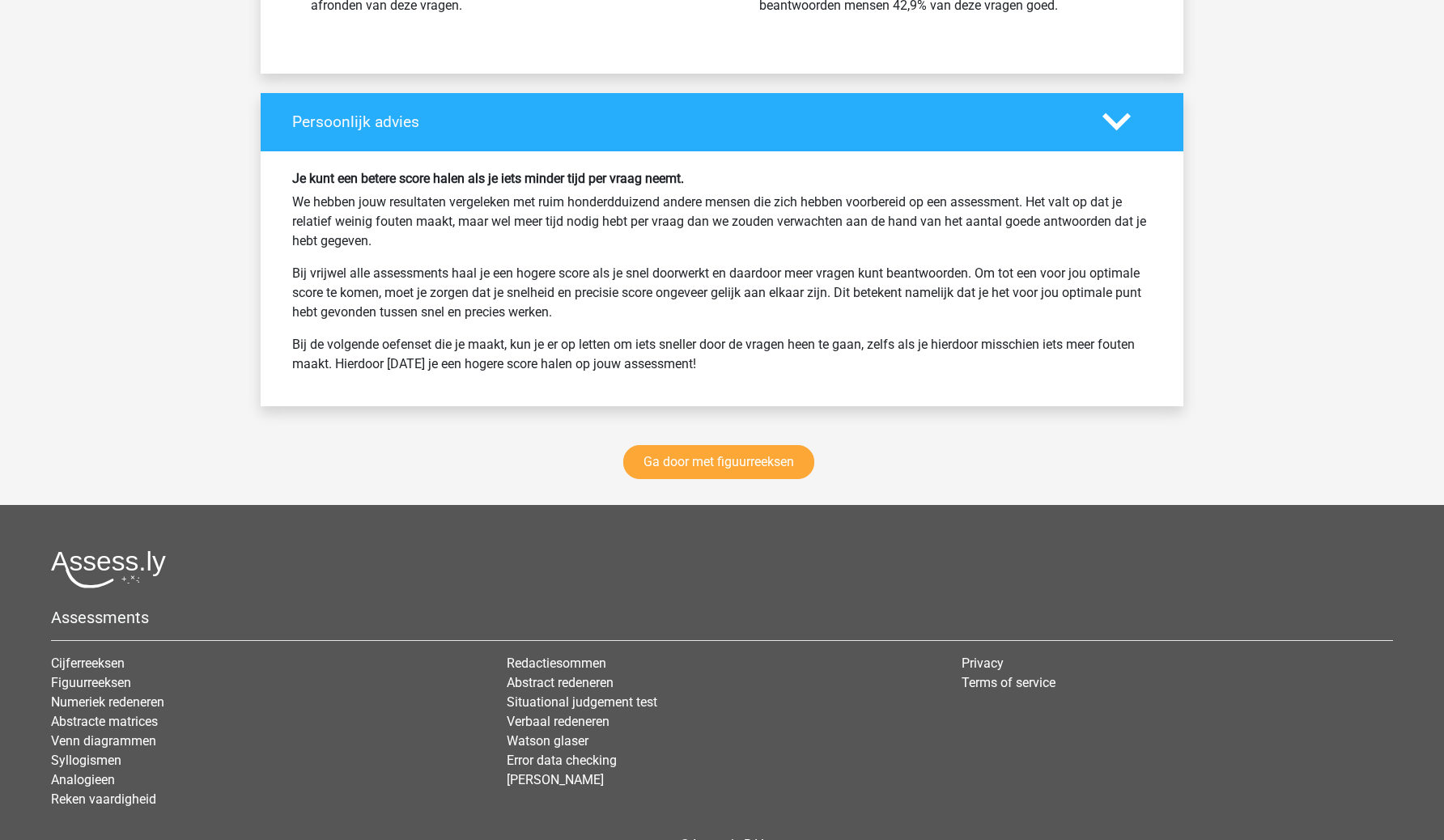
scroll to position [4940, 0]
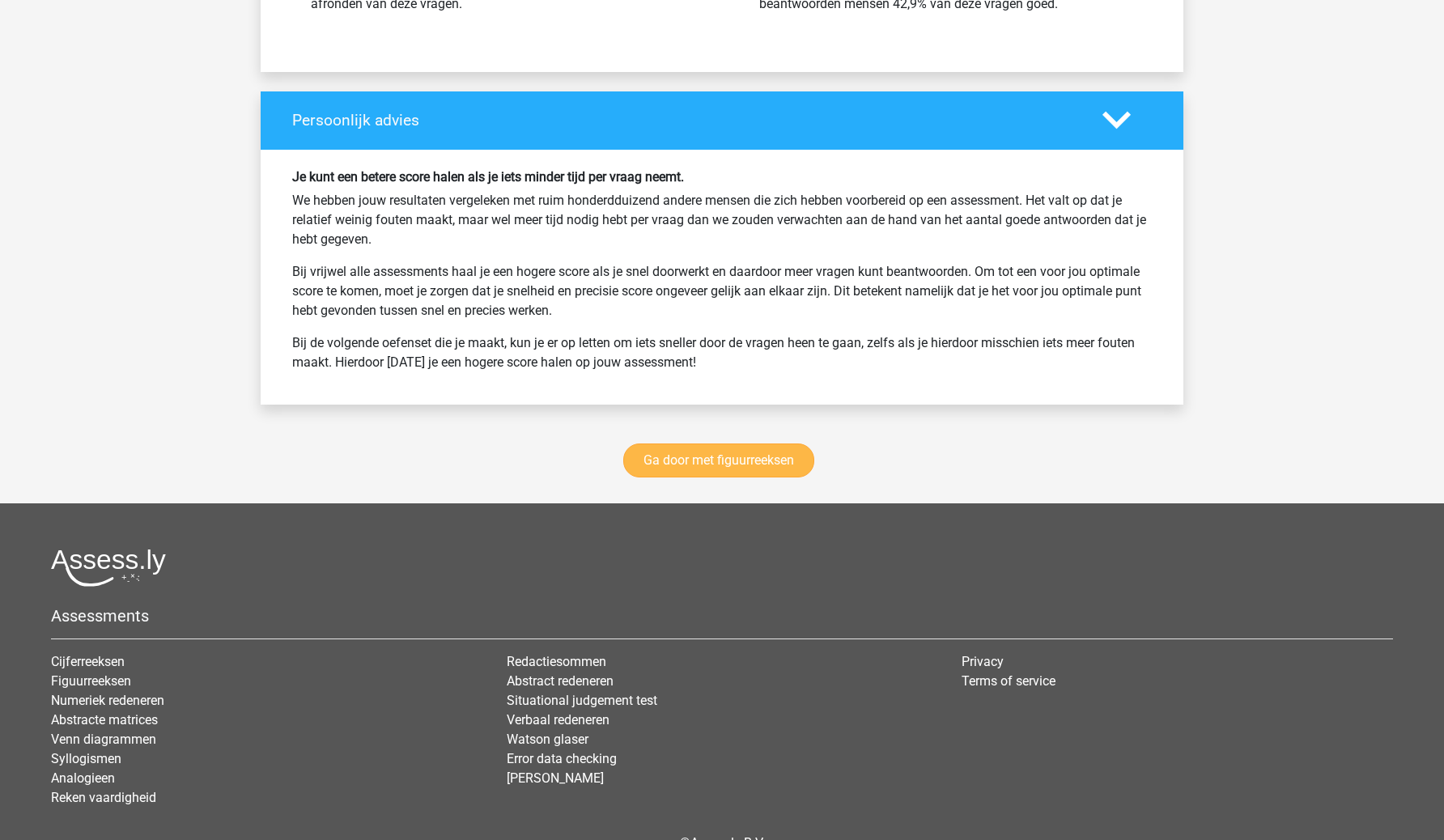
click at [726, 449] on link "Ga door met figuurreeksen" at bounding box center [719, 460] width 191 height 34
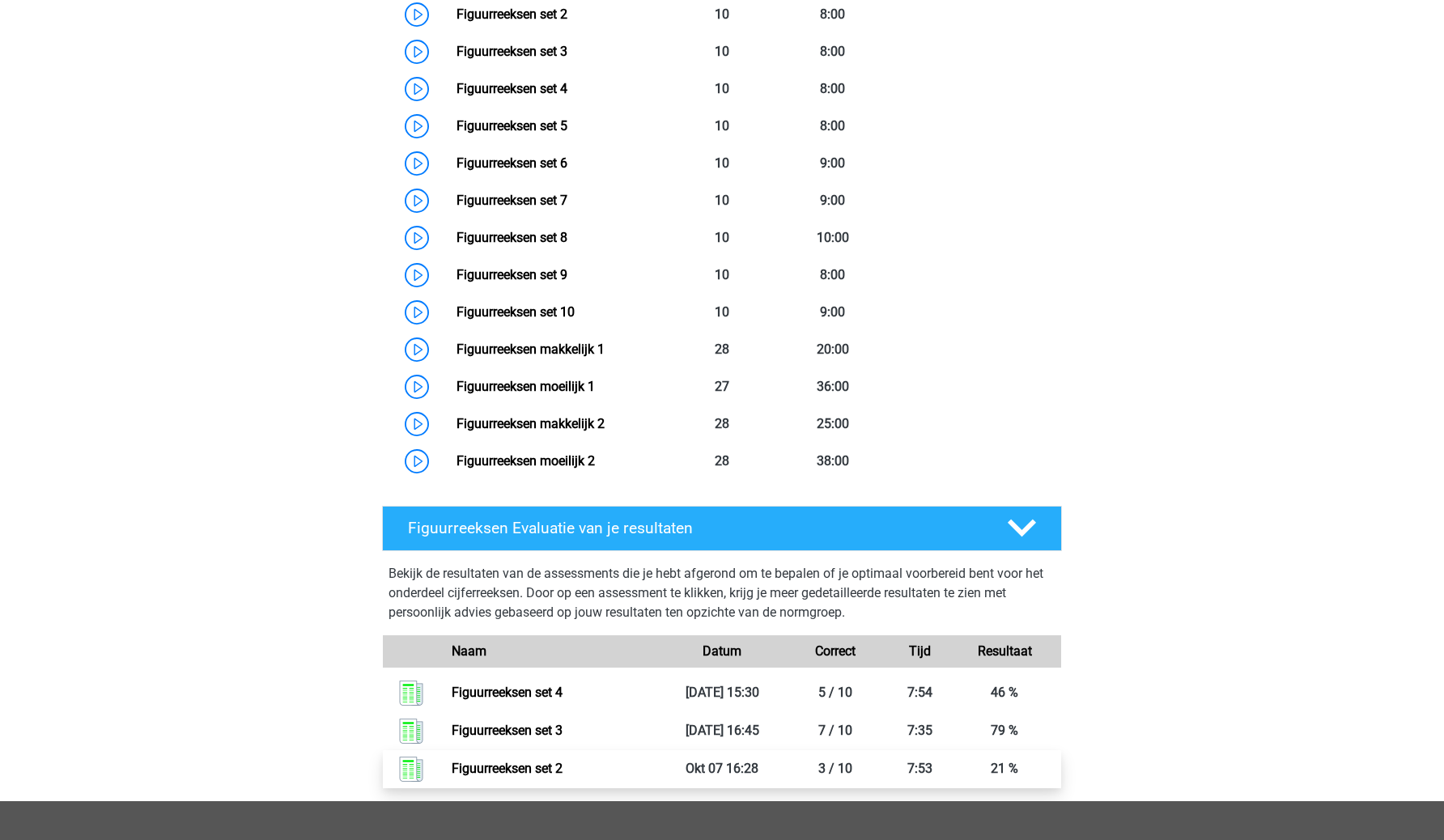
scroll to position [745, 0]
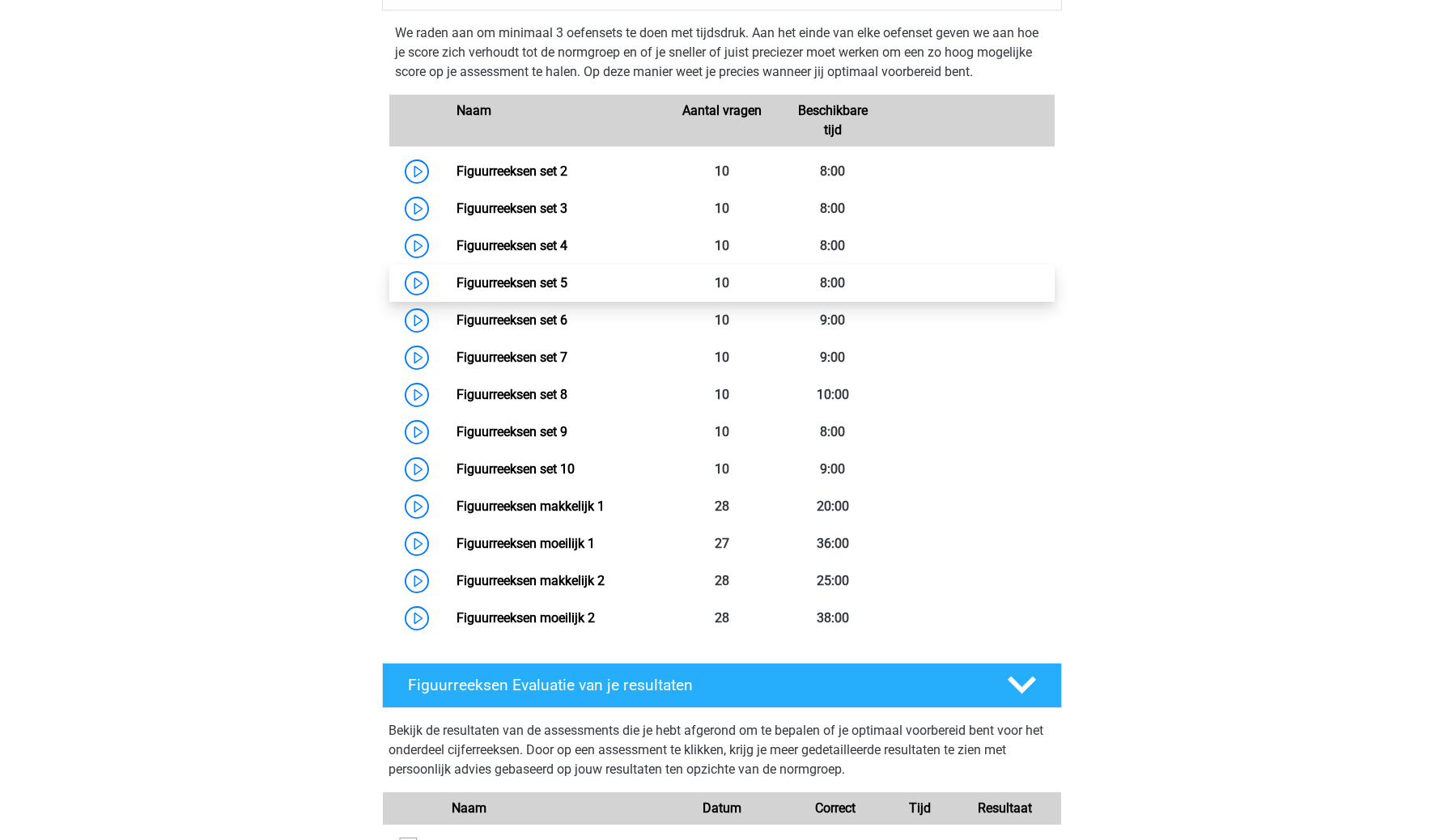
click at [456, 276] on link "Figuurreeksen set 5" at bounding box center [512, 283] width 111 height 15
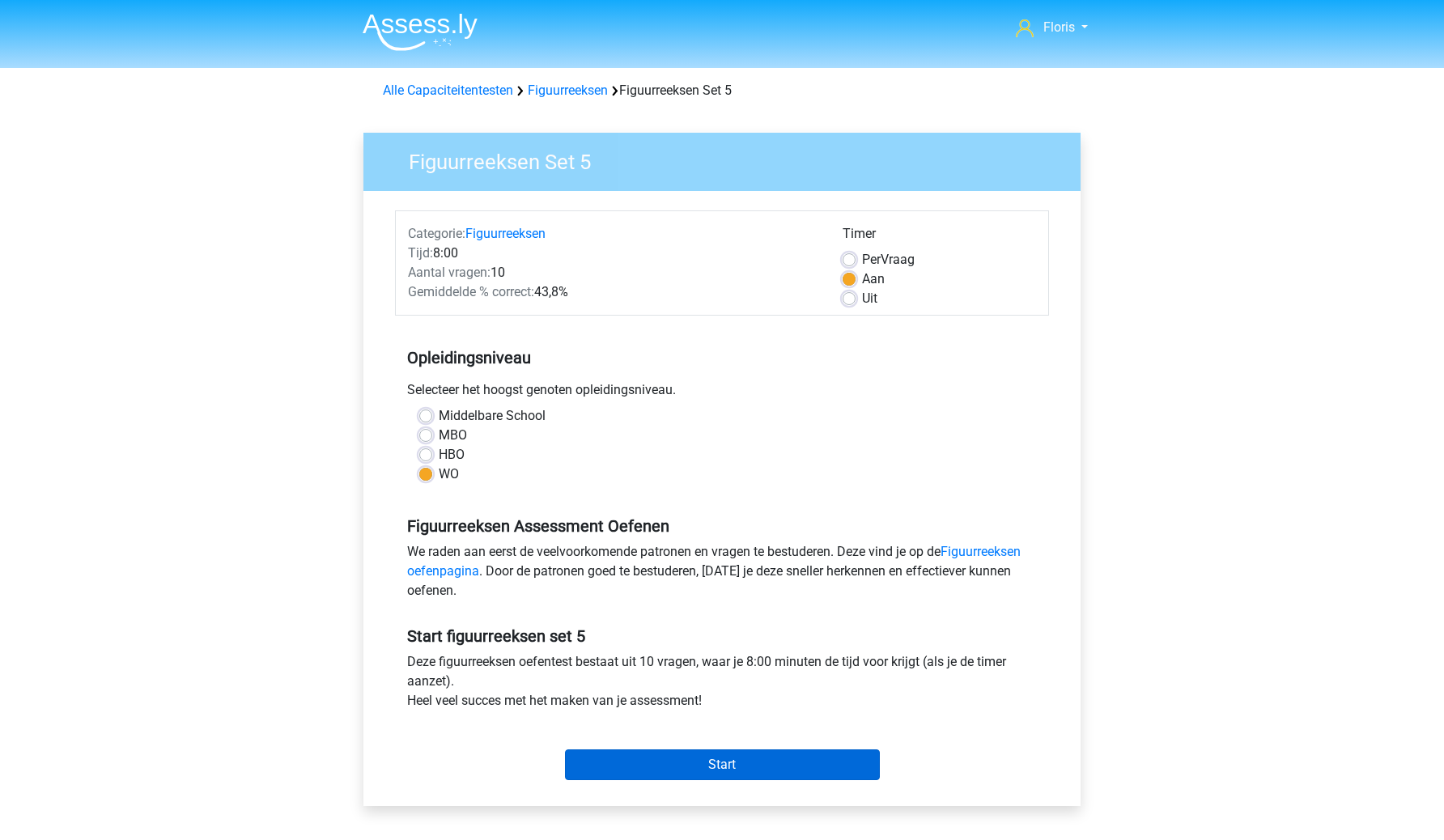
click at [616, 755] on input "Start" at bounding box center [723, 764] width 315 height 31
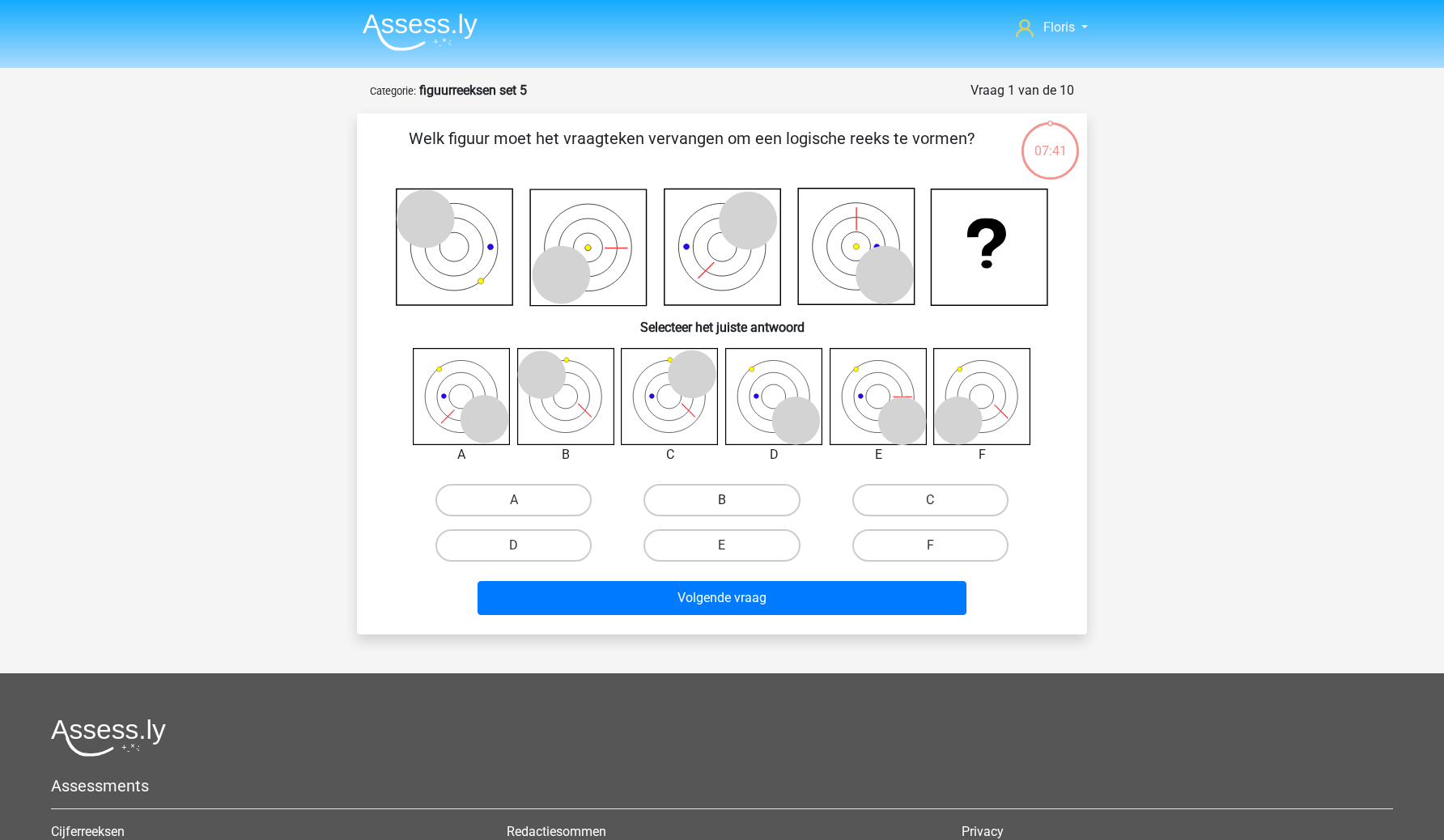
click at [681, 505] on label "B" at bounding box center [722, 500] width 157 height 32
click at [722, 505] on input "B" at bounding box center [727, 506] width 10 height 10
radio input "true"
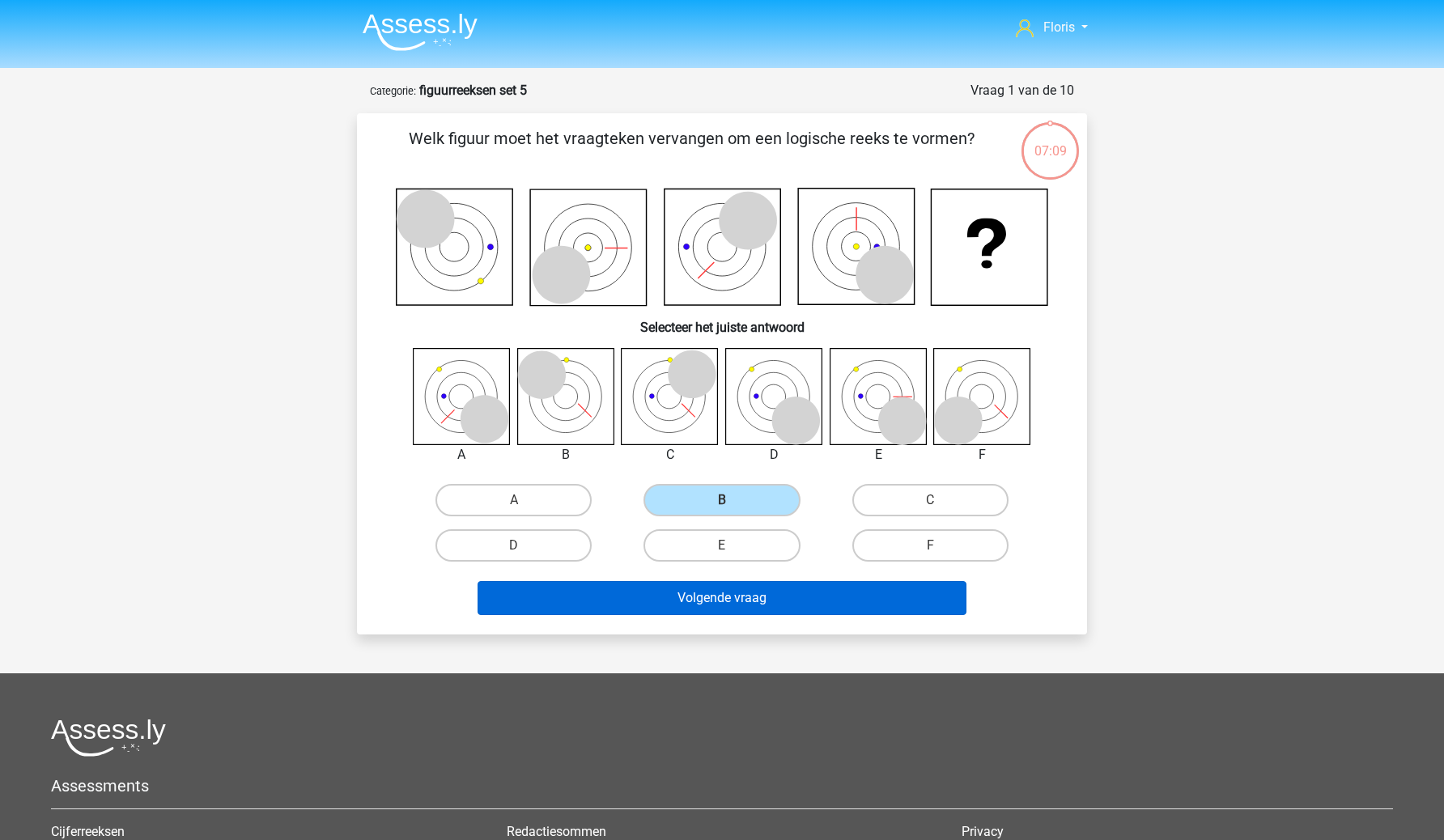
click at [714, 585] on button "Volgende vraag" at bounding box center [722, 598] width 490 height 34
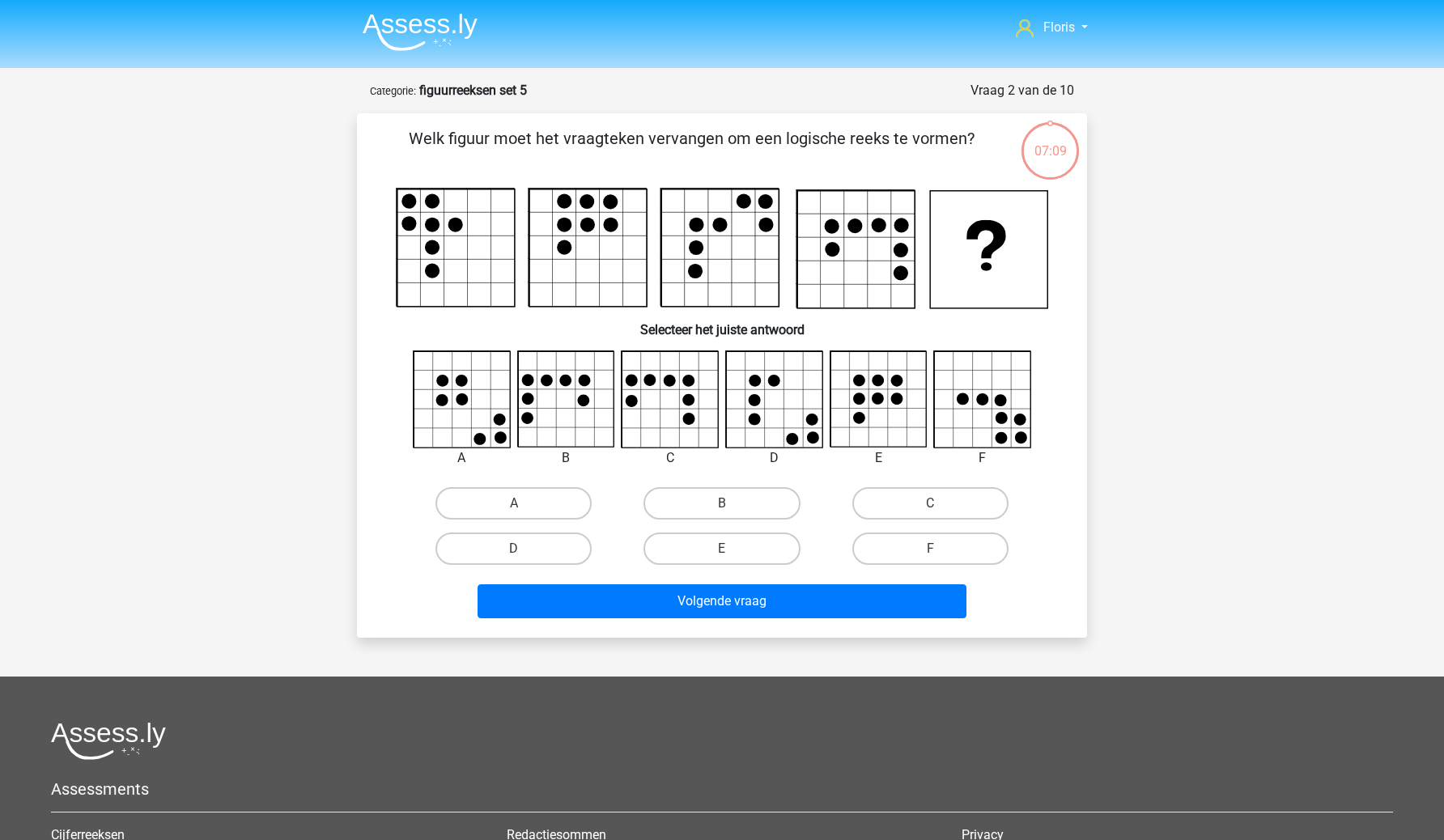
scroll to position [81, 0]
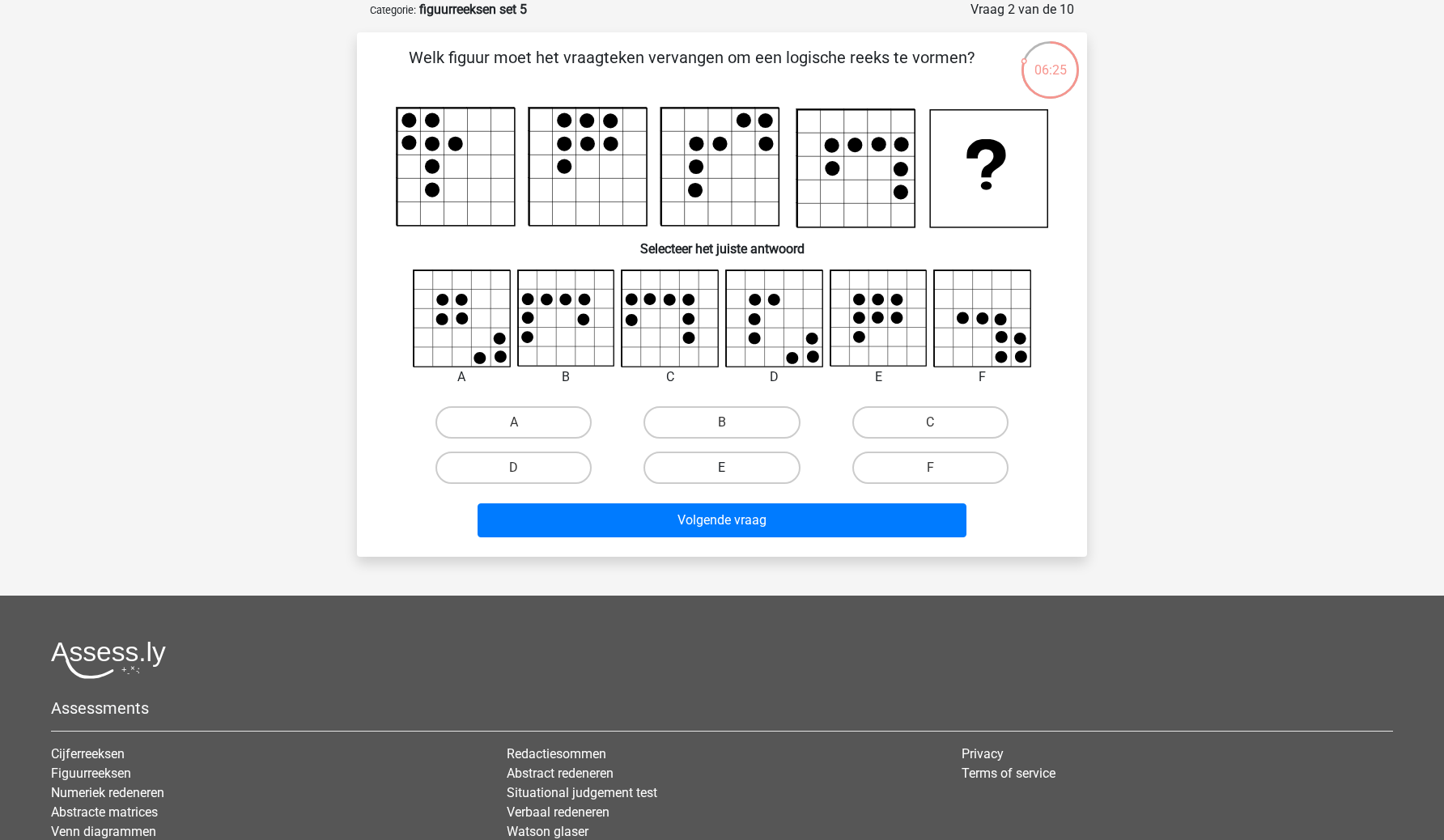
click at [760, 473] on label "E" at bounding box center [722, 468] width 157 height 32
click at [732, 473] on input "E" at bounding box center [727, 473] width 10 height 10
radio input "true"
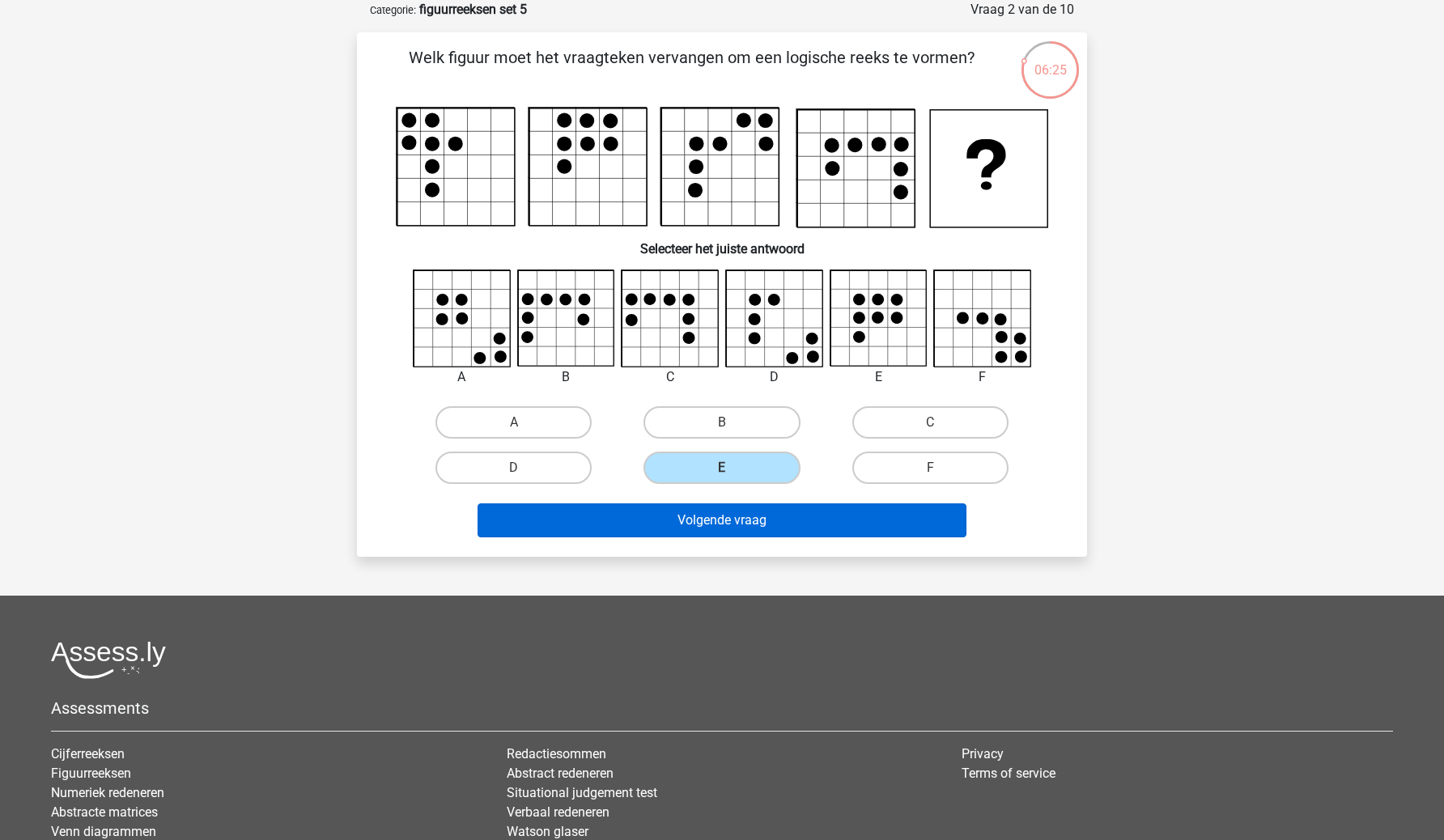
click at [763, 534] on button "Volgende vraag" at bounding box center [722, 520] width 490 height 34
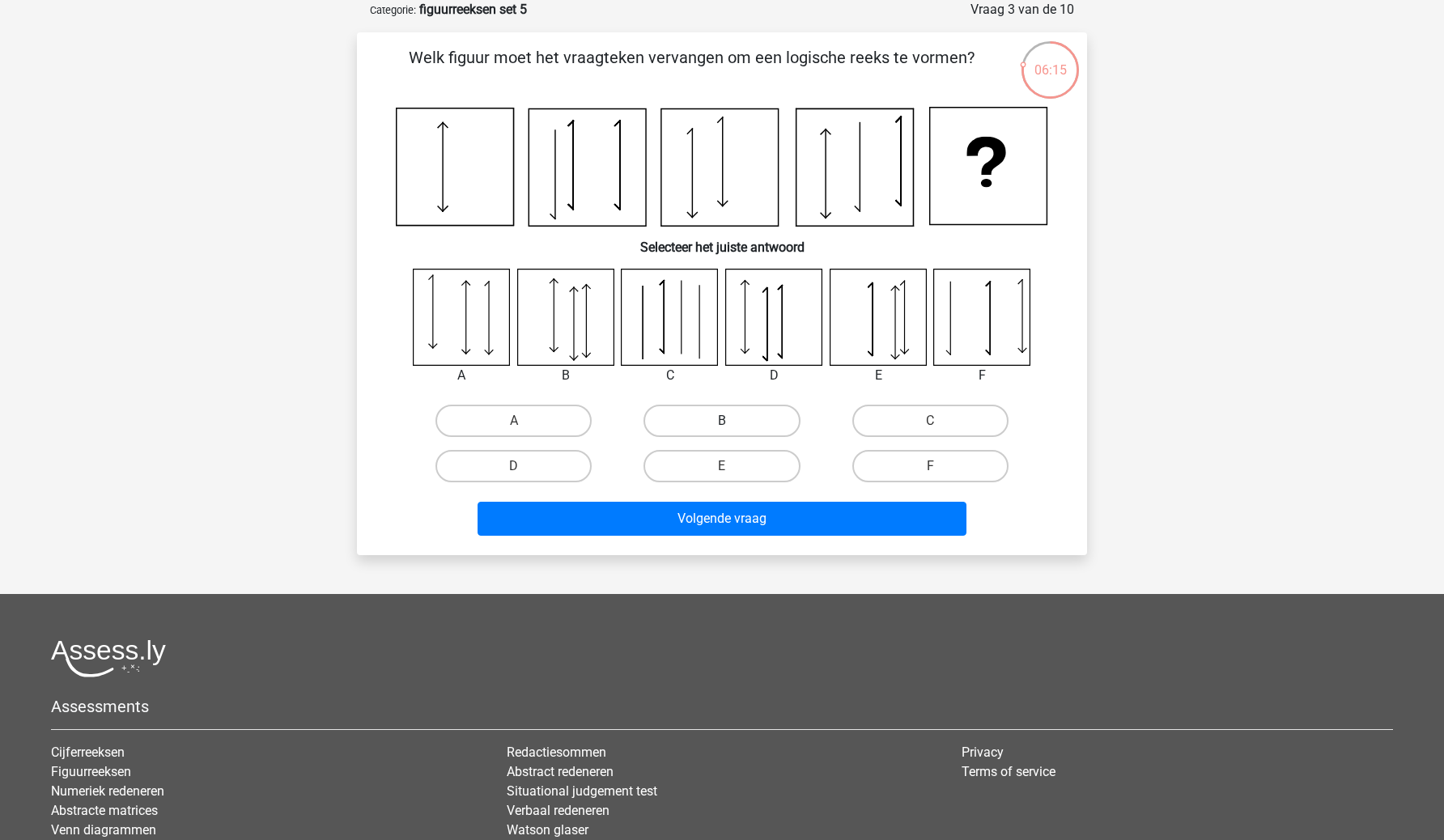
click at [783, 428] on label "B" at bounding box center [722, 420] width 157 height 32
click at [732, 428] on input "B" at bounding box center [727, 426] width 10 height 10
radio input "true"
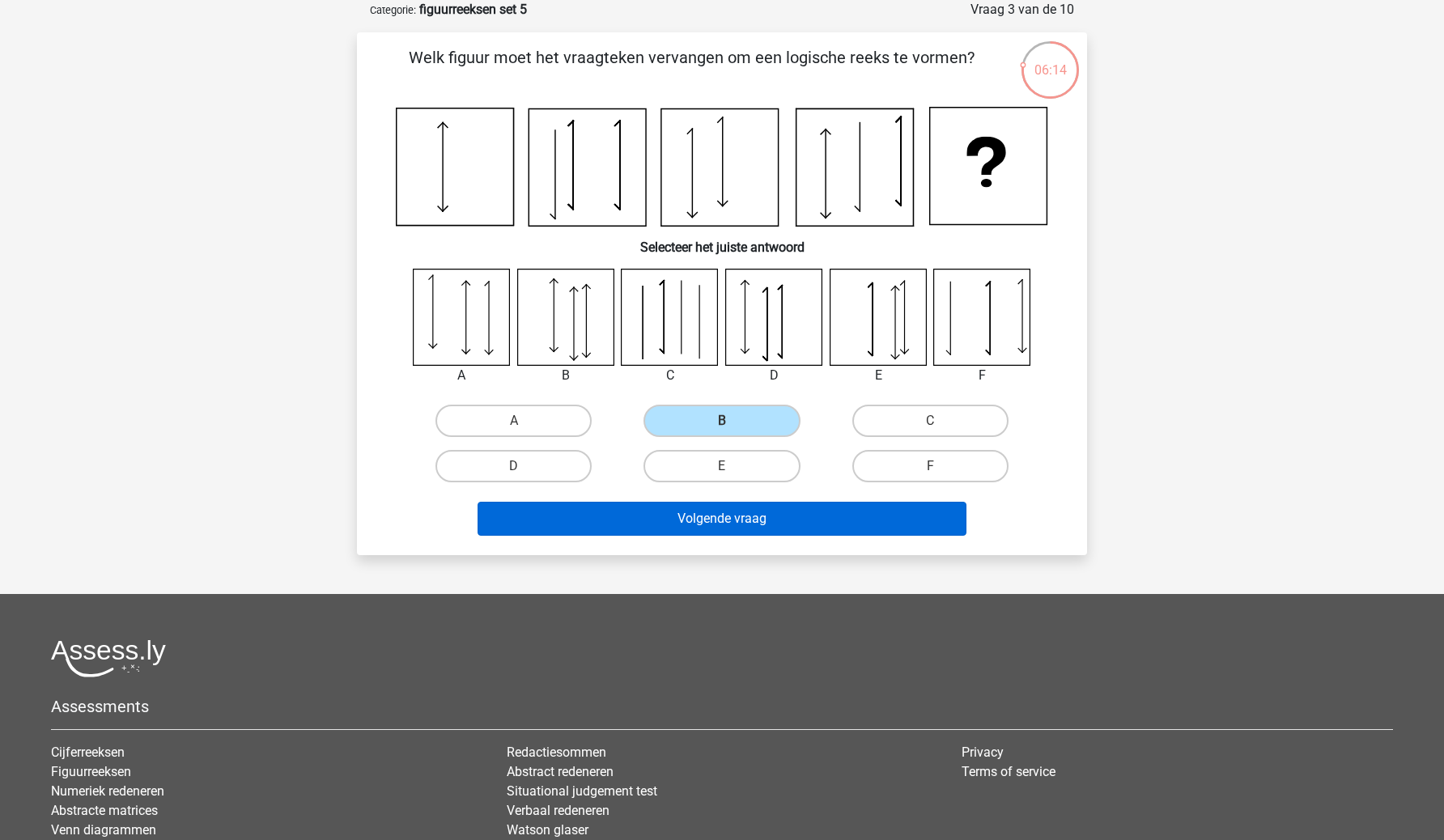
click at [771, 508] on button "Volgende vraag" at bounding box center [722, 518] width 490 height 34
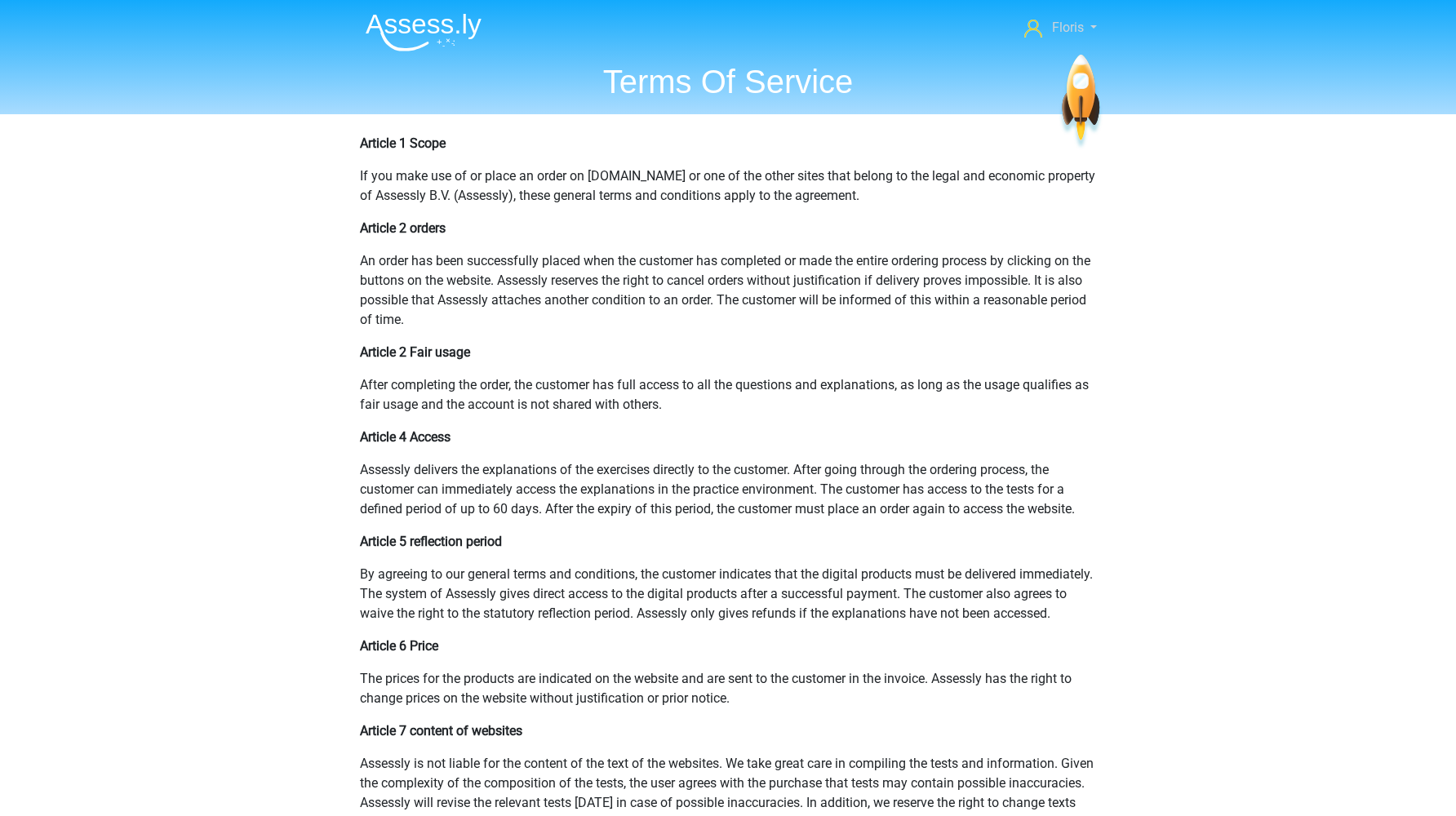
click at [1082, 20] on span "Floris" at bounding box center [1068, 27] width 32 height 15
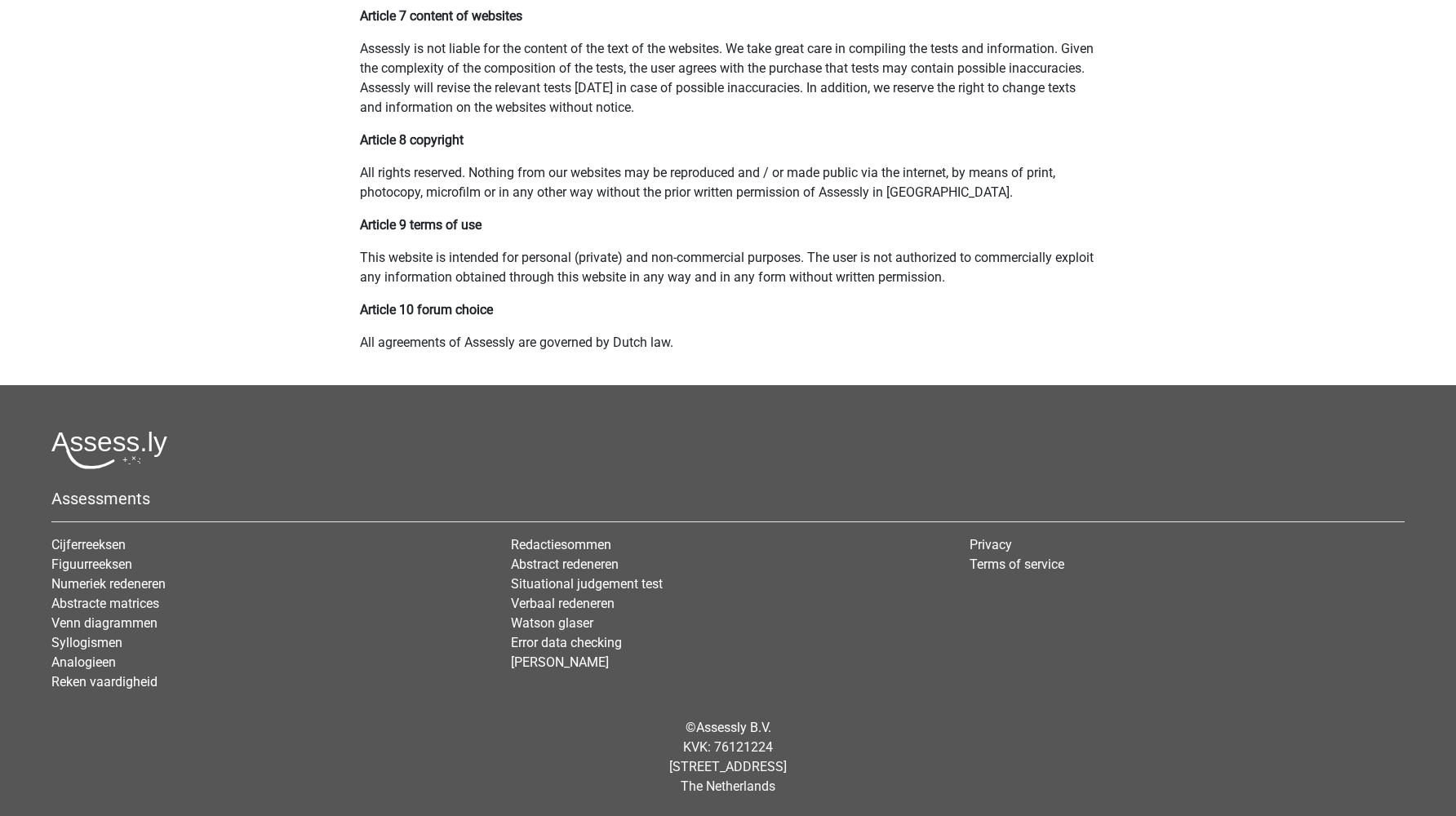
scroll to position [734, 0]
click at [738, 728] on link "Assessly B.V." at bounding box center [733, 728] width 75 height 15
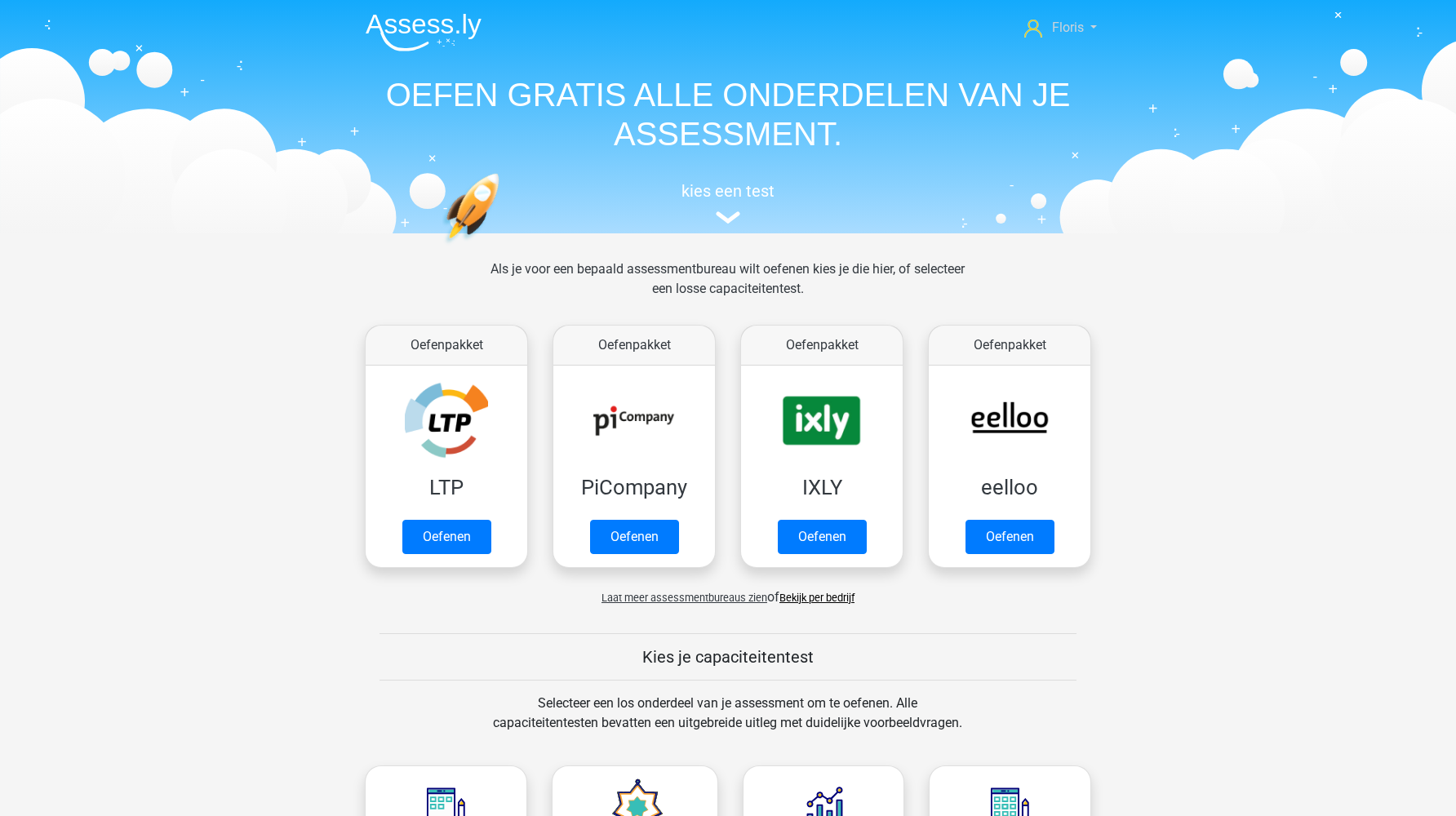
click at [1062, 28] on span "Floris" at bounding box center [1068, 27] width 32 height 15
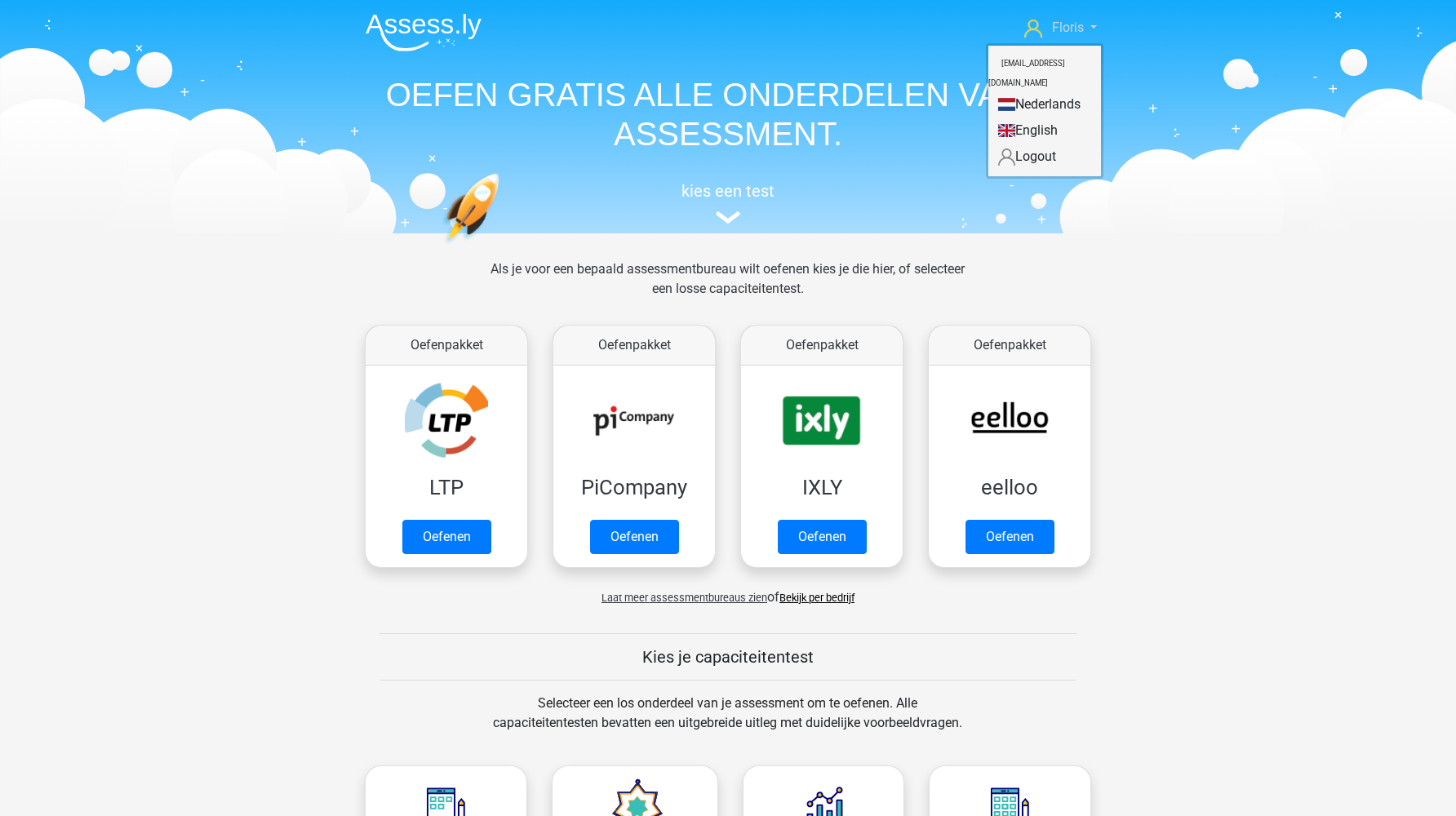
click at [1062, 28] on span "Floris" at bounding box center [1068, 27] width 32 height 15
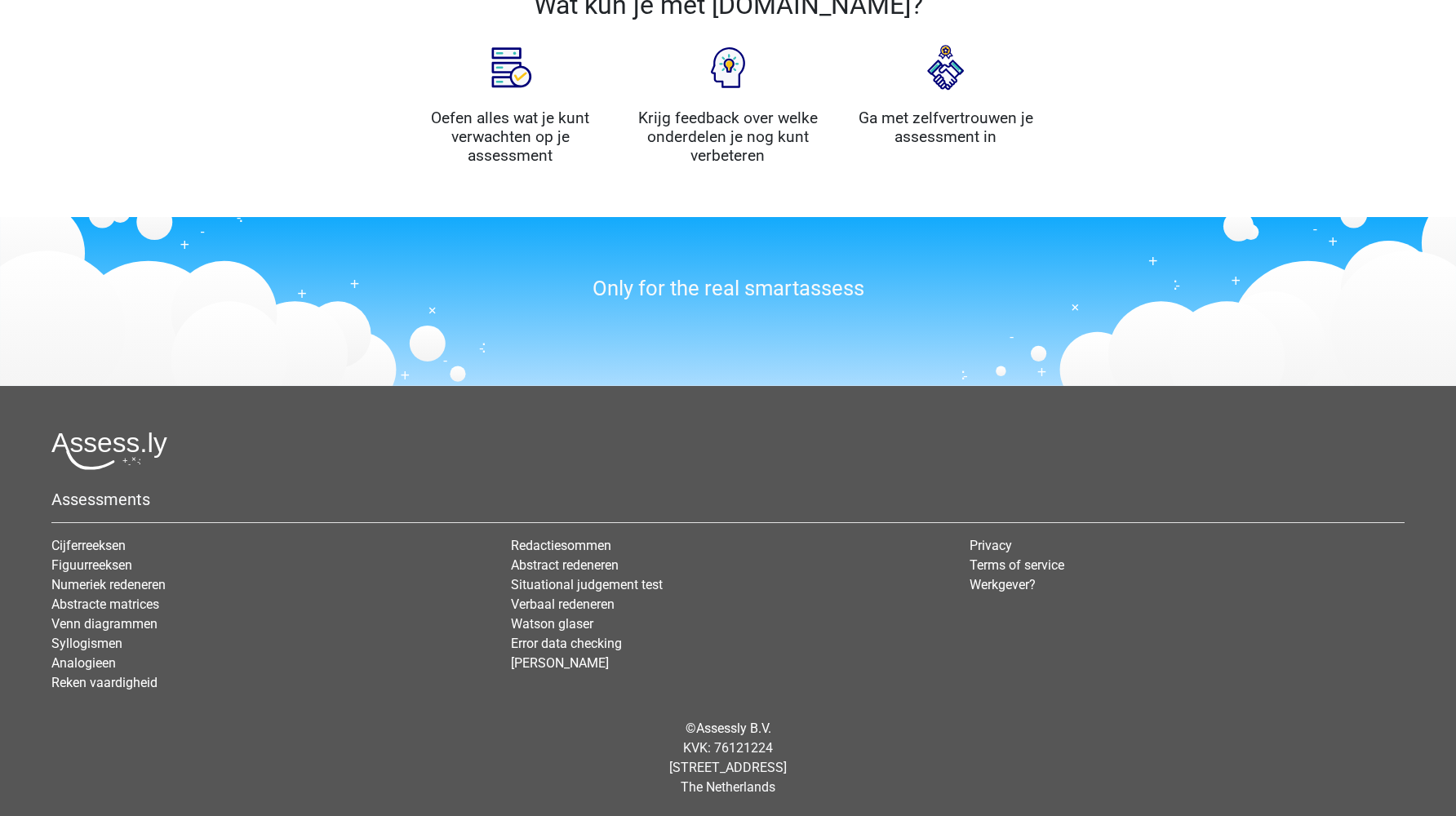
scroll to position [1770, 0]
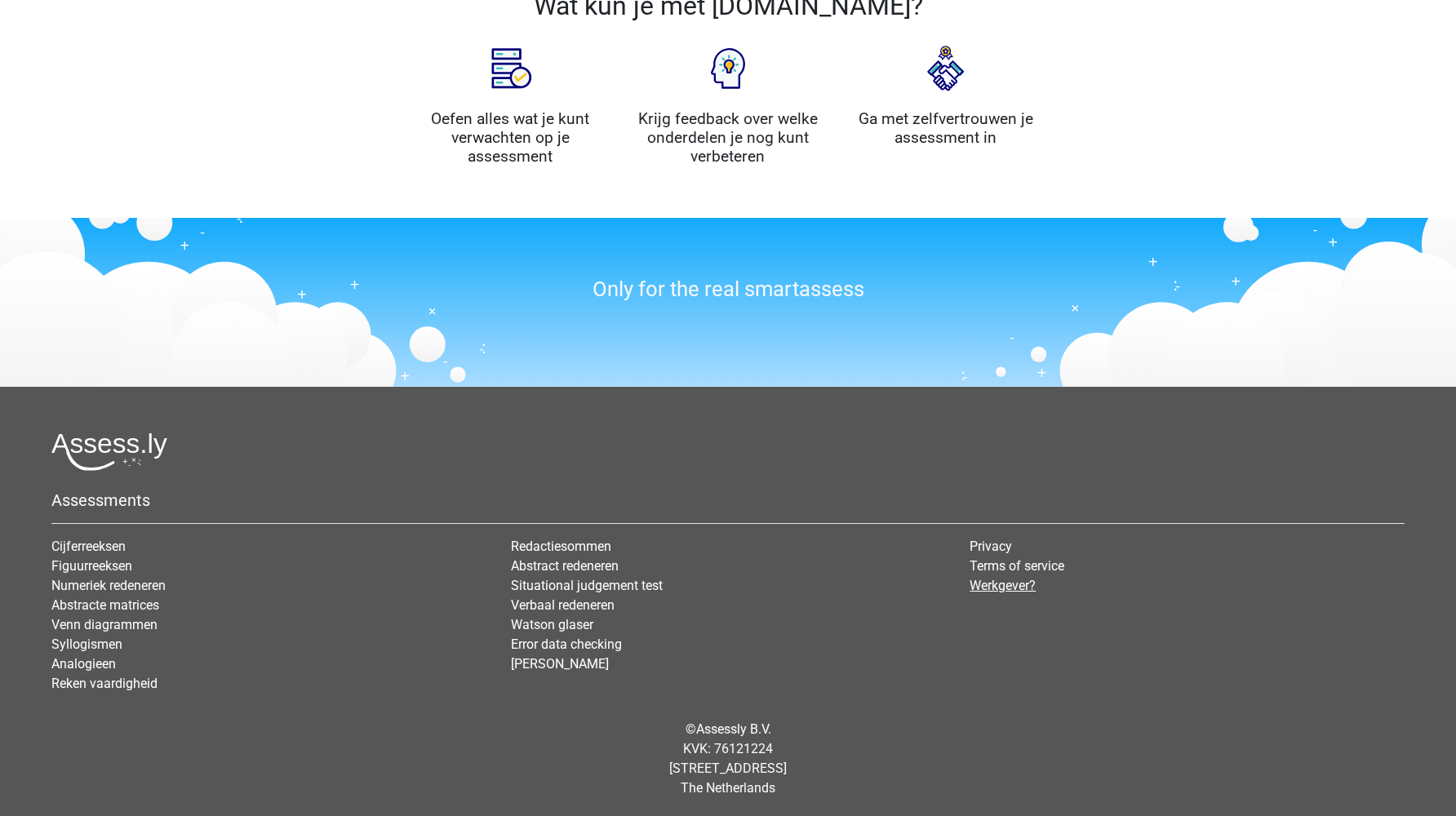
click at [1013, 587] on link "Werkgever?" at bounding box center [1003, 585] width 66 height 15
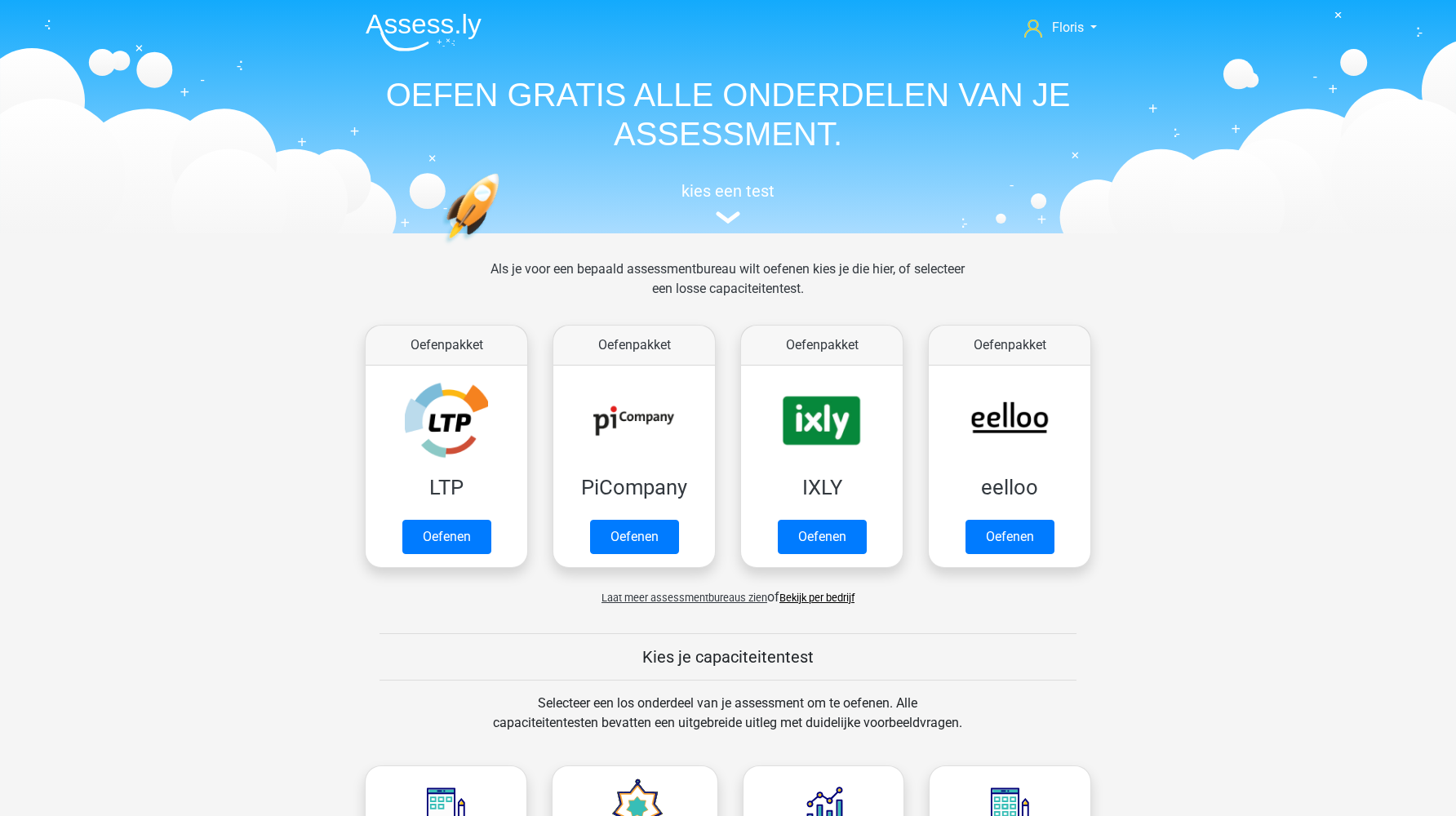
scroll to position [0, 0]
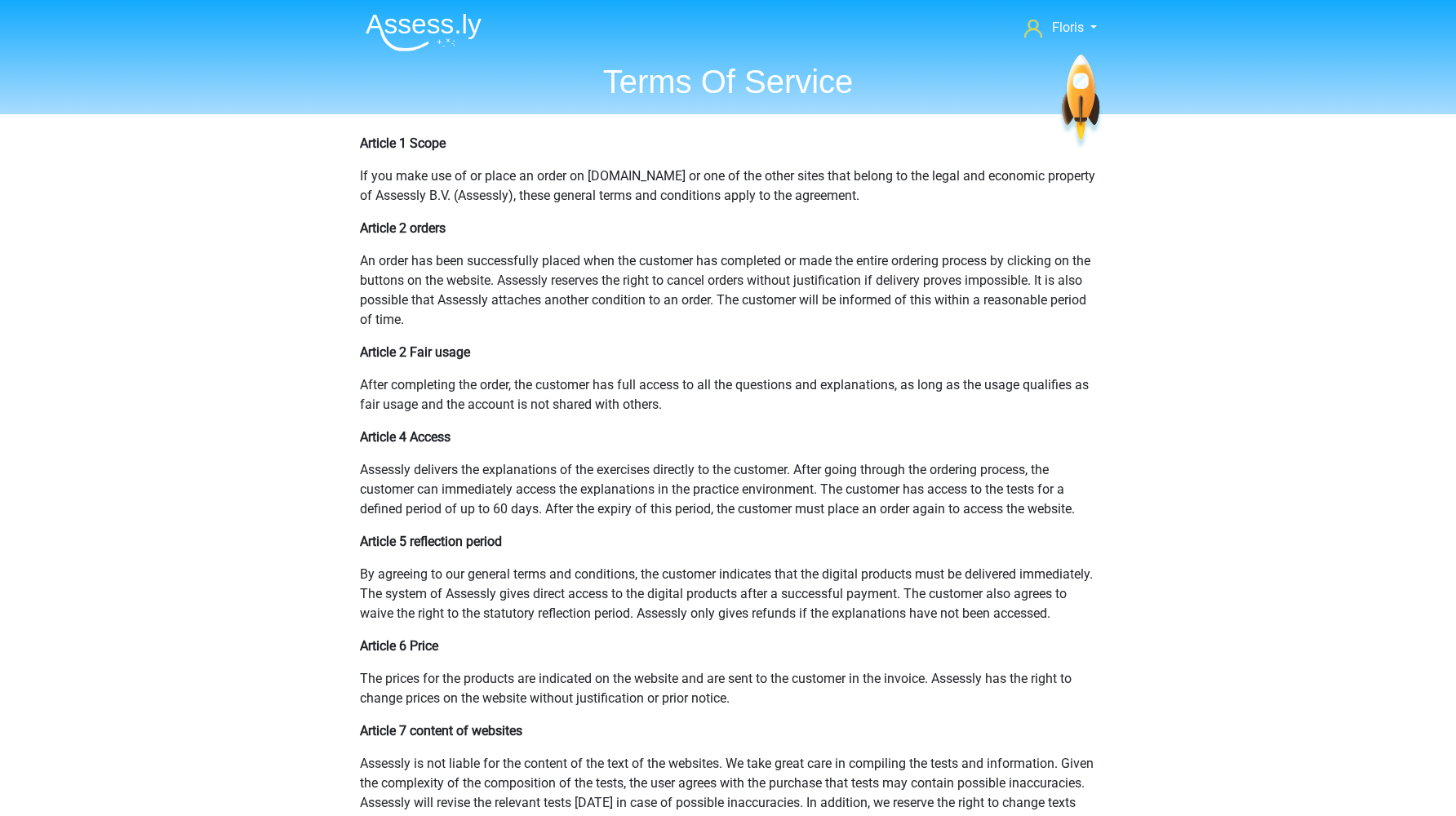
scroll to position [734, 0]
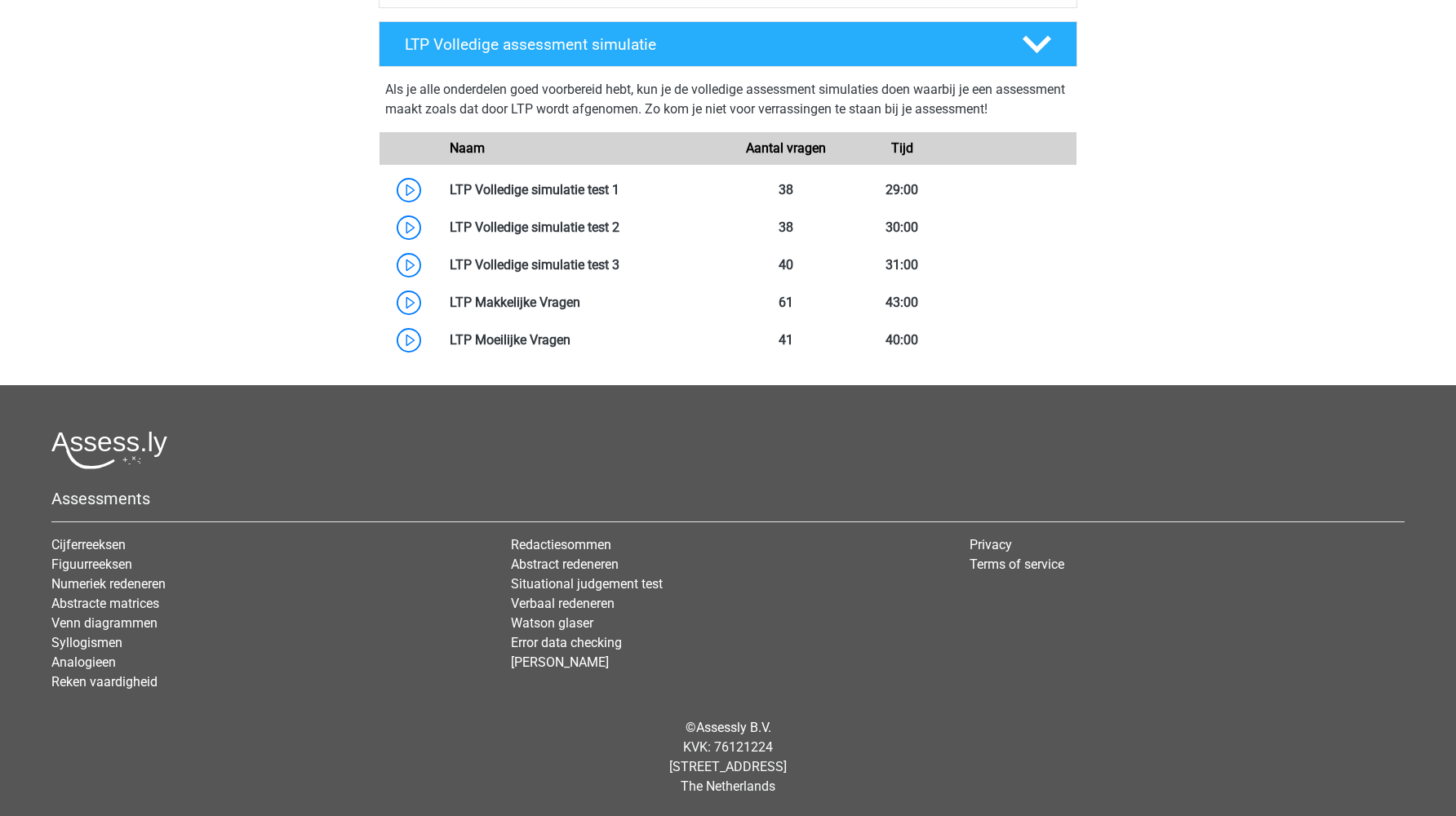
scroll to position [910, 0]
click at [760, 728] on link "Assessly B.V." at bounding box center [733, 728] width 75 height 15
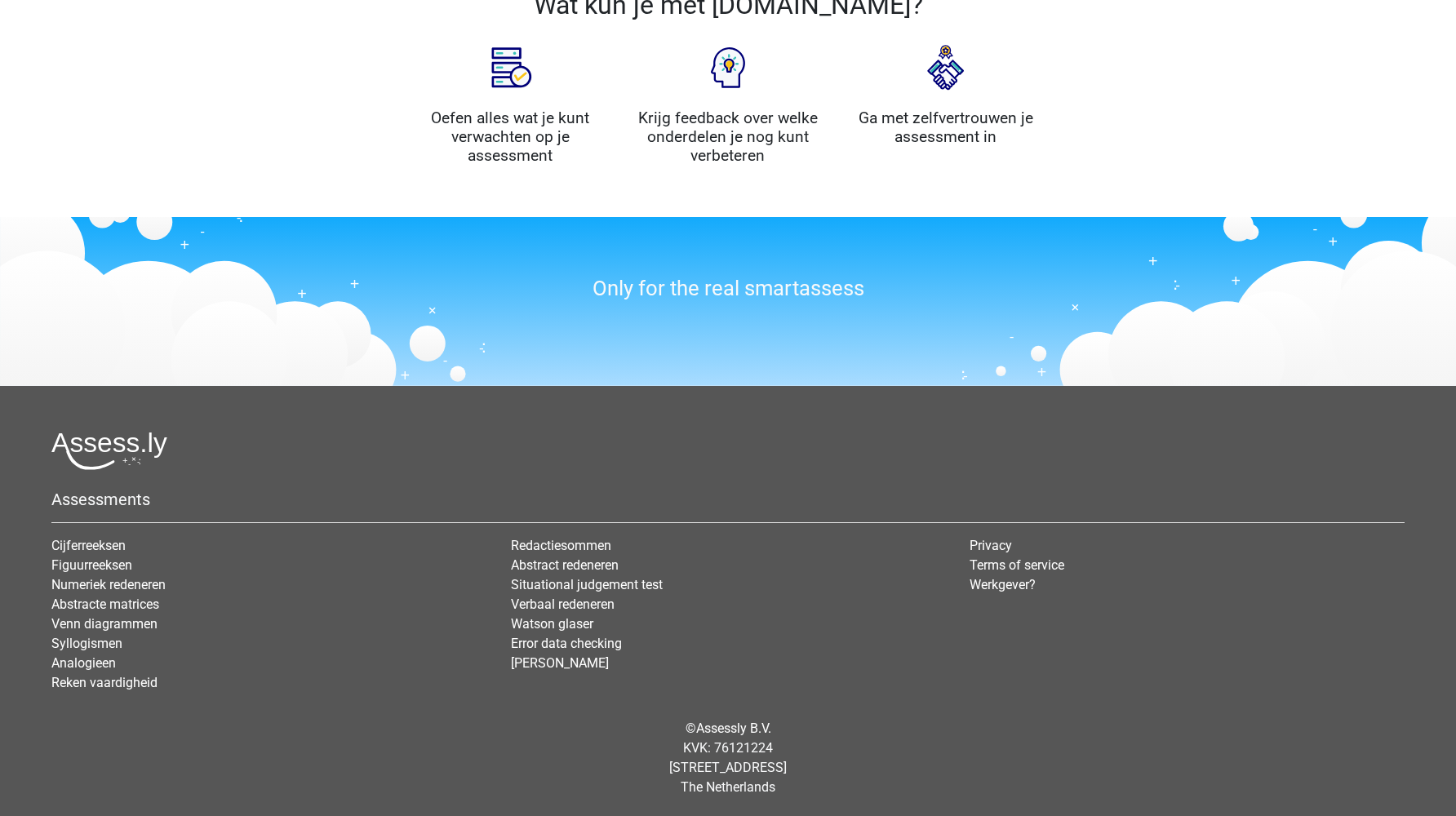
scroll to position [1770, 0]
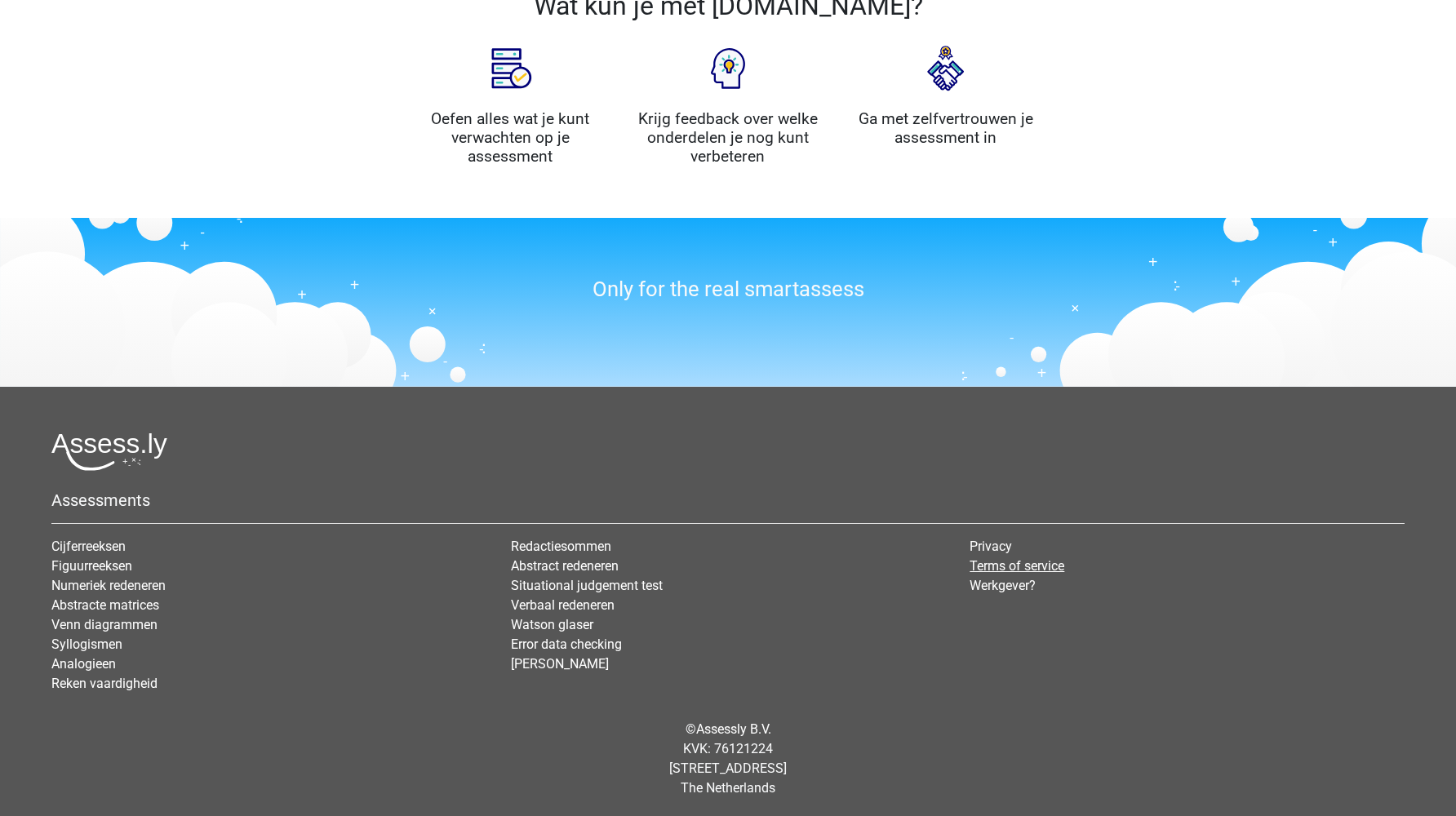
click at [999, 567] on link "Terms of service" at bounding box center [1017, 565] width 94 height 15
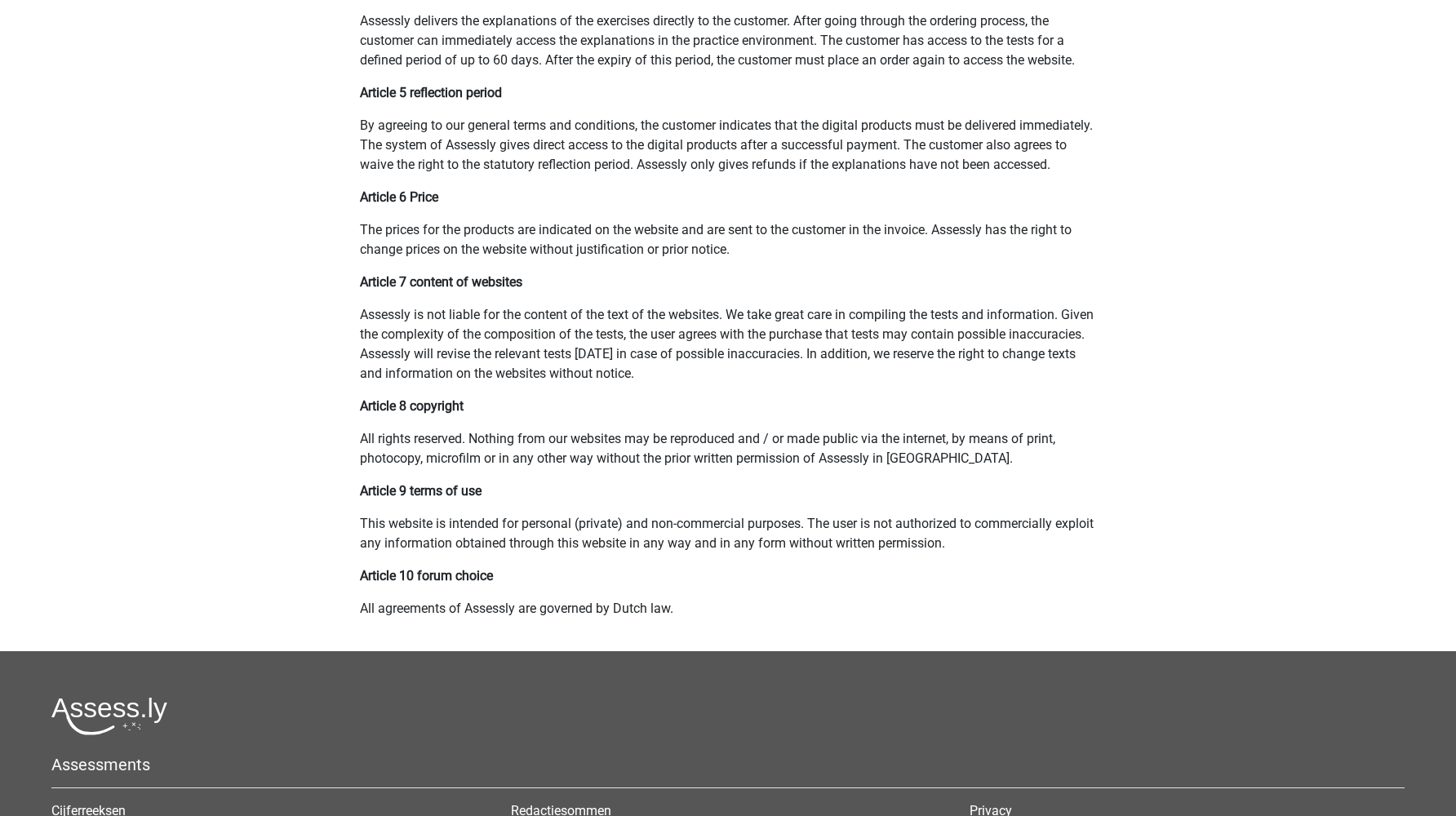
scroll to position [450, 0]
